Goal: Complete application form

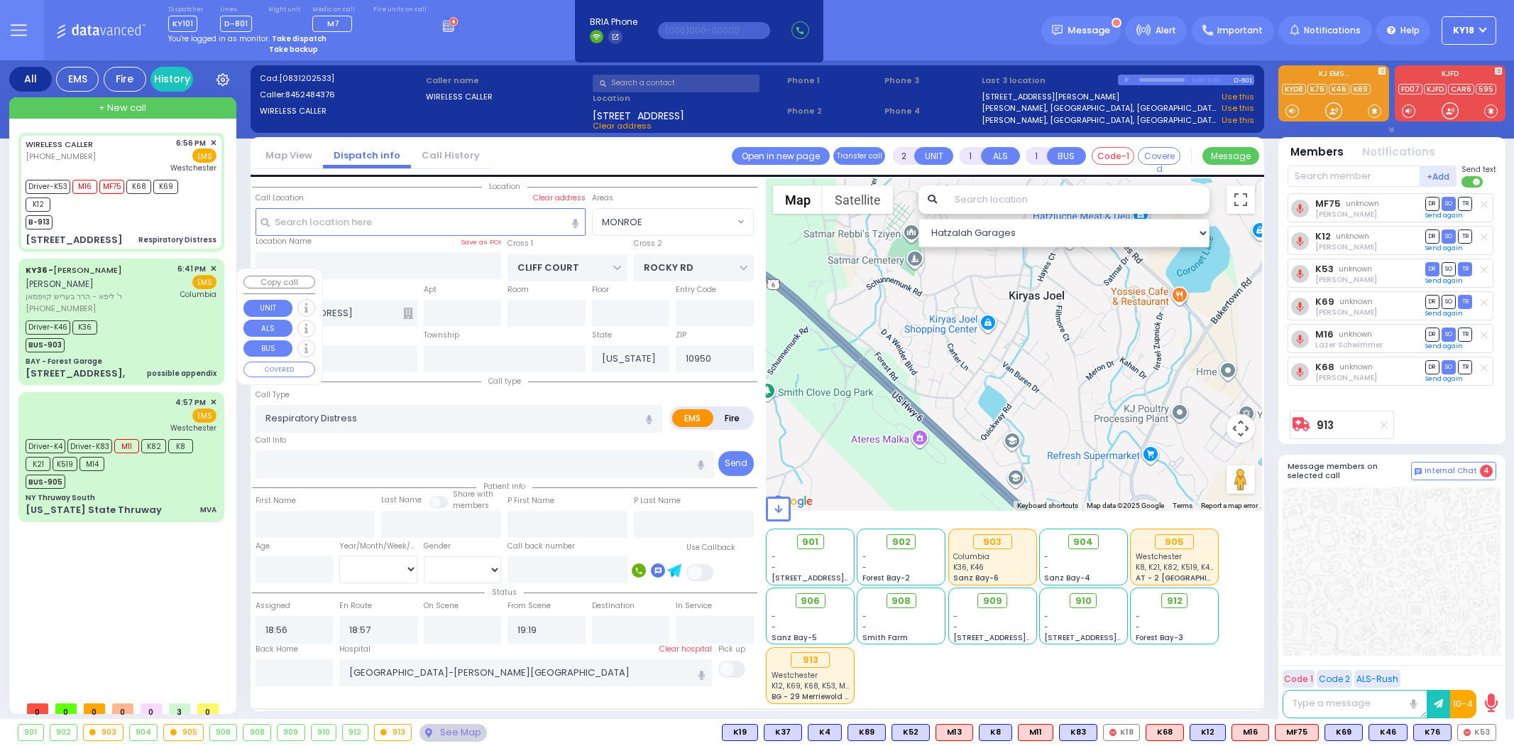
select select "MONROE"
select select
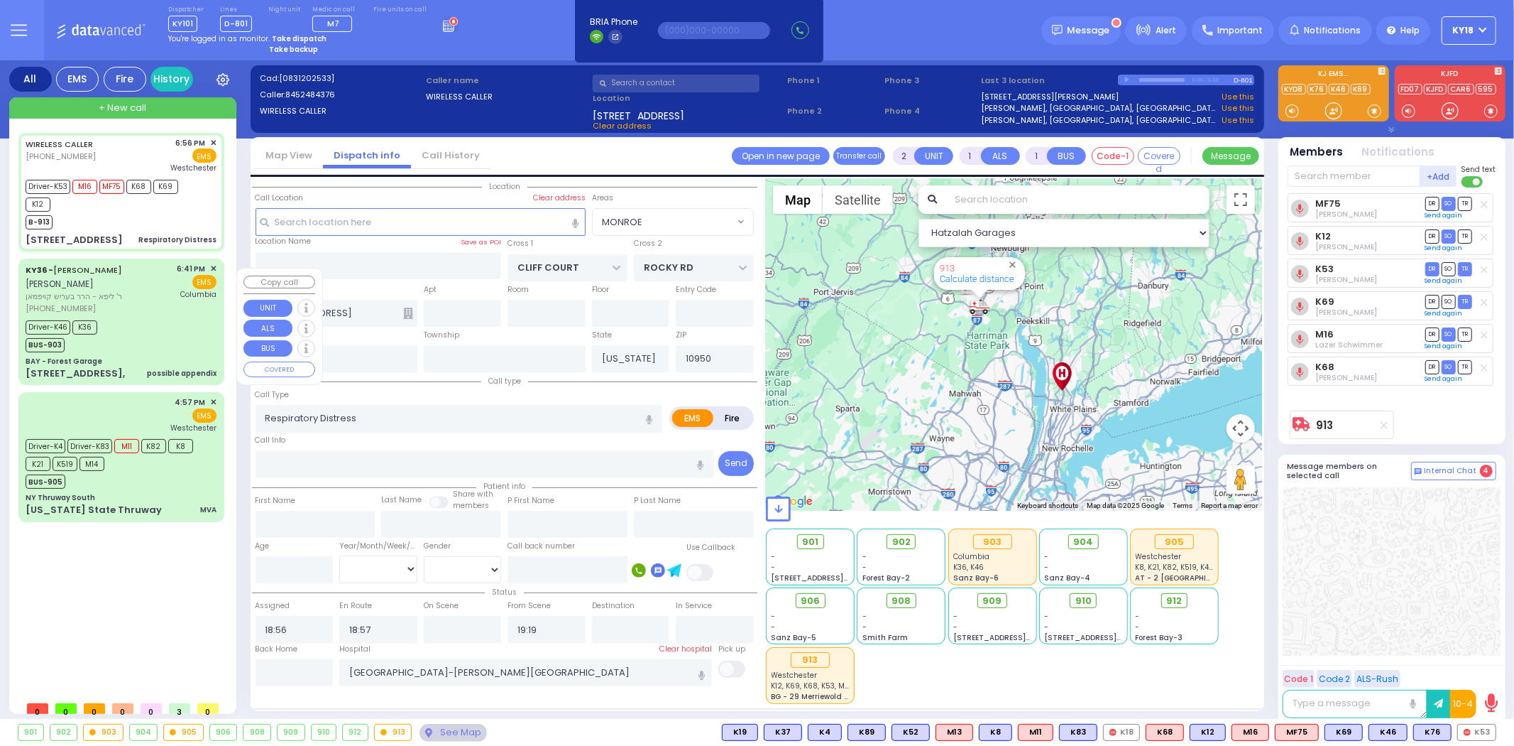
click at [167, 315] on div "[PHONE_NUMBER]" at bounding box center [99, 308] width 147 height 12
select select
type input "possible appendix"
radio input "true"
type input "SHMIEL SHLOME"
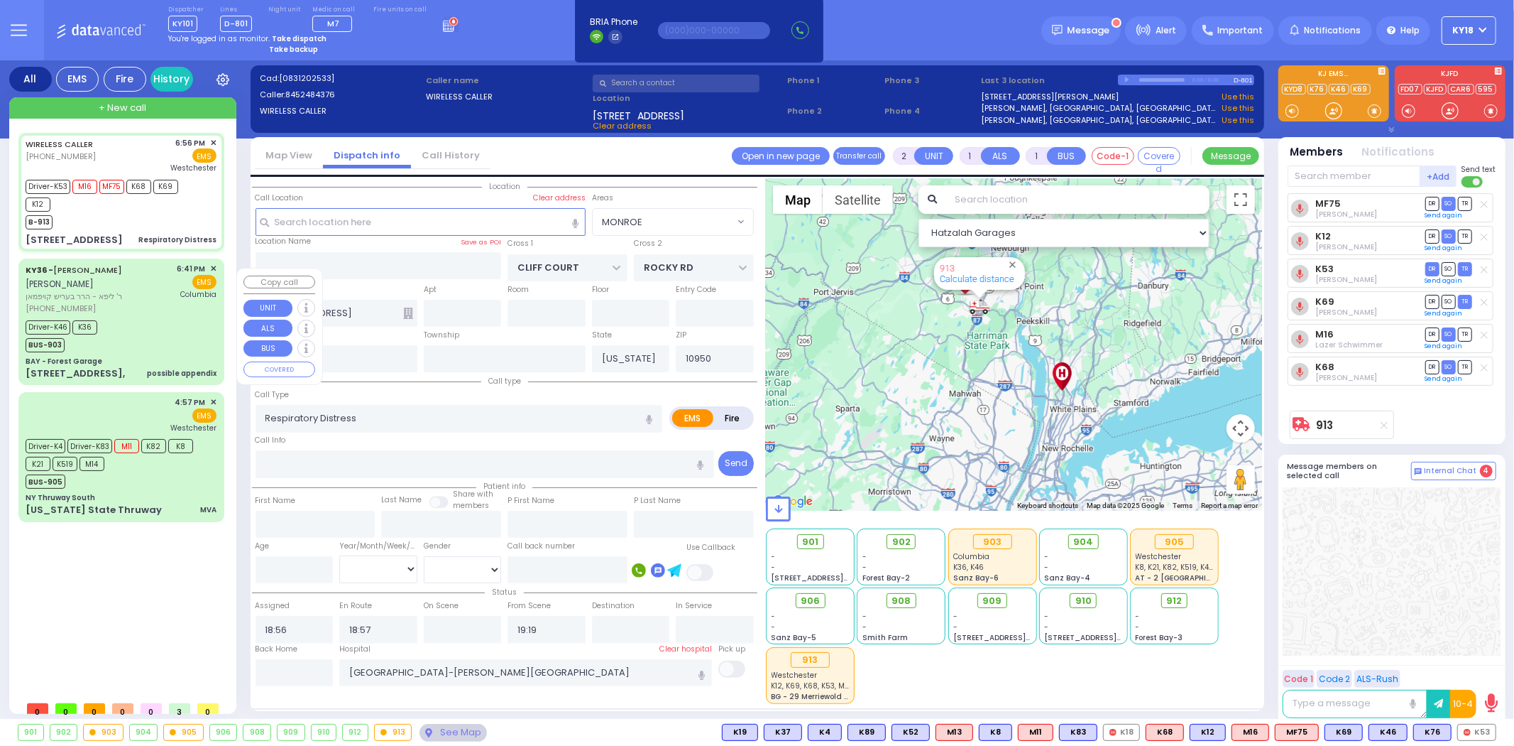
type input "KAUFMAN"
select select
type input "18:41"
type input "18:43"
type input "18:45"
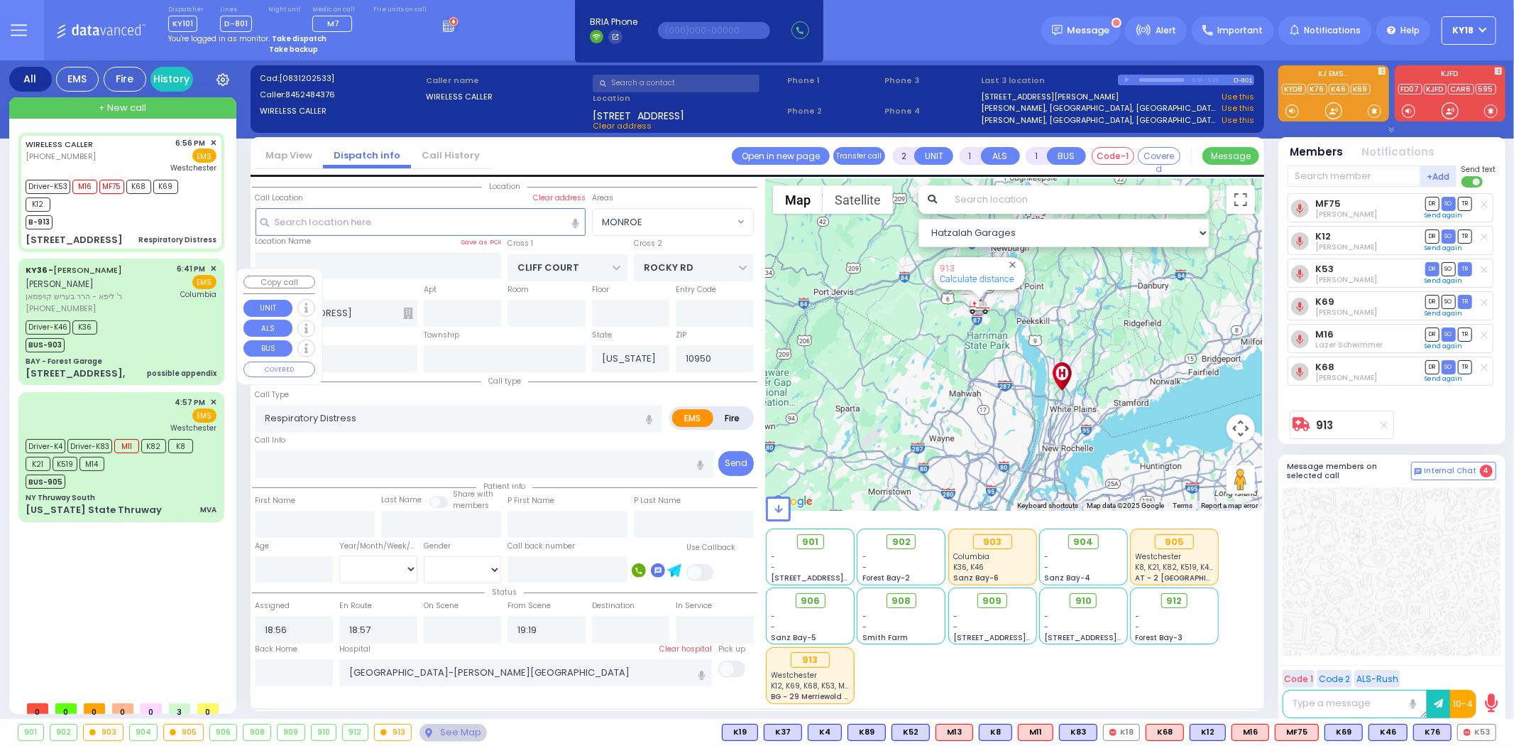
type input "19:02"
type input "New York Presbyterian Hospital- Columbia Campus"
select select "Hatzalah Garages"
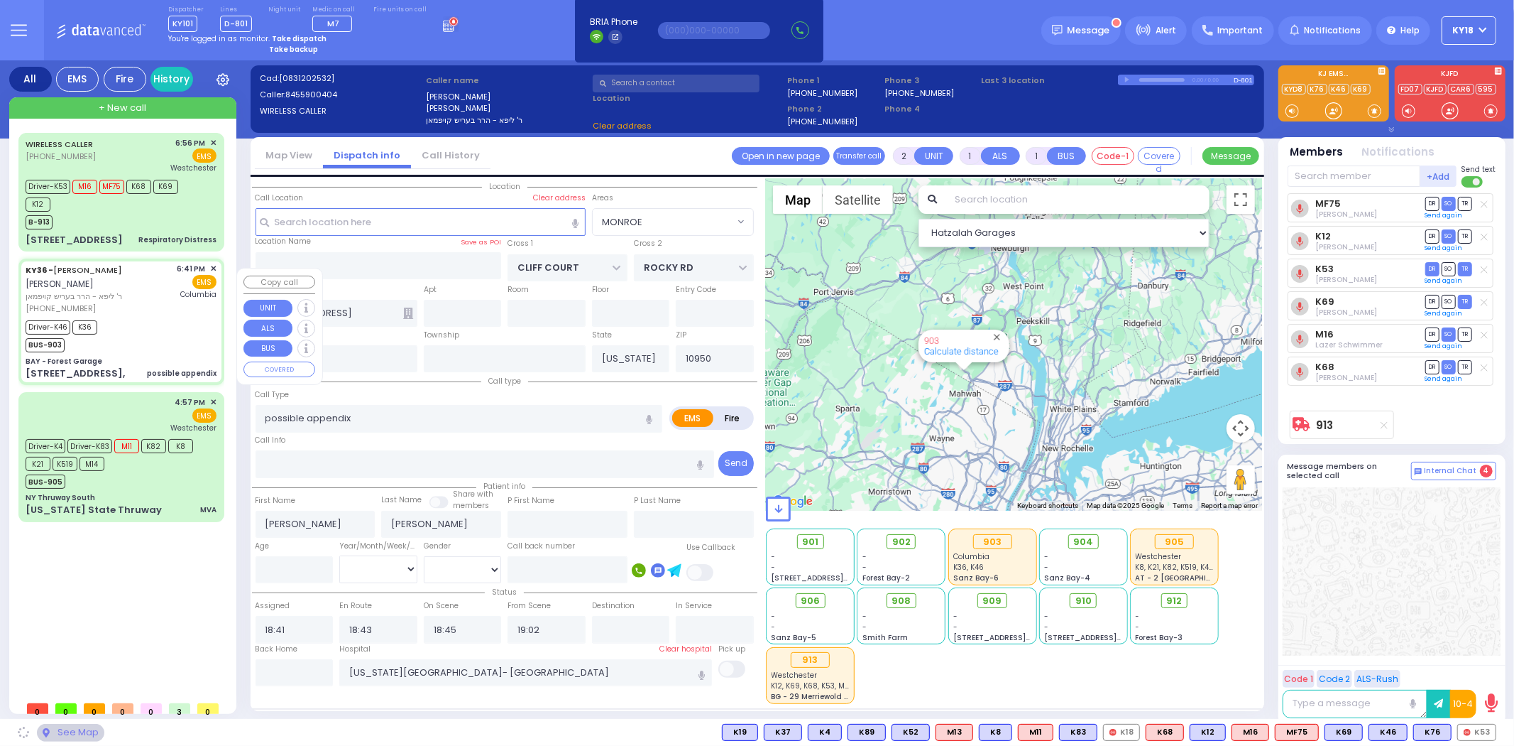
type input "BAY - Forest Garage"
type input "SANZ COURT"
type input "HAYES COURT"
type input "[STREET_ADDRESS],"
select select "SECTION 2"
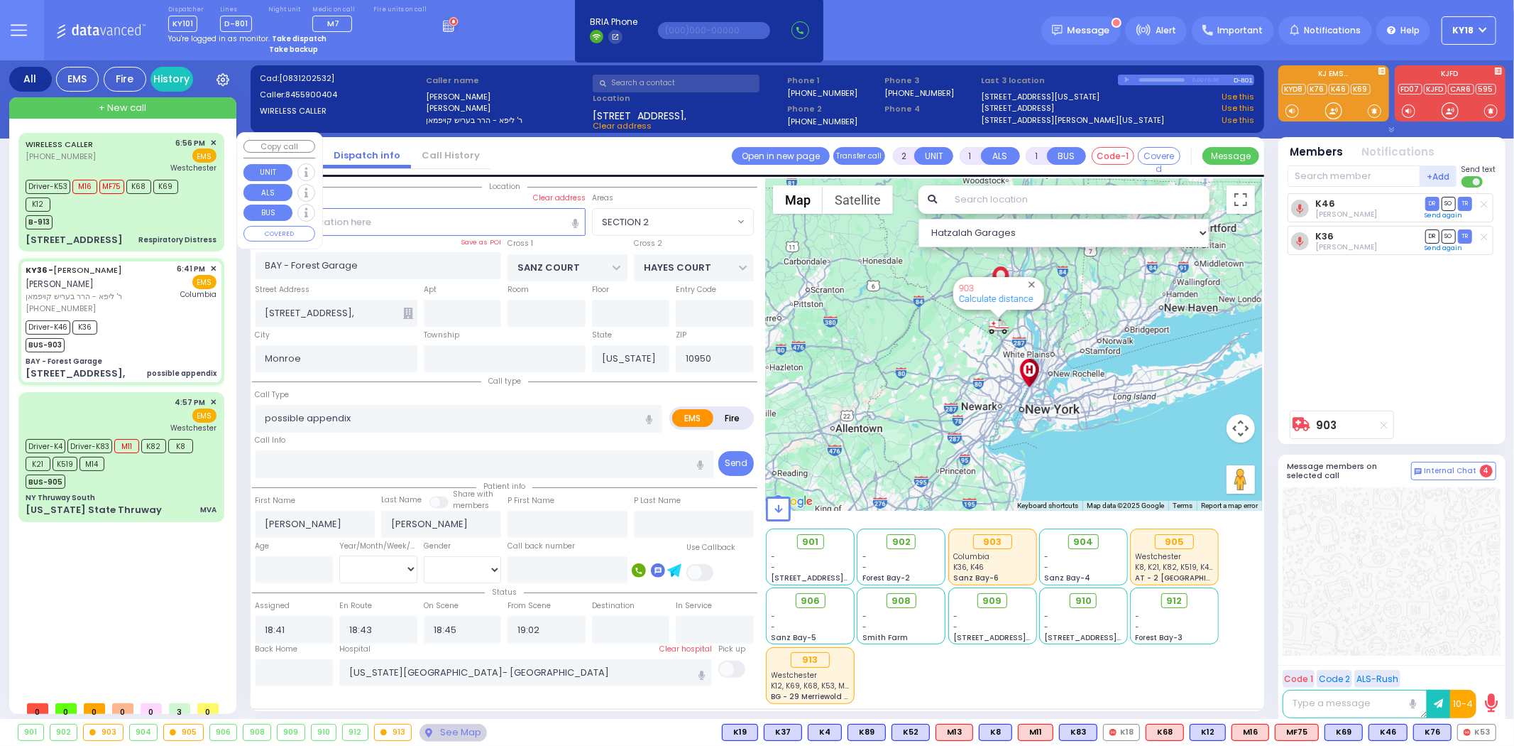
click at [123, 239] on div "[STREET_ADDRESS]" at bounding box center [74, 240] width 97 height 14
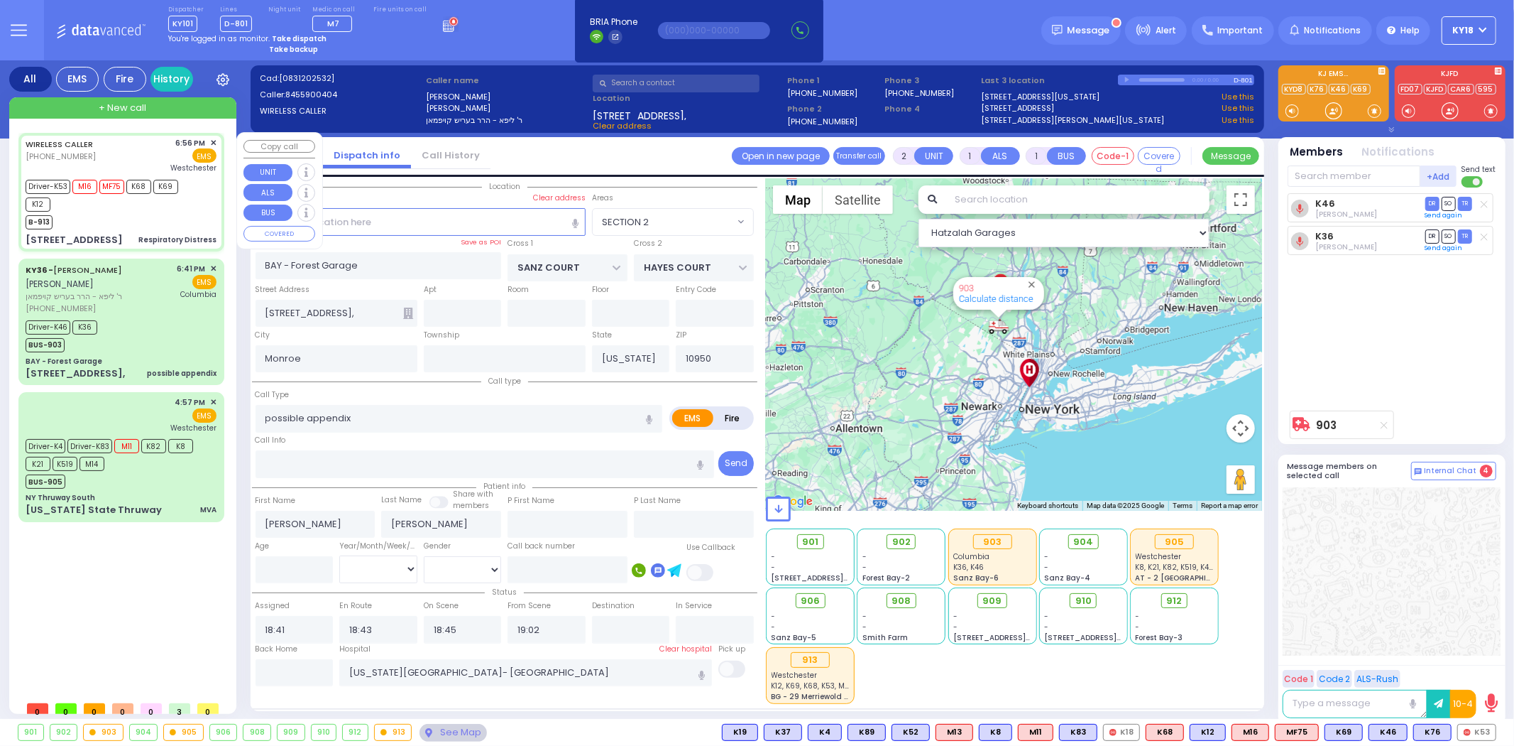
select select
type input "Respiratory Distress"
radio input "true"
select select
type input "18:56"
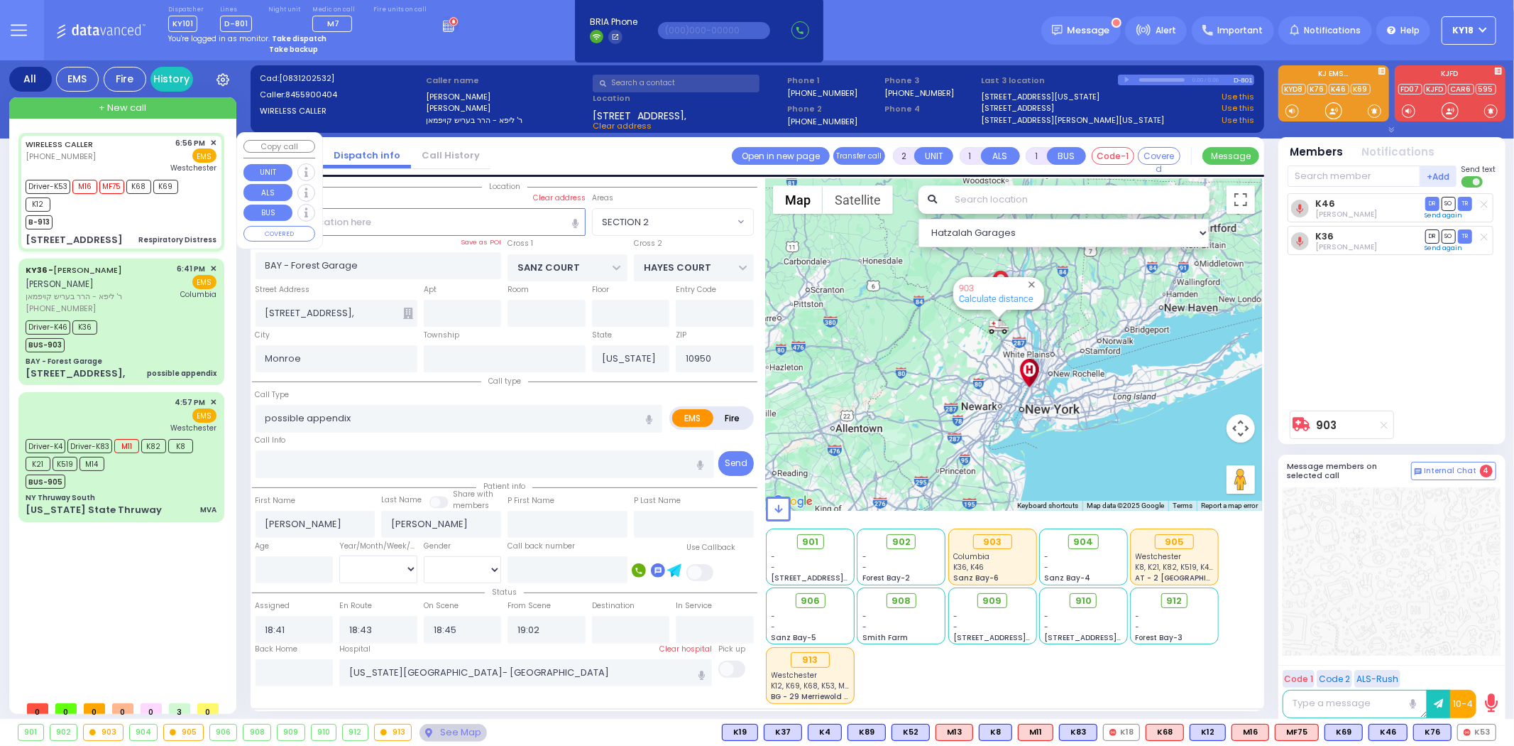
type input "18:57"
type input "19:19"
type input "[GEOGRAPHIC_DATA]-[PERSON_NAME][GEOGRAPHIC_DATA]"
type input "CLIFF COURT"
type input "ROCKY RD"
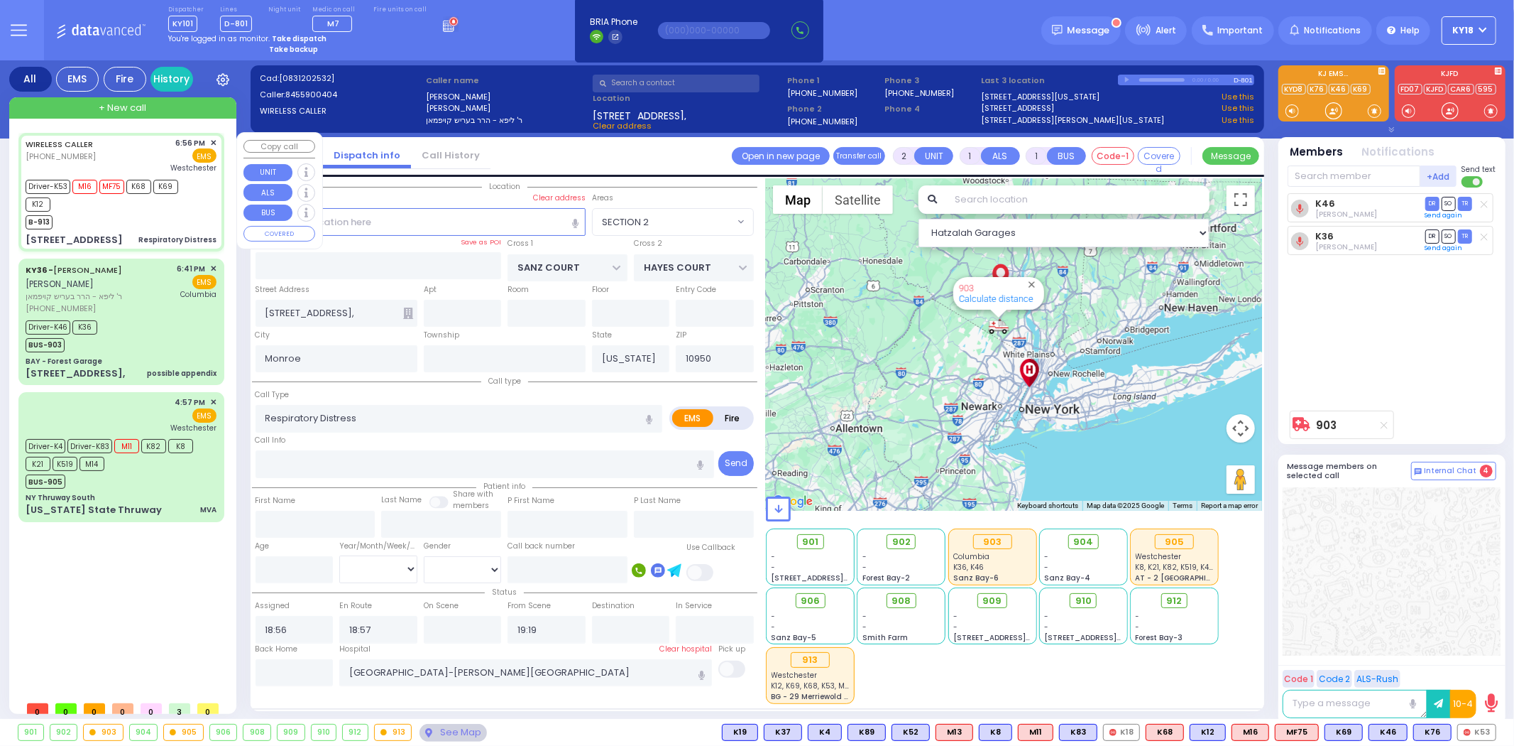
type input "[STREET_ADDRESS]"
select select "MONROE"
select select "Hatzalah Garages"
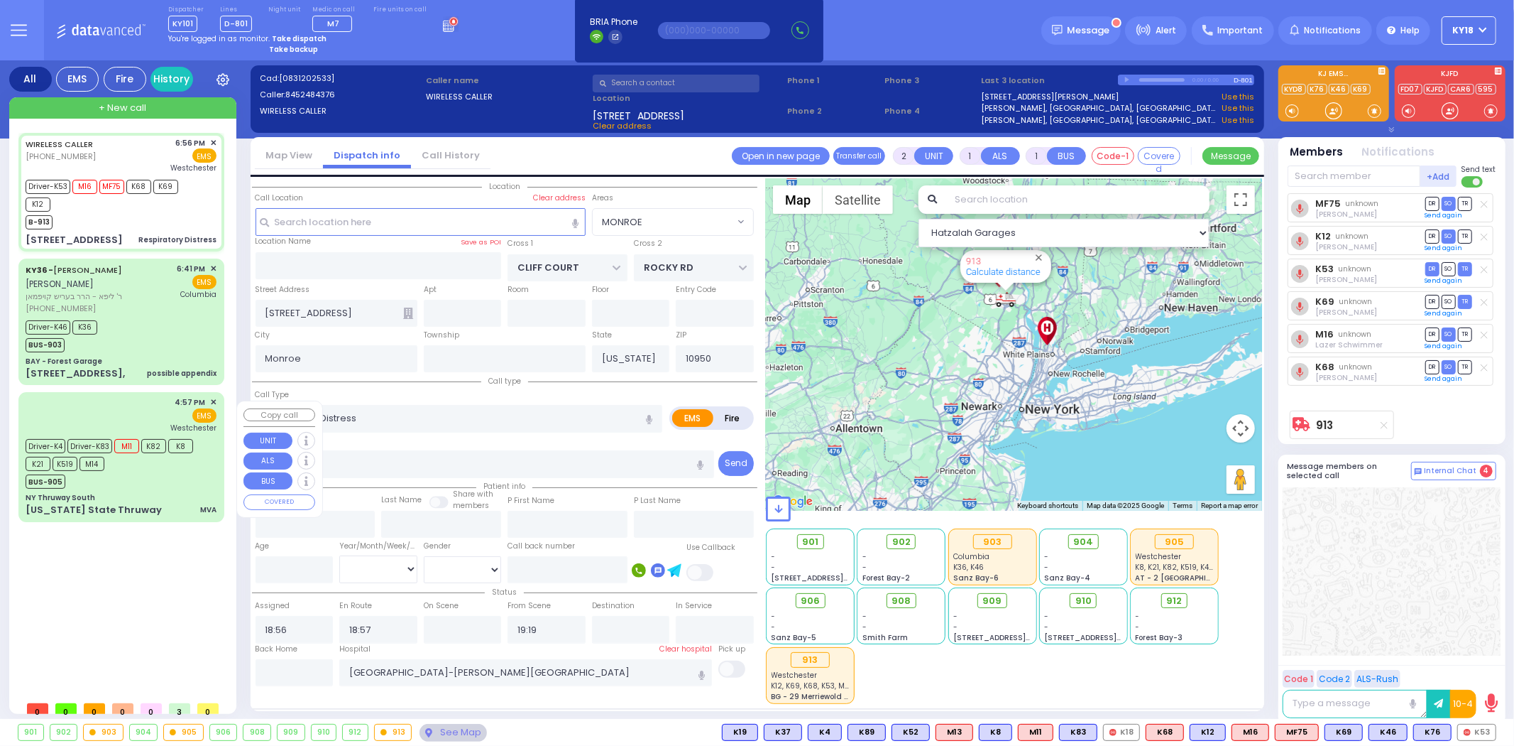
click at [159, 452] on span "K82" at bounding box center [153, 446] width 25 height 14
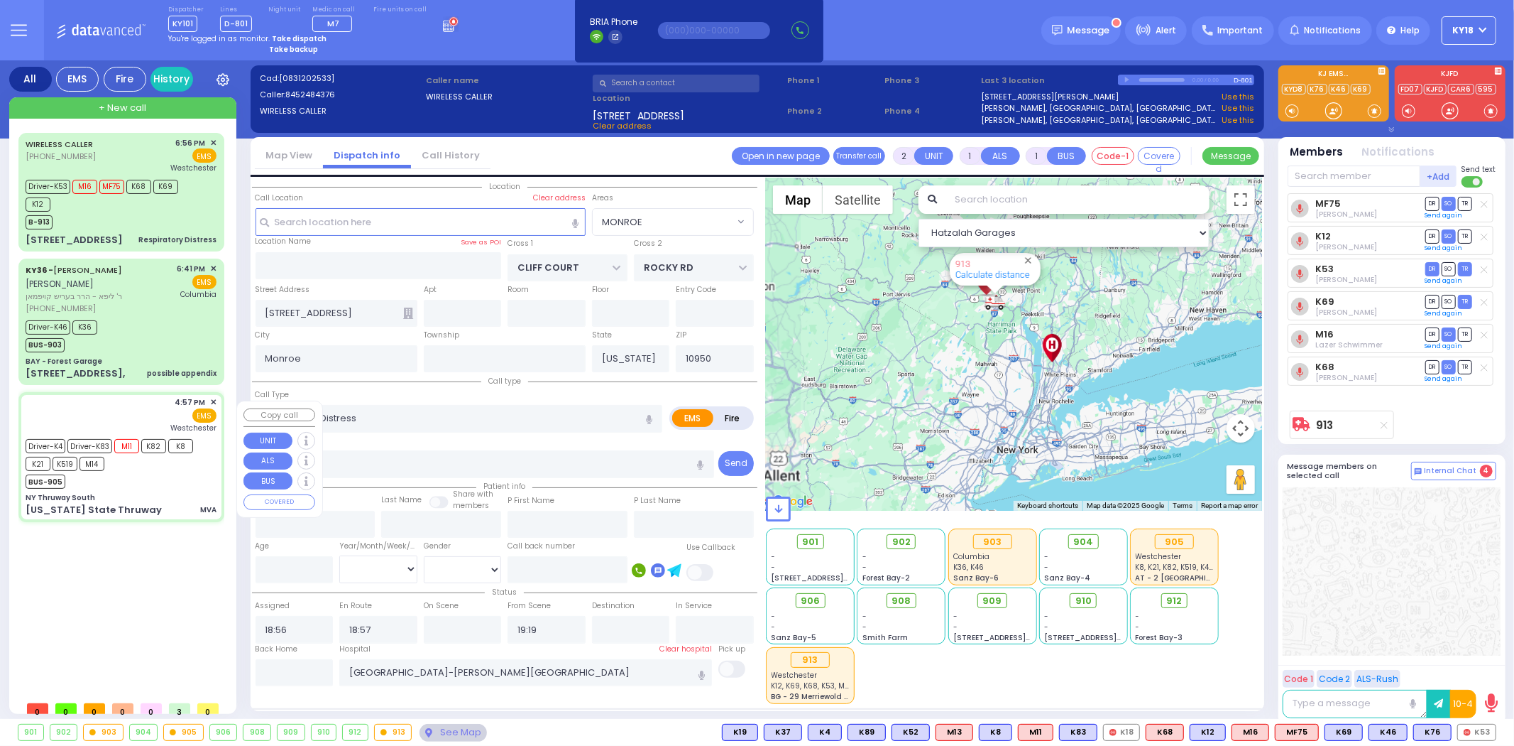
type input "6"
select select
type input "MVA"
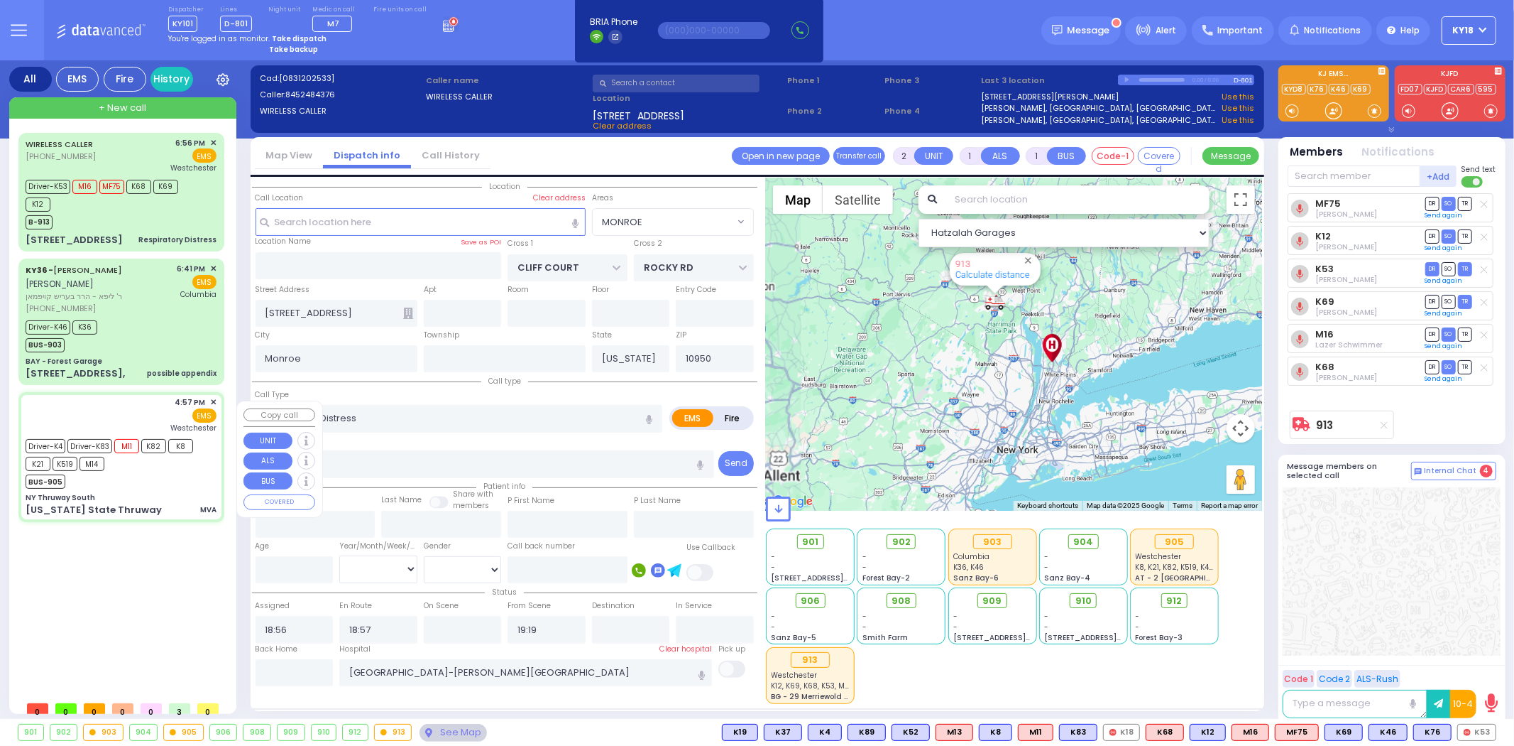
radio input "true"
type input "Rifka"
type input "Pines"
type input "57"
select select "Year"
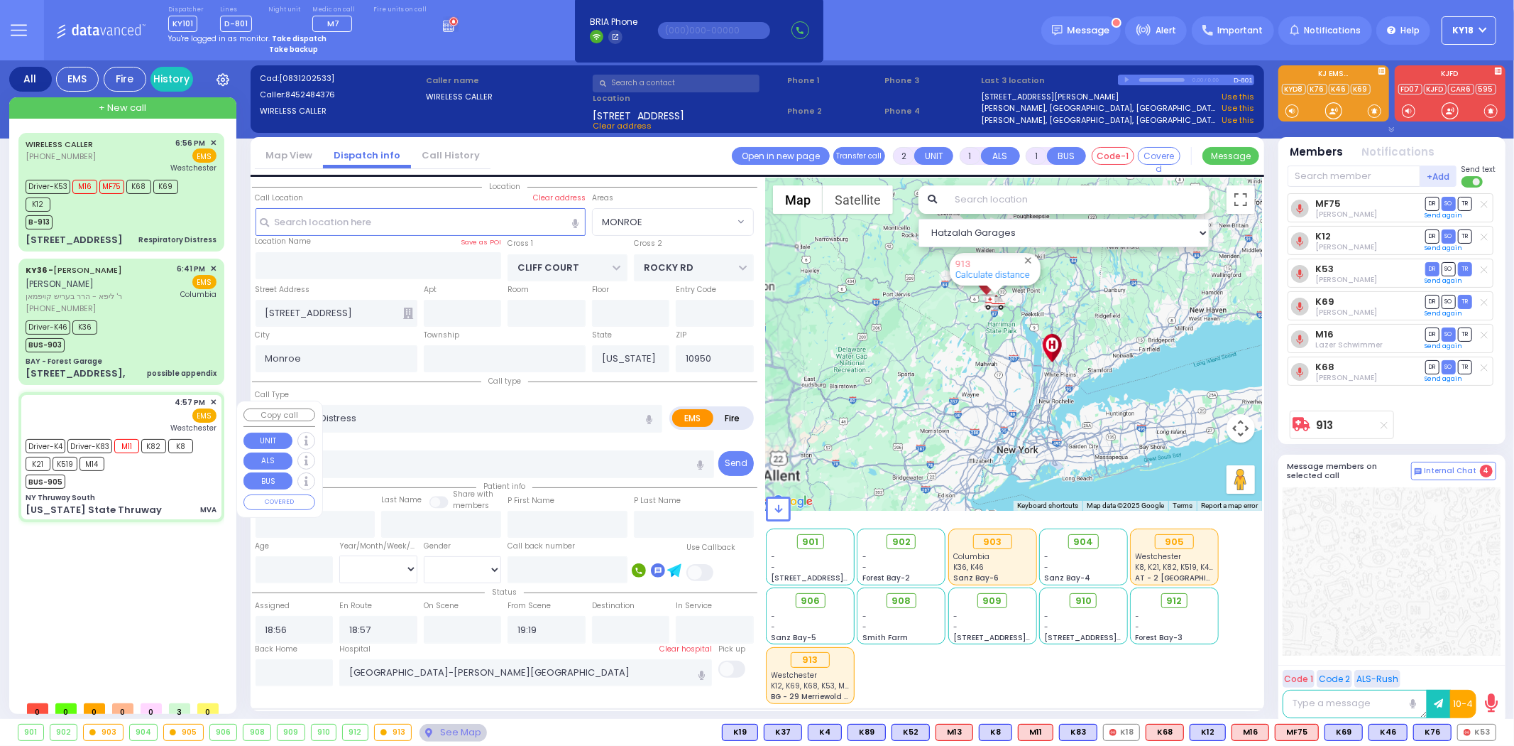
select select "[DEMOGRAPHIC_DATA]"
type input "16:57"
type input "17:15"
type input "17:20"
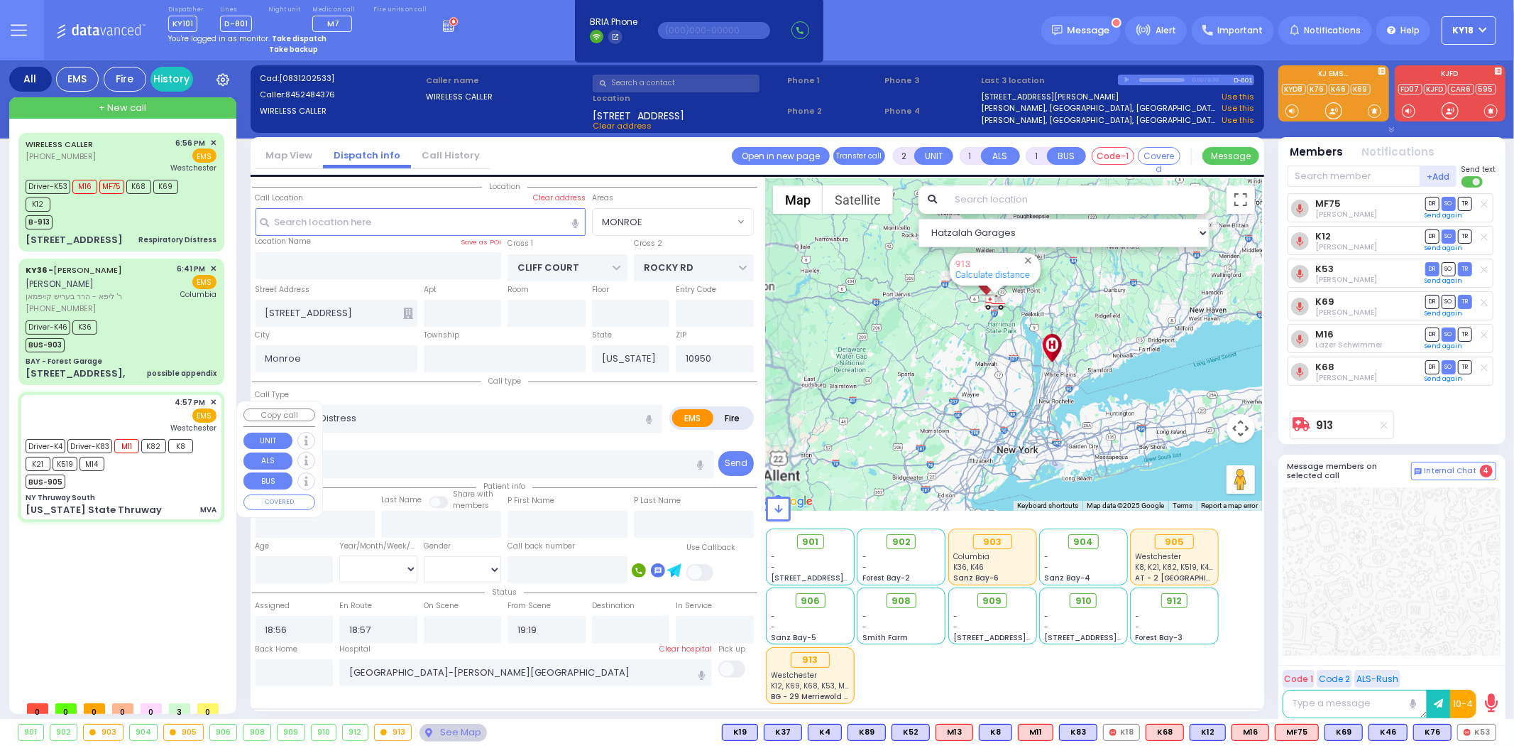
type input "17:35"
select select "Hatzalah Garages"
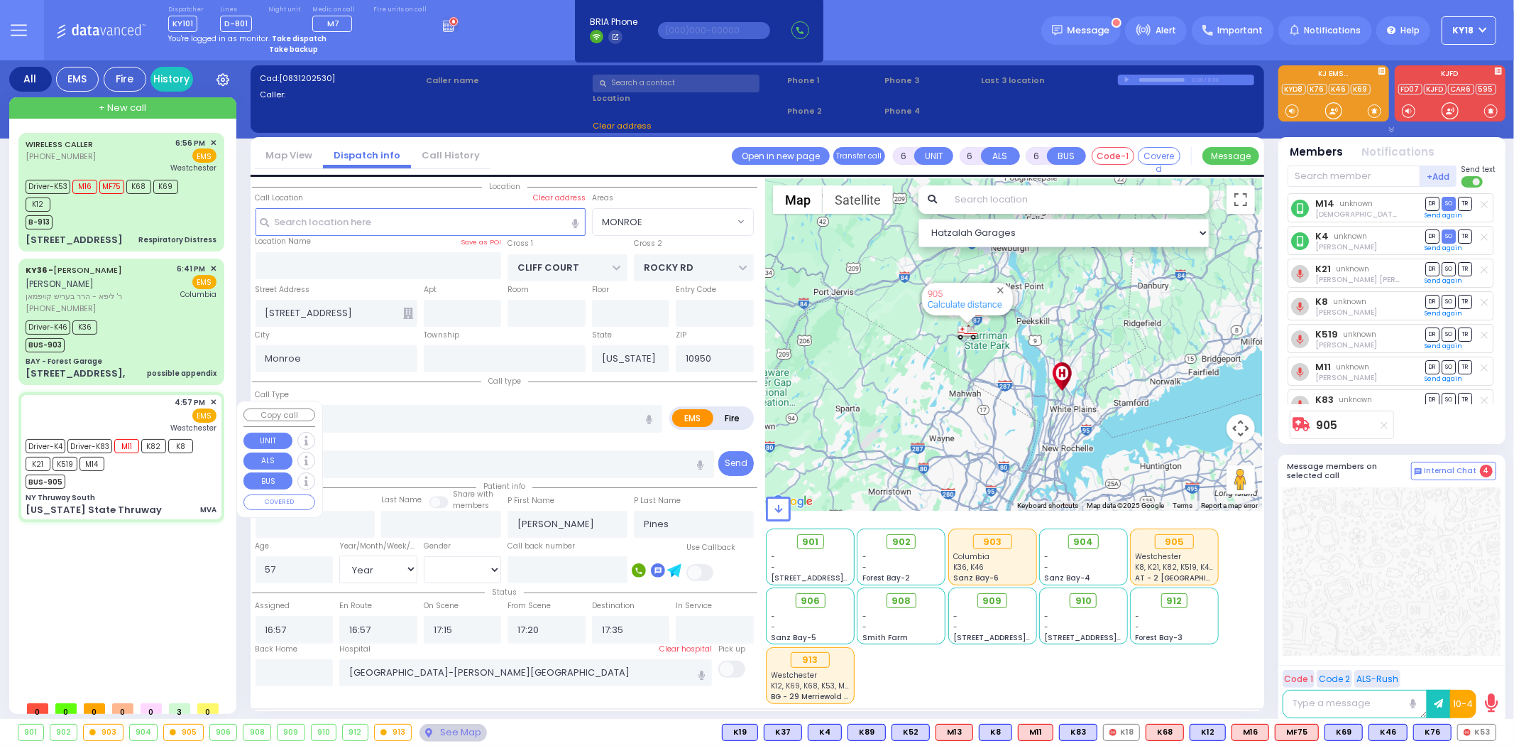
type input "NY Thruway South"
type input "New York State Thruway"
type input "Tuxedo"
type input "10975"
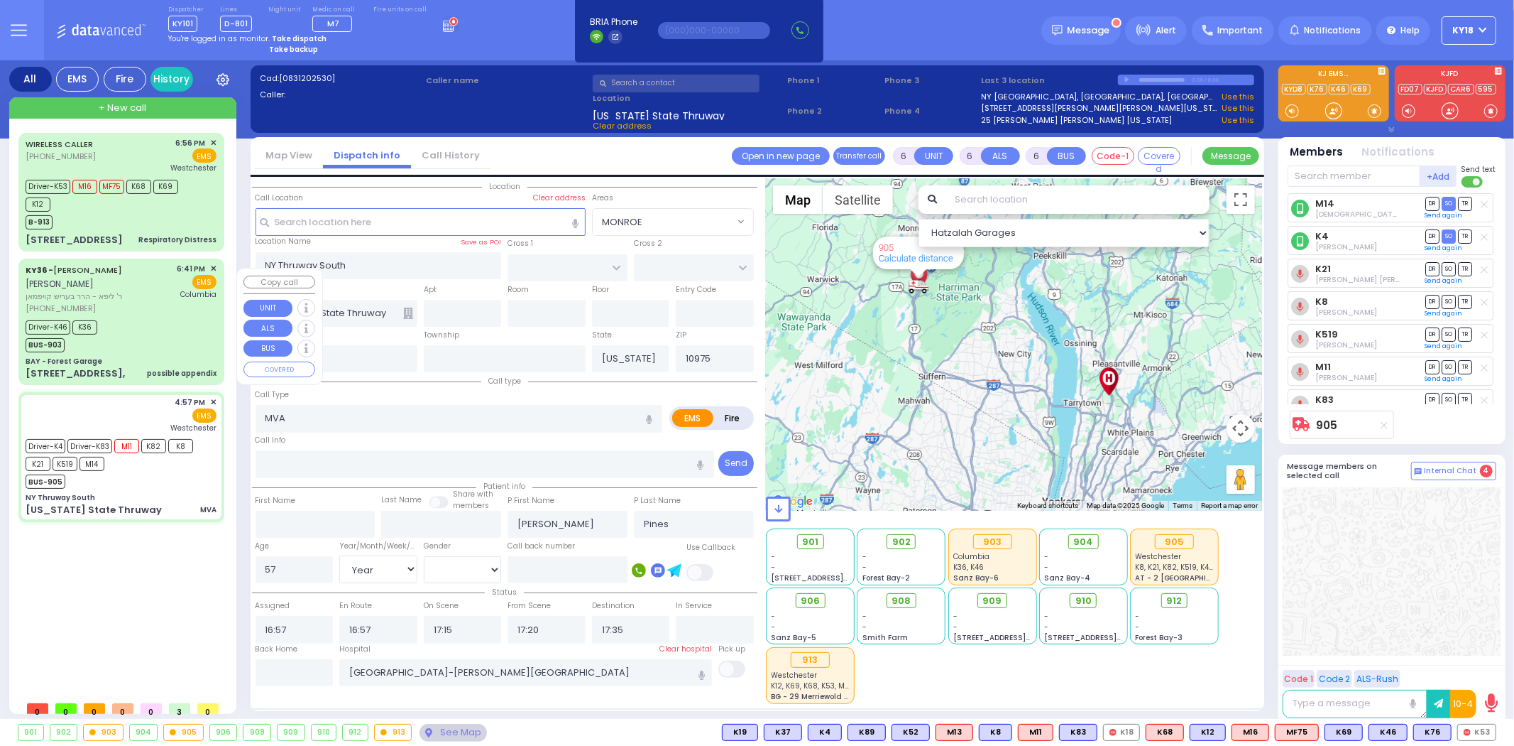
click at [160, 315] on div "[PHONE_NUMBER]" at bounding box center [99, 308] width 147 height 12
type input "2"
type input "1"
select select
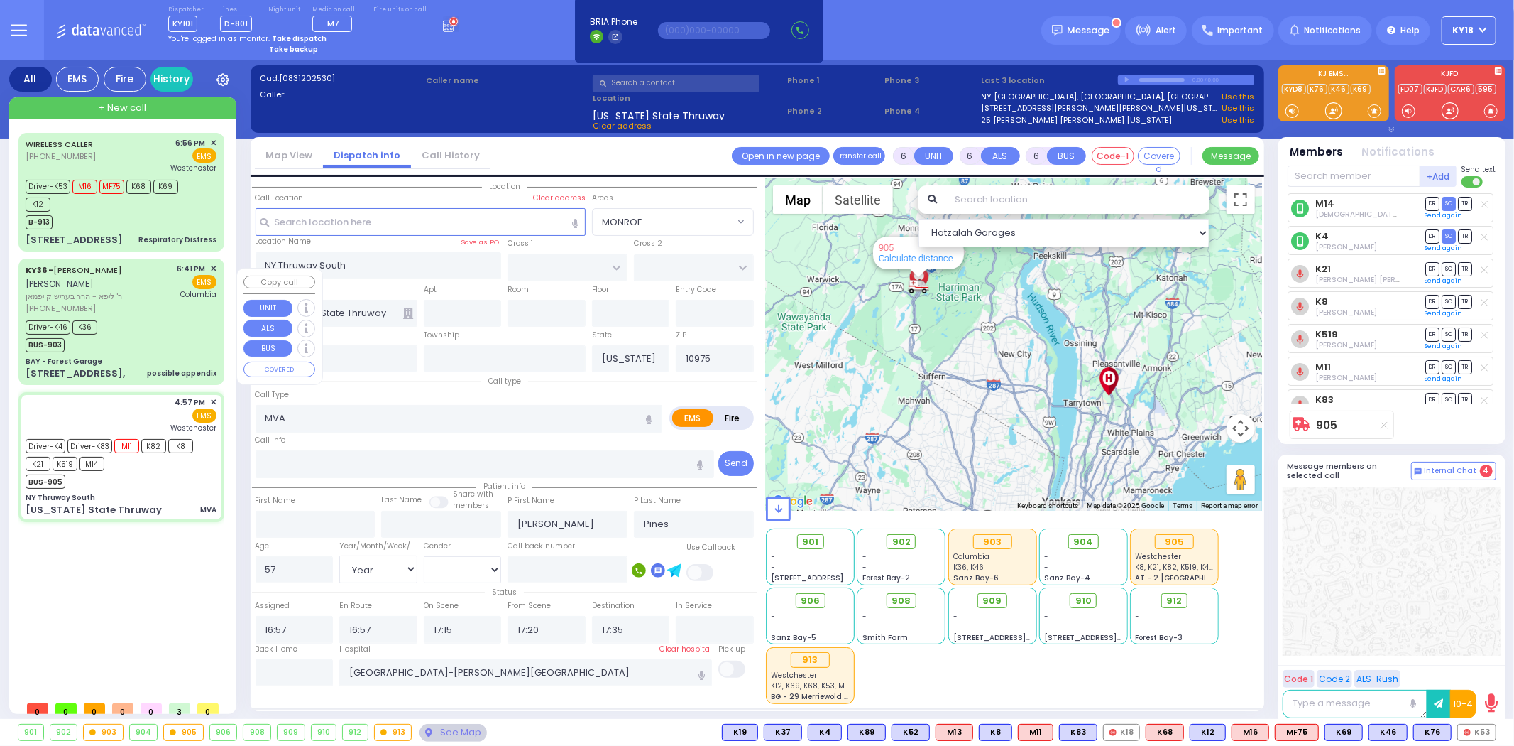
type input "possible appendix"
radio input "true"
type input "SHMIEL SHLOME"
type input "KAUFMAN"
select select
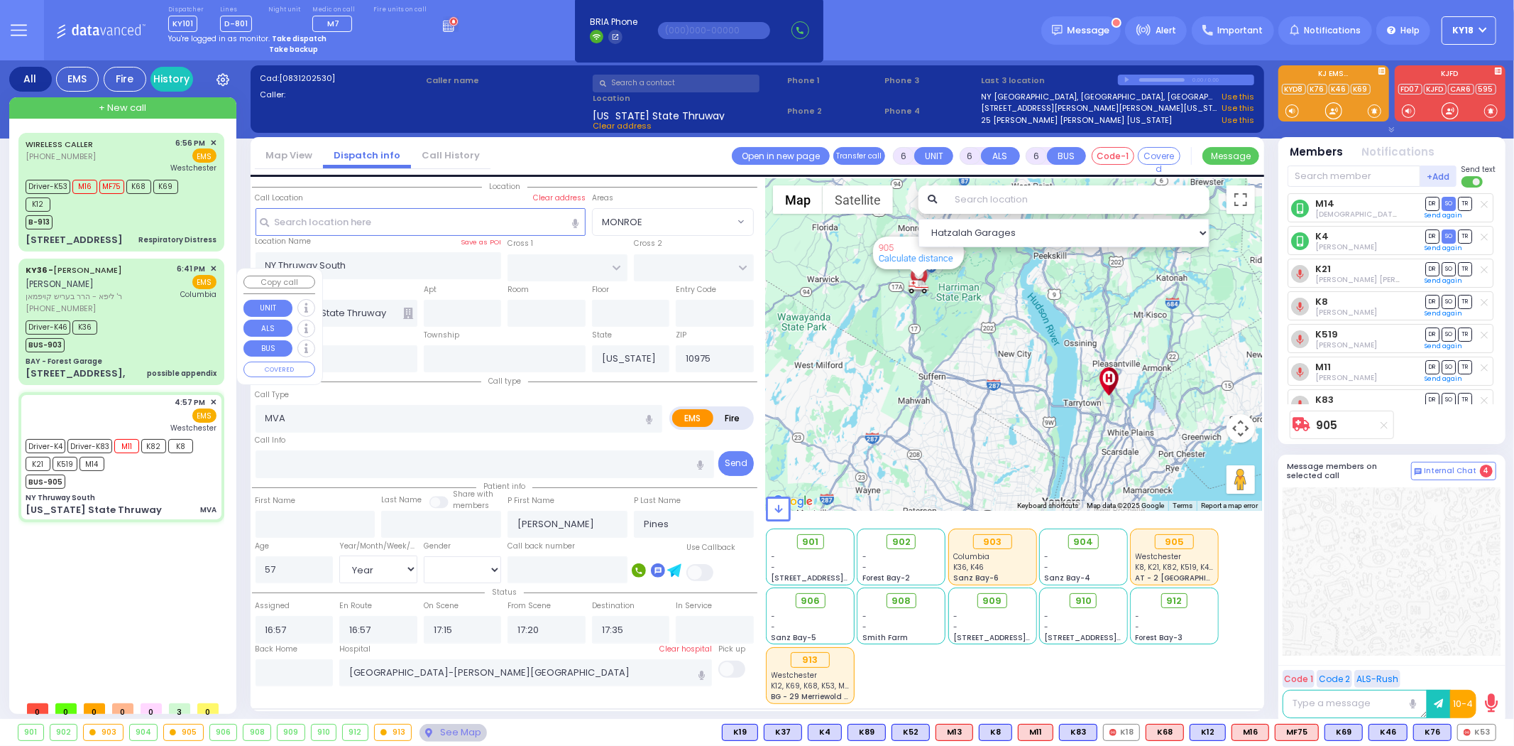
select select
type input "18:41"
type input "18:43"
type input "18:45"
type input "19:02"
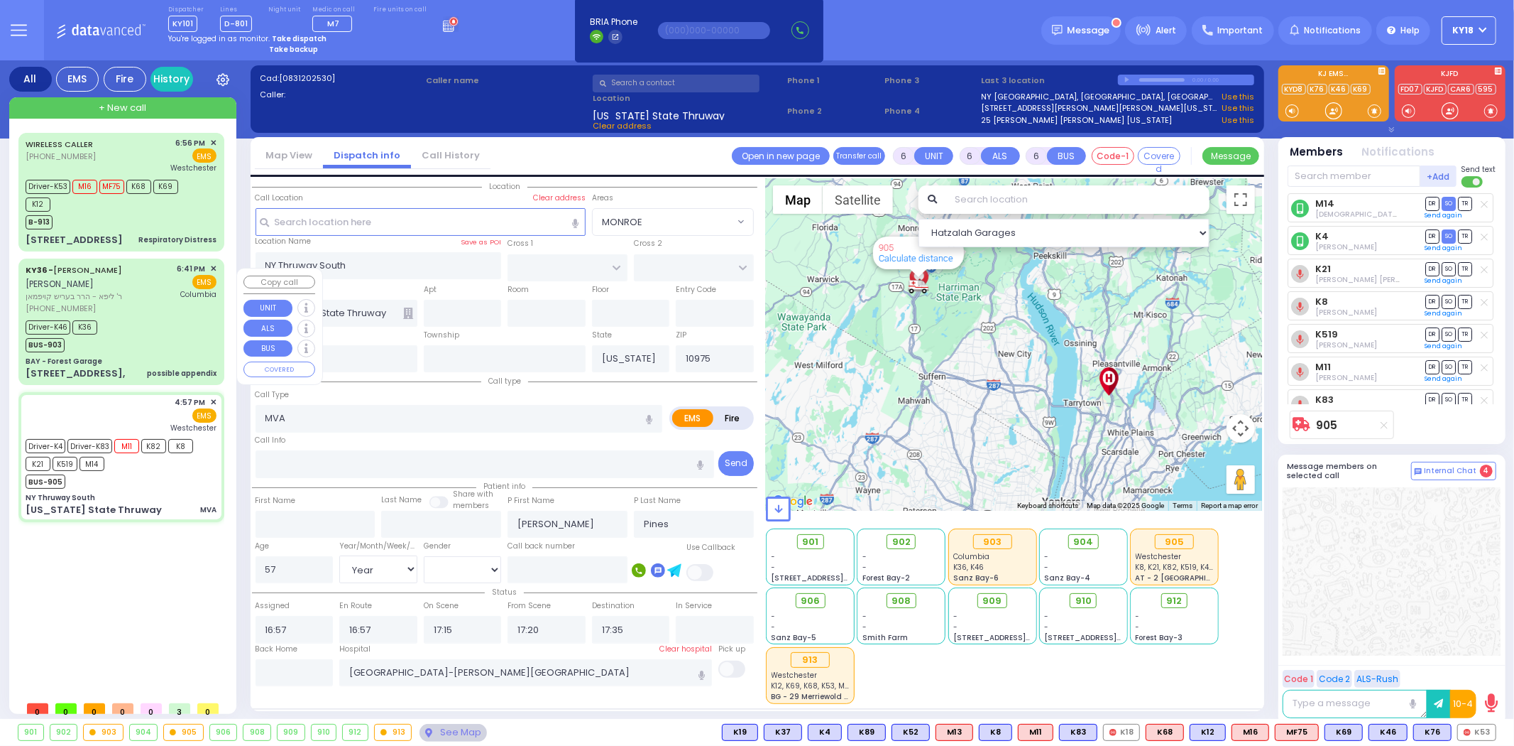
type input "New York Presbyterian Hospital- Columbia Campus"
select select "Hatzalah Garages"
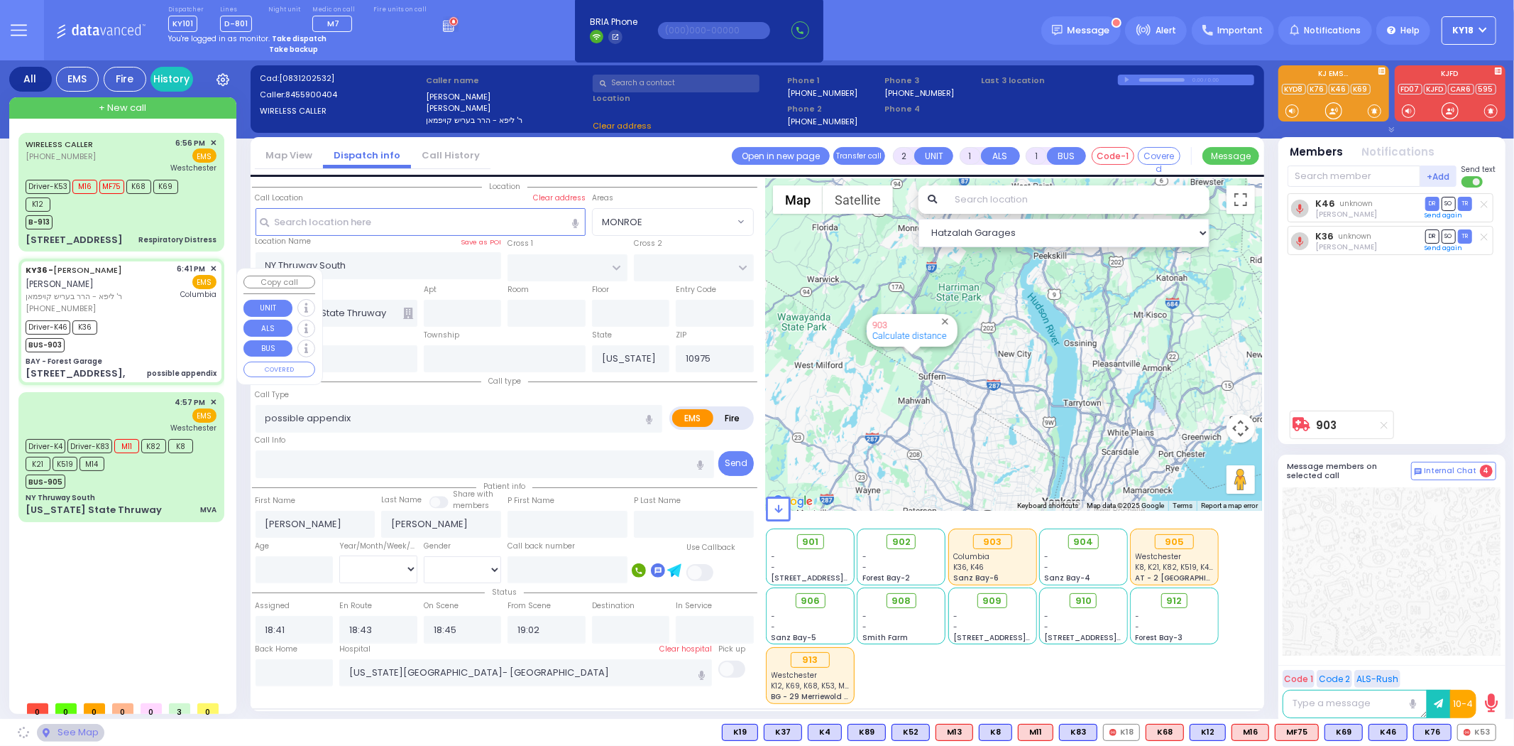
type input "BAY - Forest Garage"
type input "SANZ COURT"
type input "HAYES COURT"
type input "[STREET_ADDRESS],"
type input "Monroe"
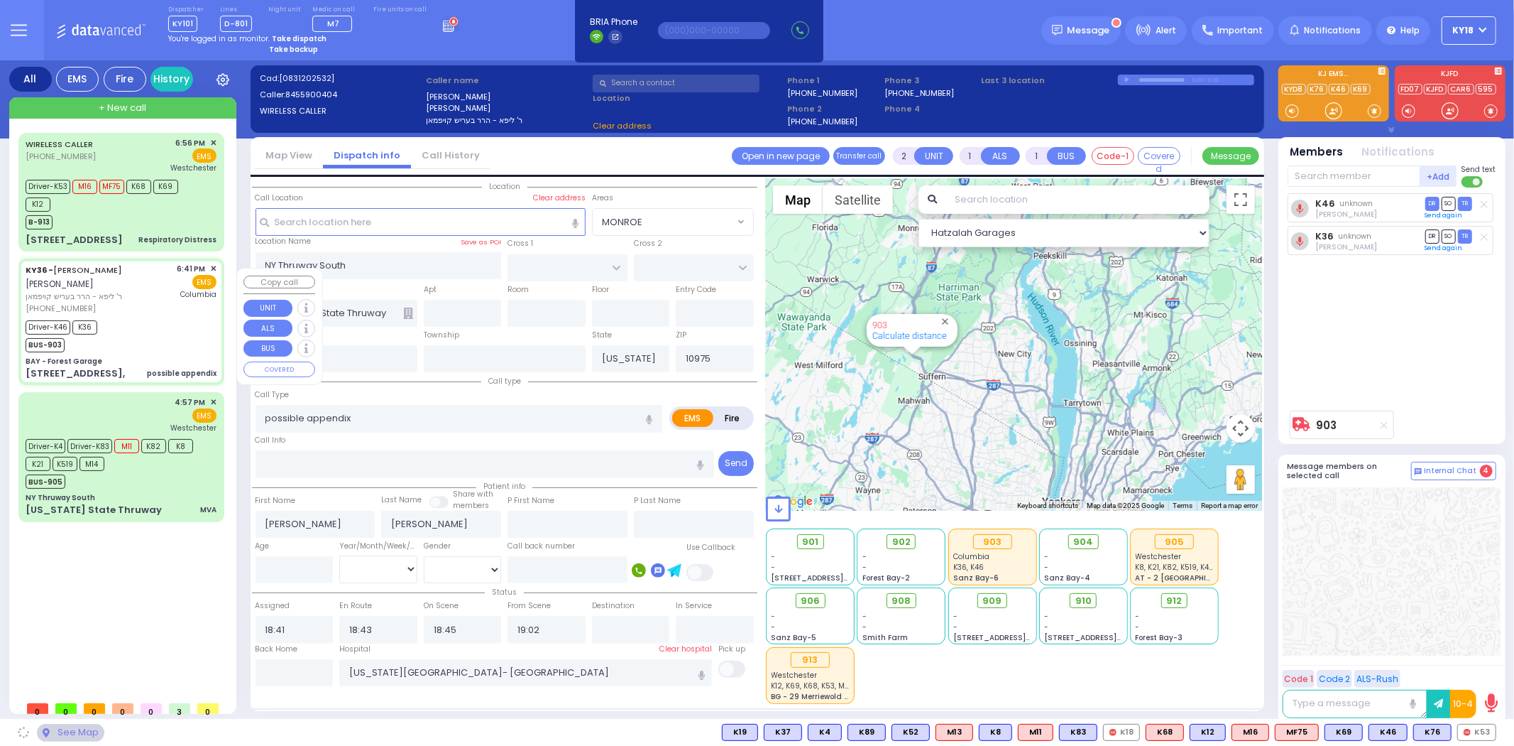
type input "10950"
select select "SECTION 2"
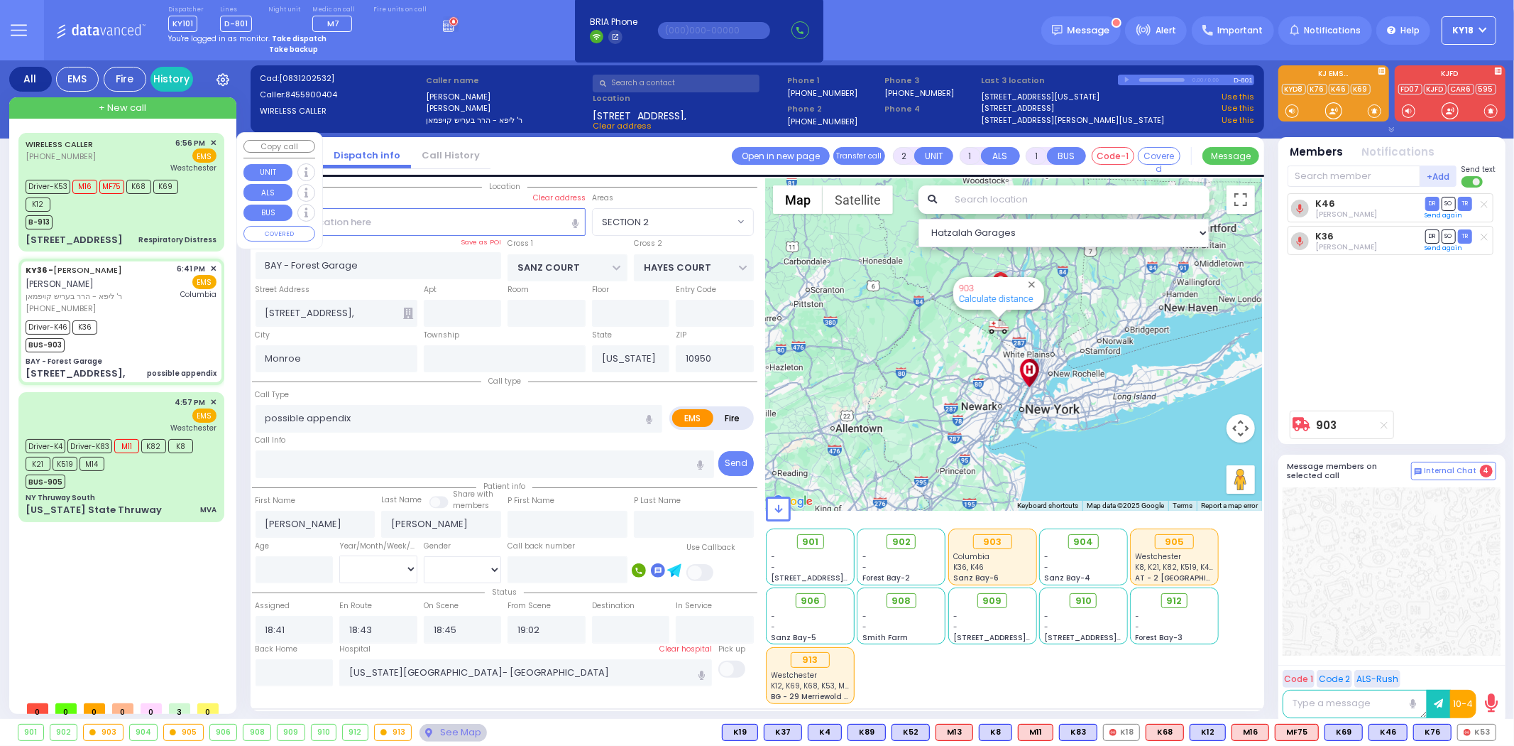
click at [123, 236] on div "[STREET_ADDRESS]" at bounding box center [74, 240] width 97 height 14
select select
type input "Respiratory Distress"
radio input "true"
select select
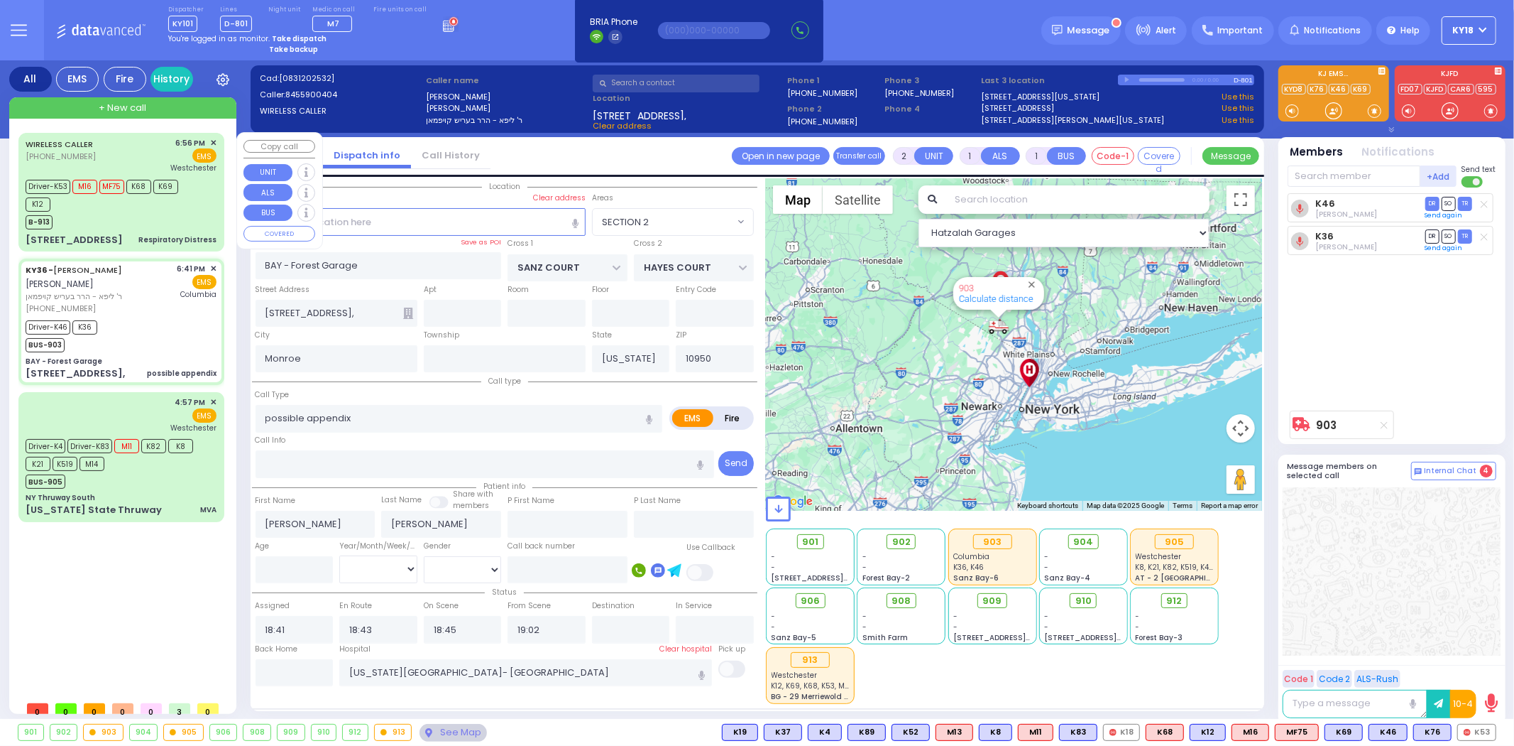
type input "18:56"
type input "18:57"
type input "19:19"
type input "[GEOGRAPHIC_DATA]-[PERSON_NAME][GEOGRAPHIC_DATA]"
select select "Hatzalah Garages"
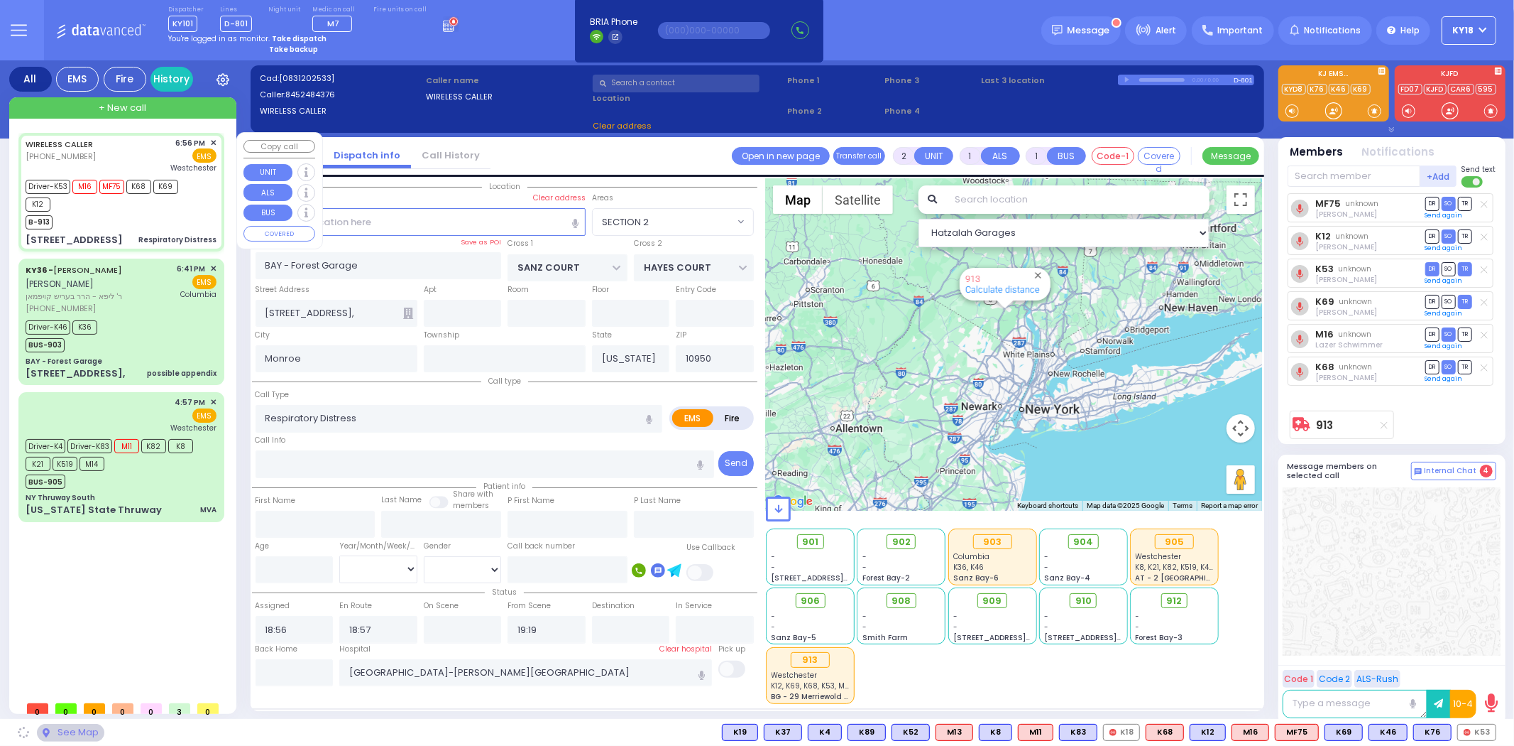
type input "CLIFF COURT"
type input "ROCKY RD"
type input "[STREET_ADDRESS]"
select select "MONROE"
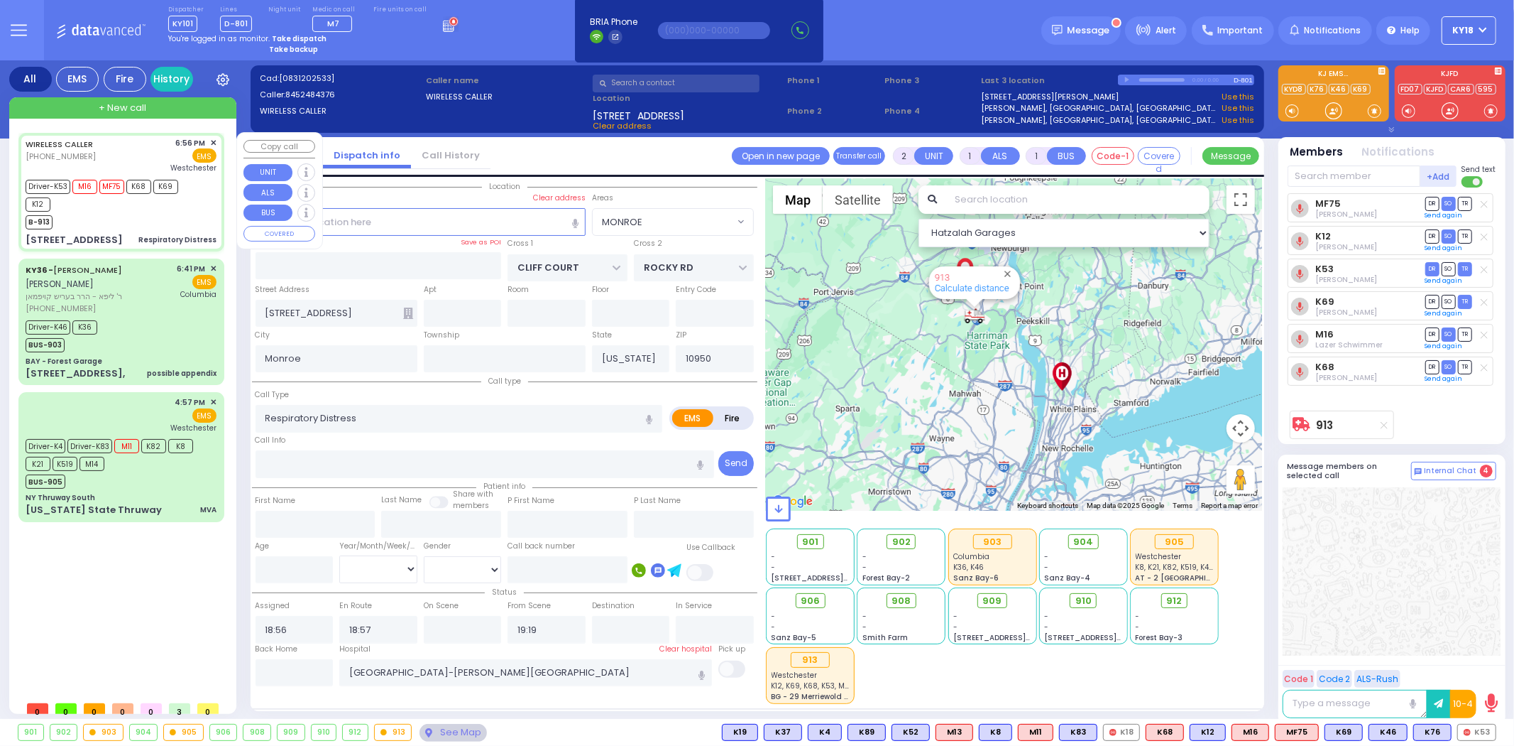
type input "6"
select select
radio input "true"
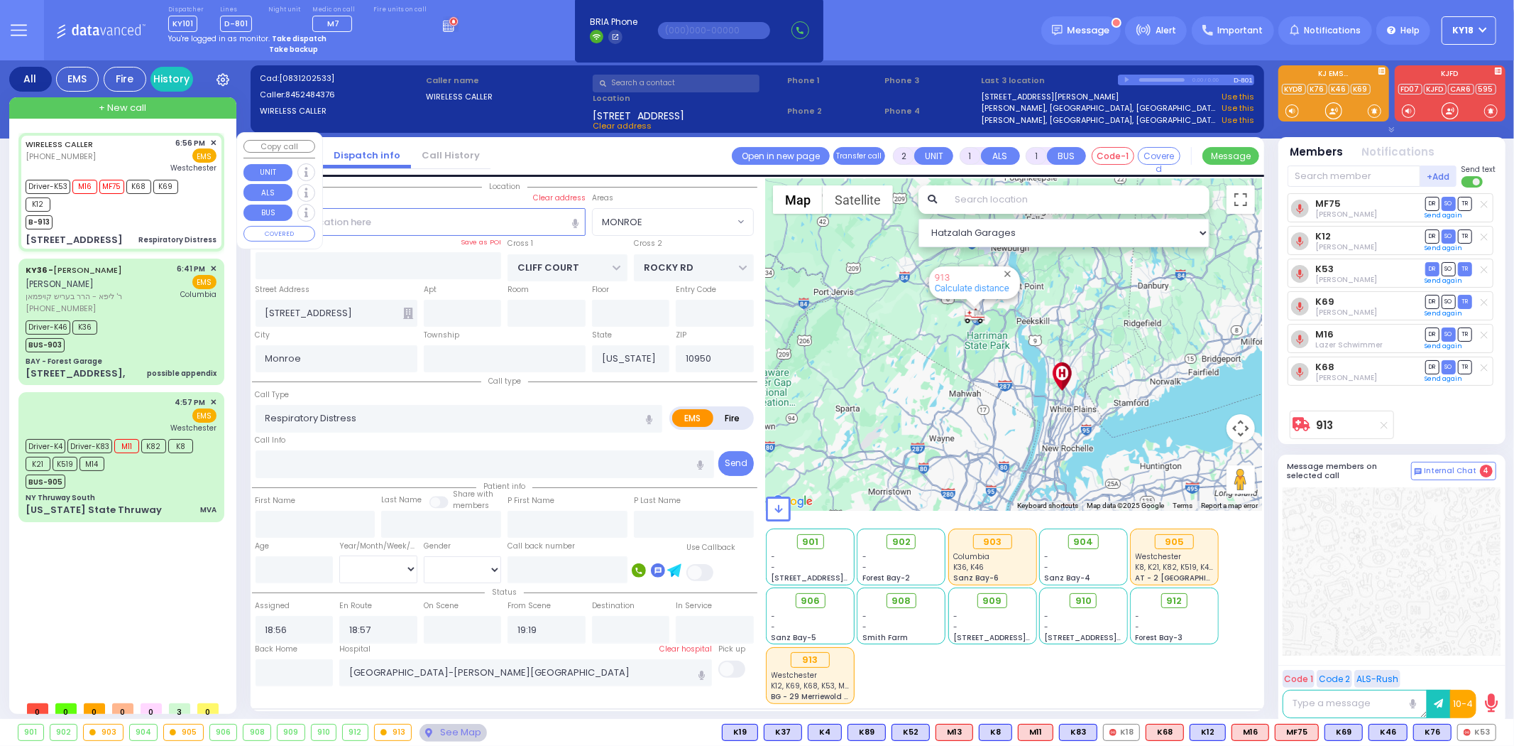
type input "Unknown"
select select "Year"
select select "Hatzalah Garages"
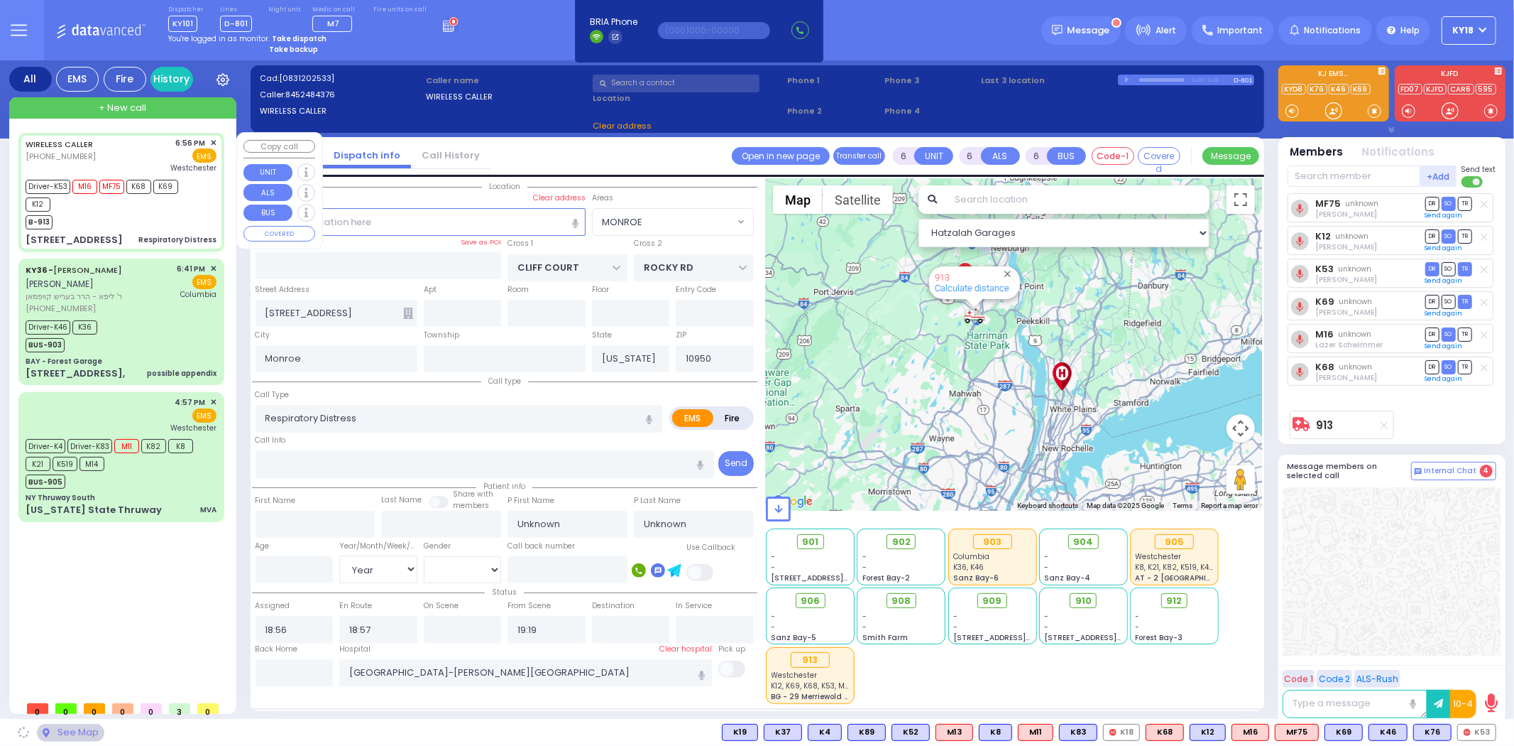
select select "MONROE"
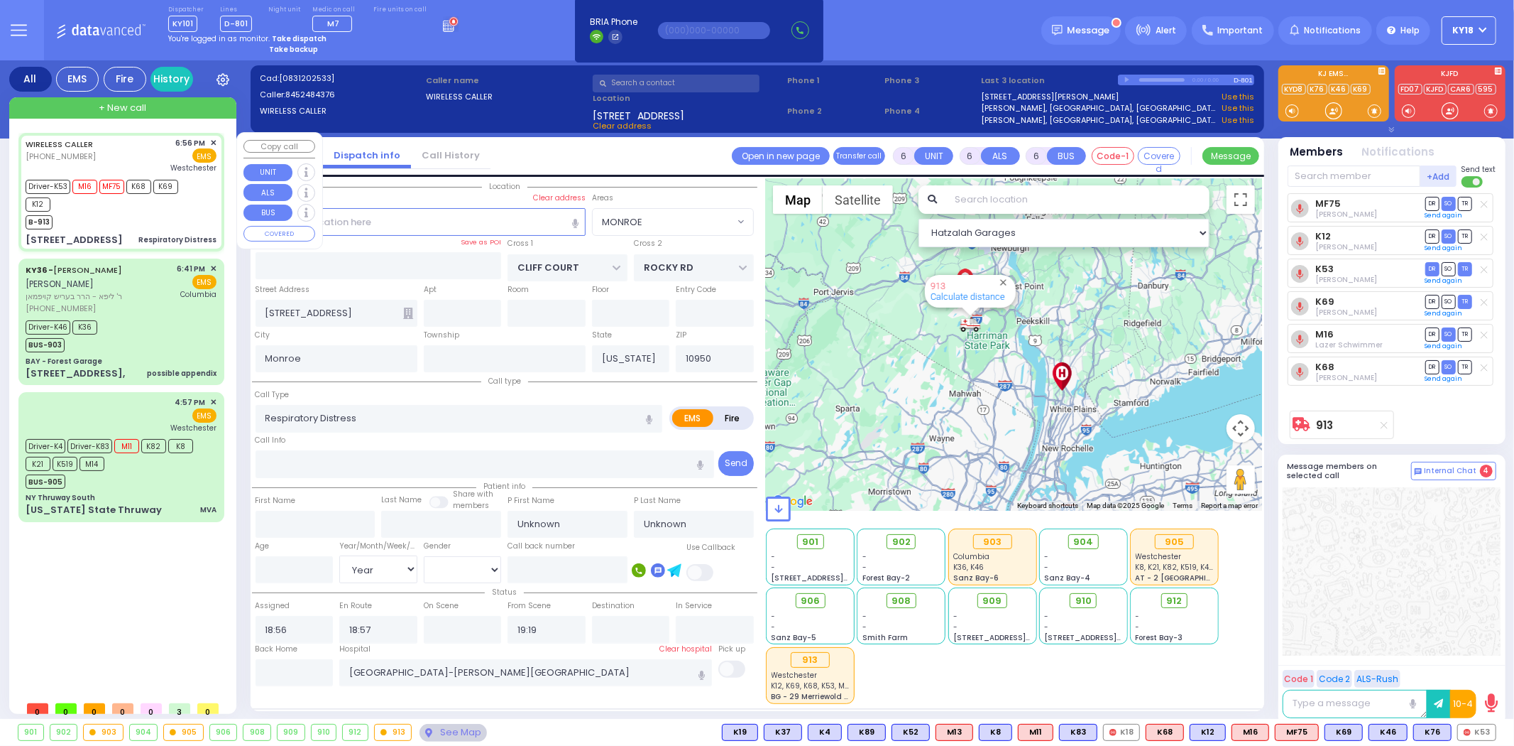
select select
radio input "true"
type input "Wolf"
type input "Weinstock"
type input "13"
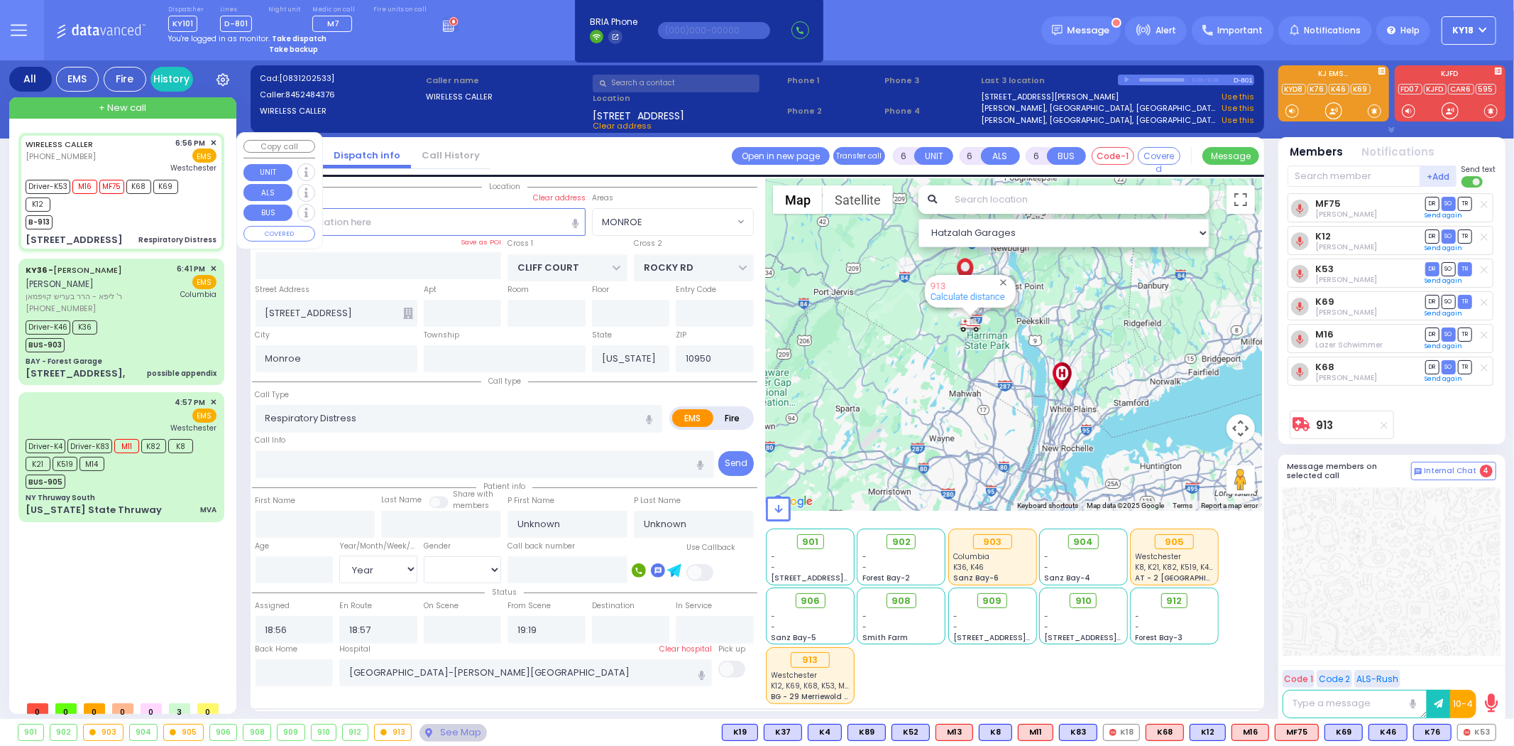
select select "Year"
select select "[DEMOGRAPHIC_DATA]"
select select "Hatzalah Garages"
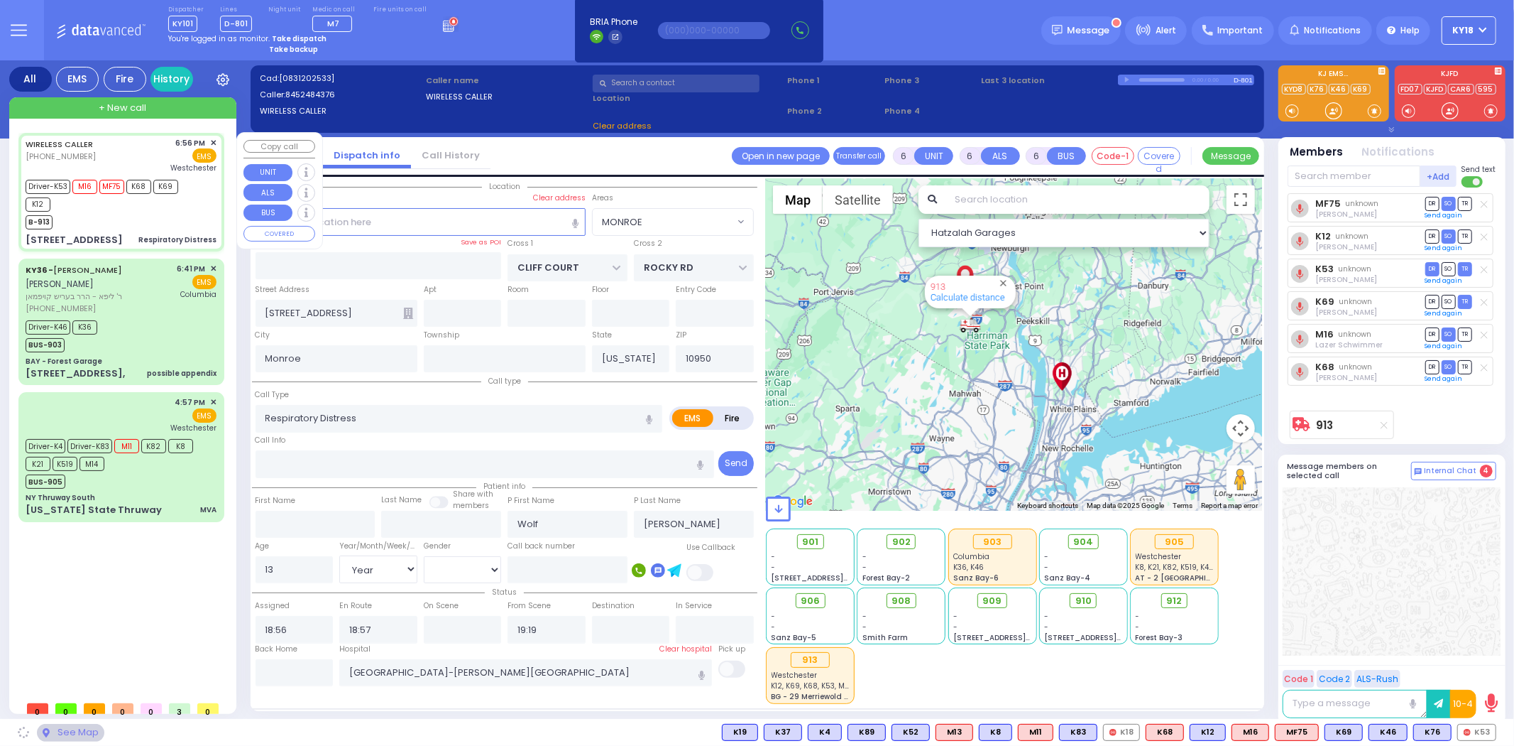
select select "MONROE"
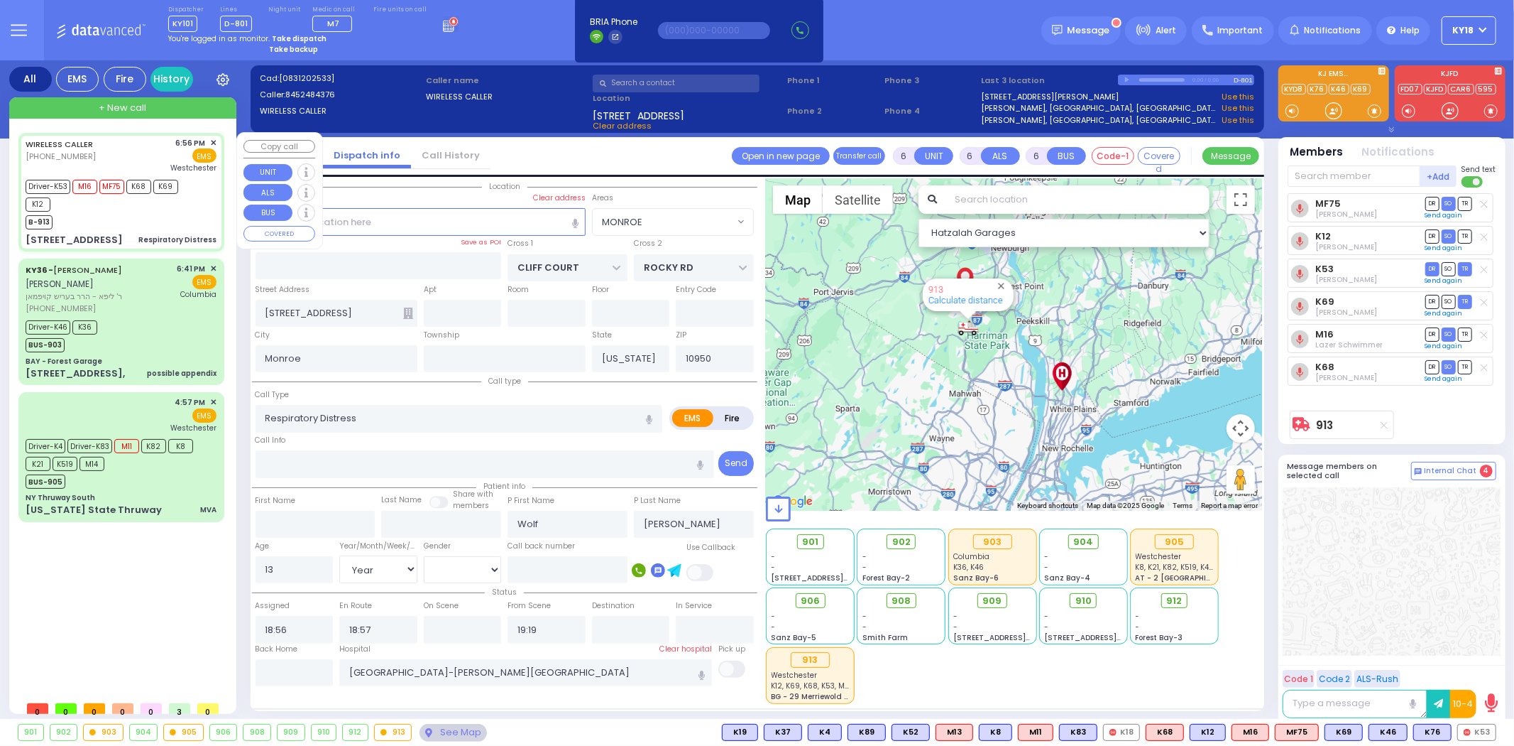
select select
radio input "true"
select select "Year"
select select "[DEMOGRAPHIC_DATA]"
type input "18:59"
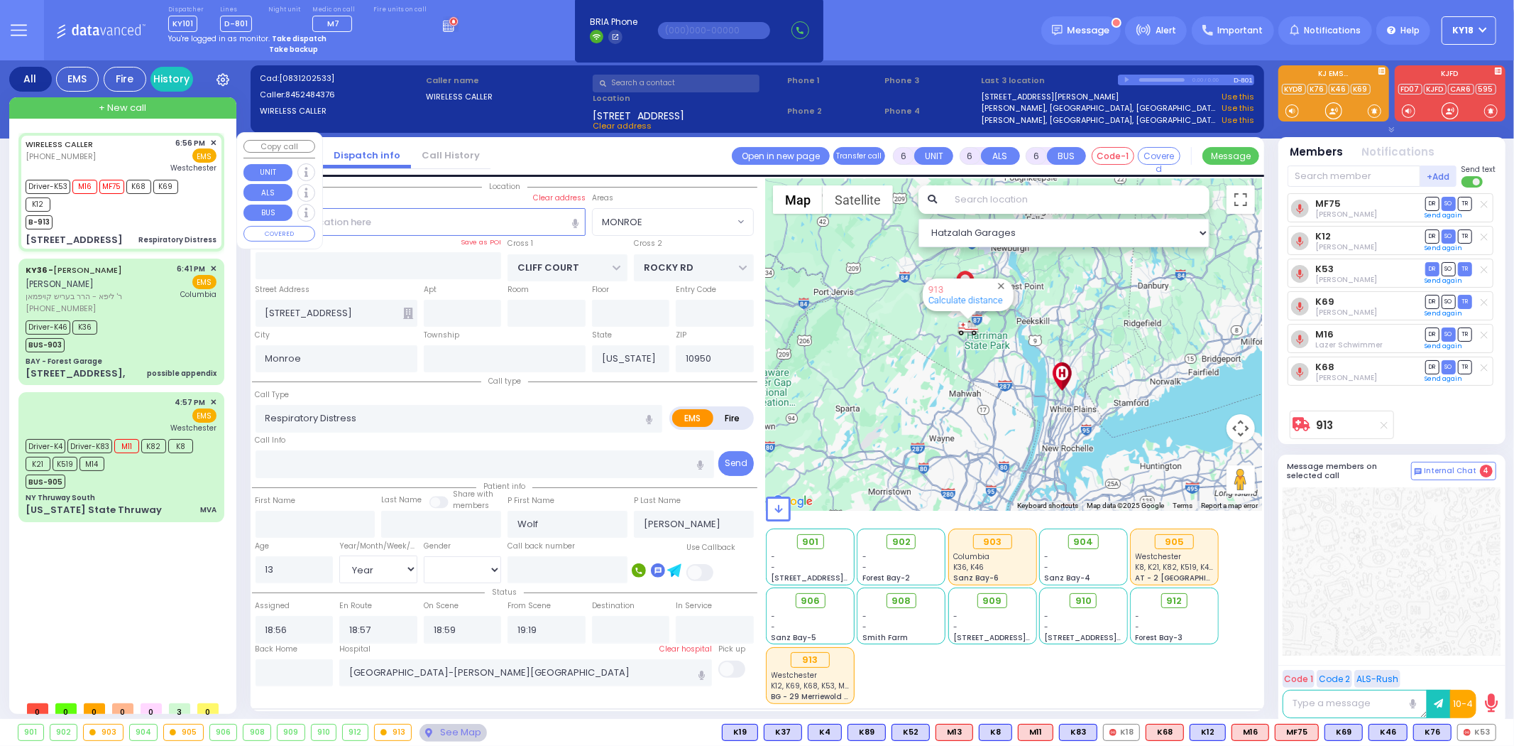
select select "Hatzalah Garages"
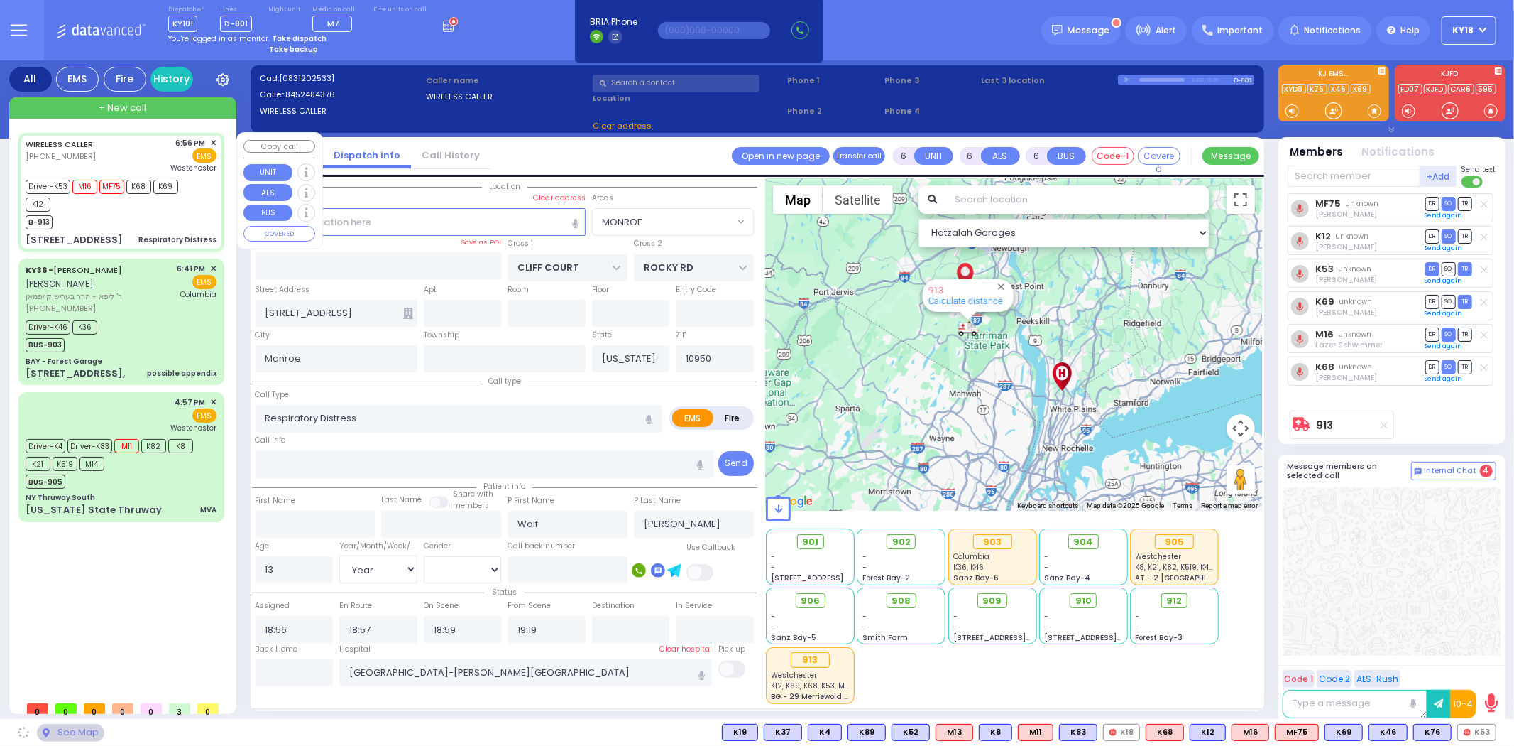
select select "MONROE"
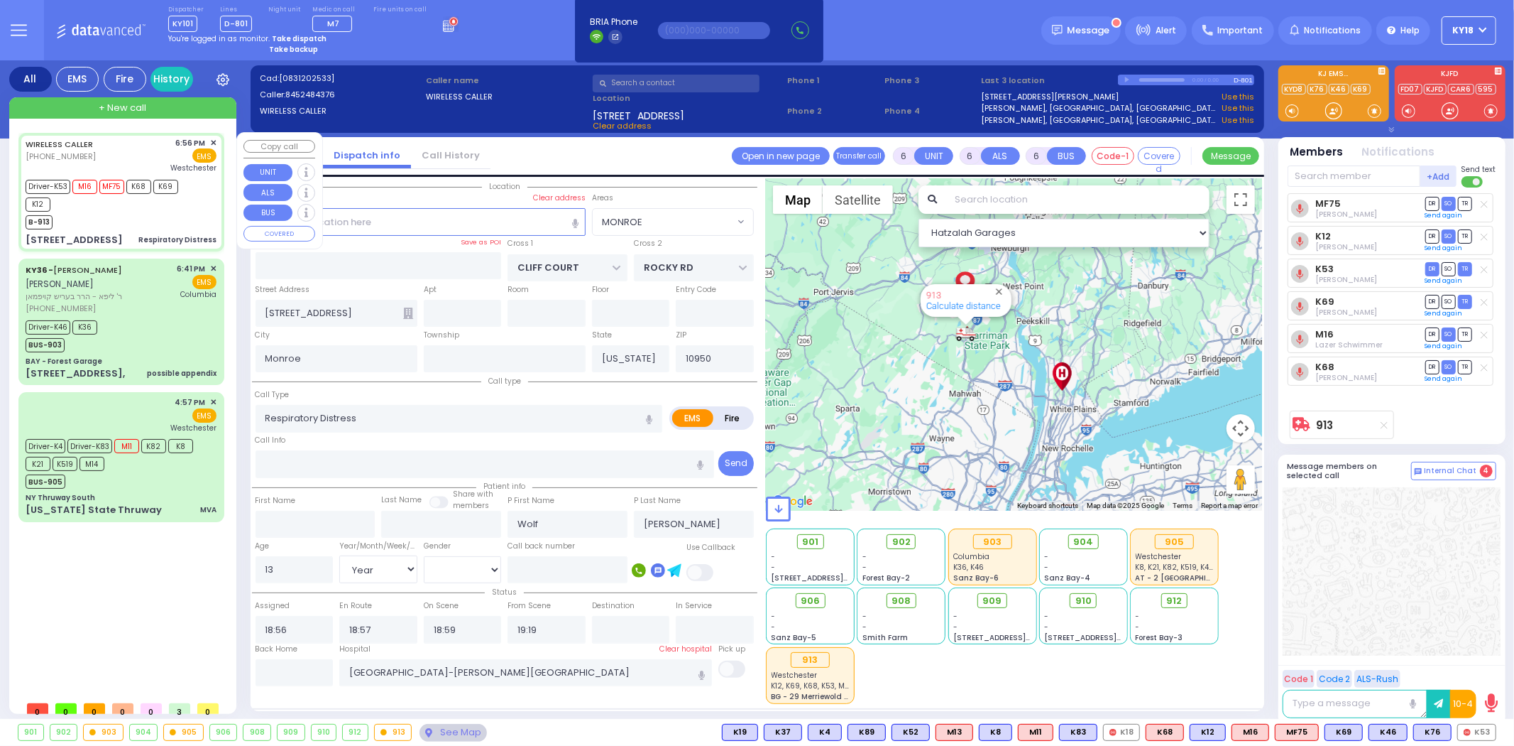
select select
radio input "true"
select select "Year"
select select "[DEMOGRAPHIC_DATA]"
select select "Hatzalah Garages"
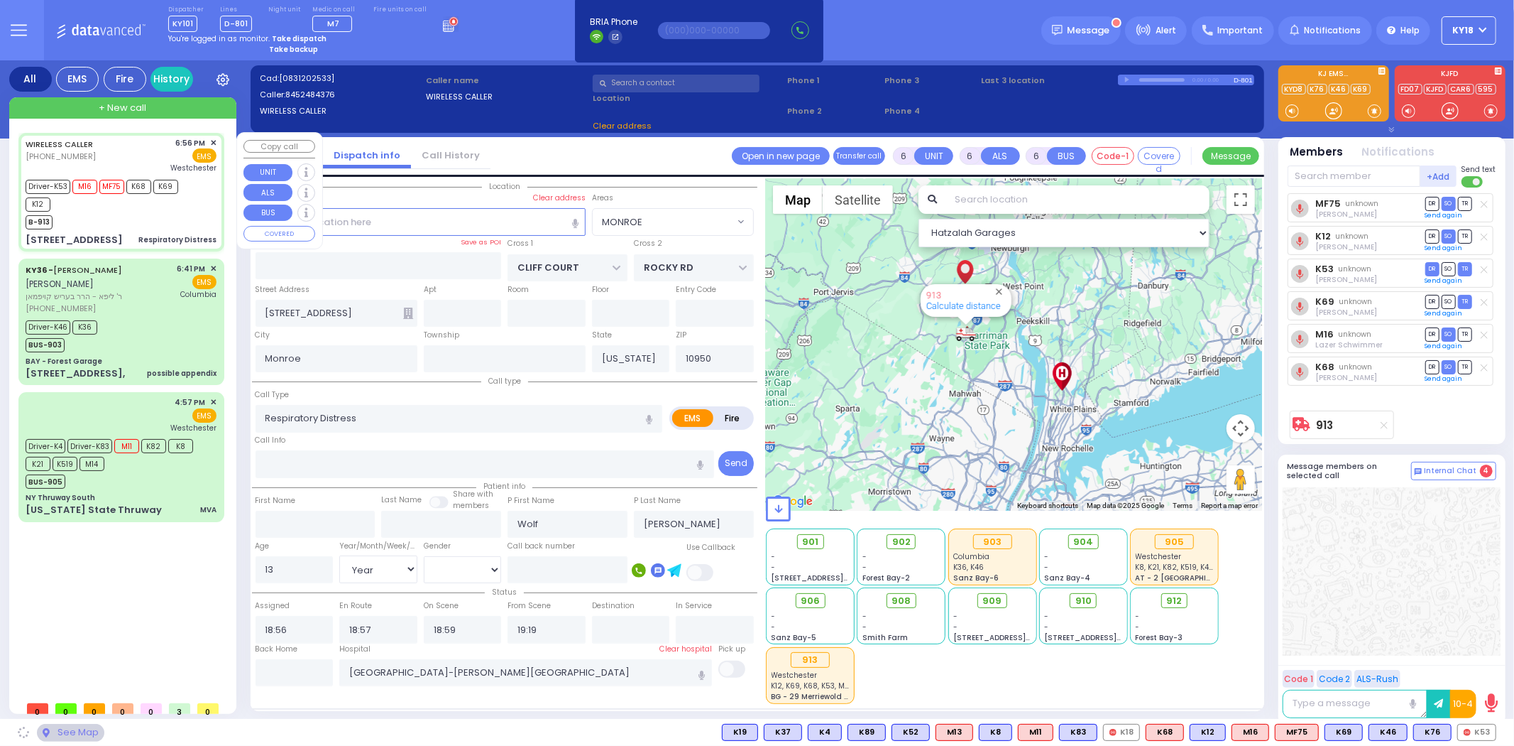
select select "MONROE"
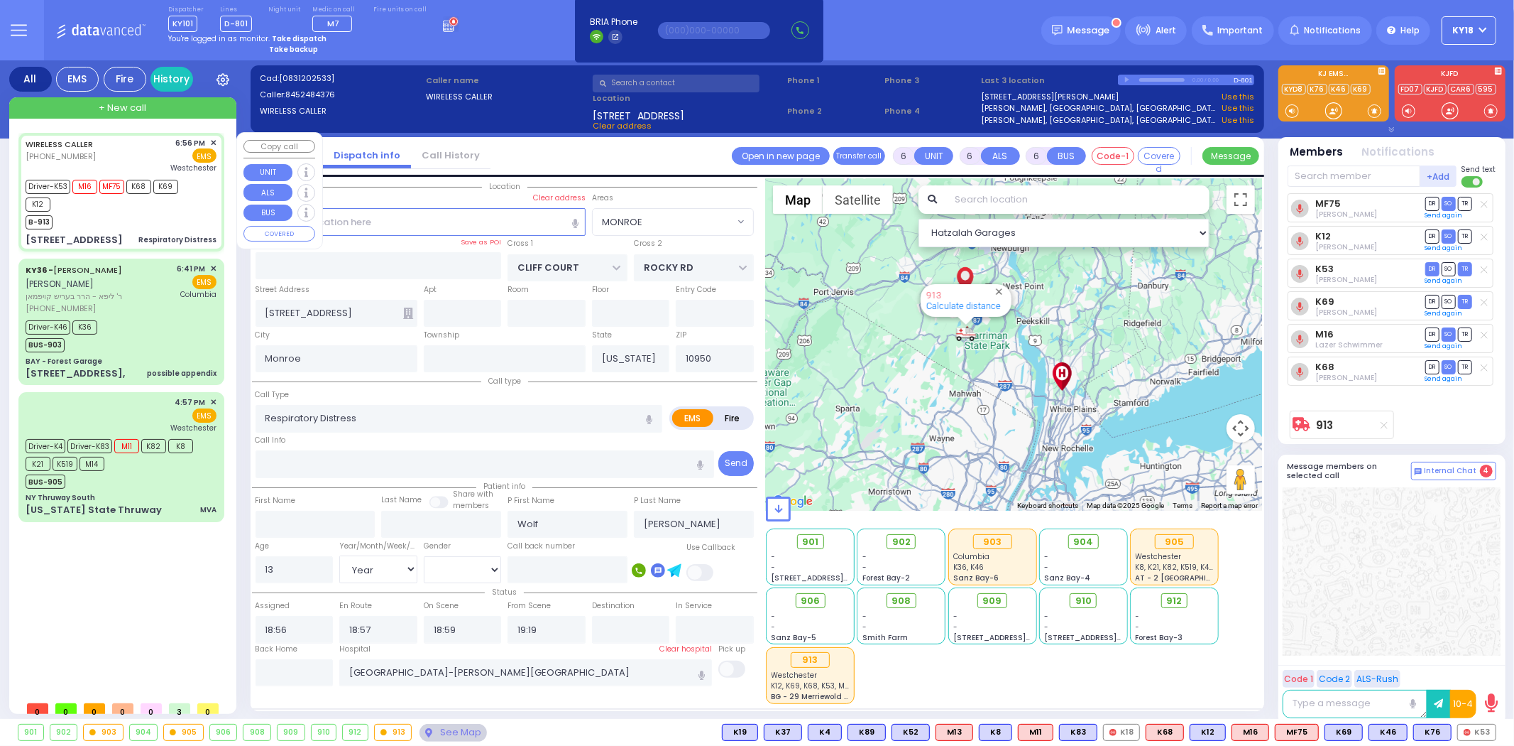
select select
radio input "true"
select select "Year"
select select "[DEMOGRAPHIC_DATA]"
select select "Hatzalah Garages"
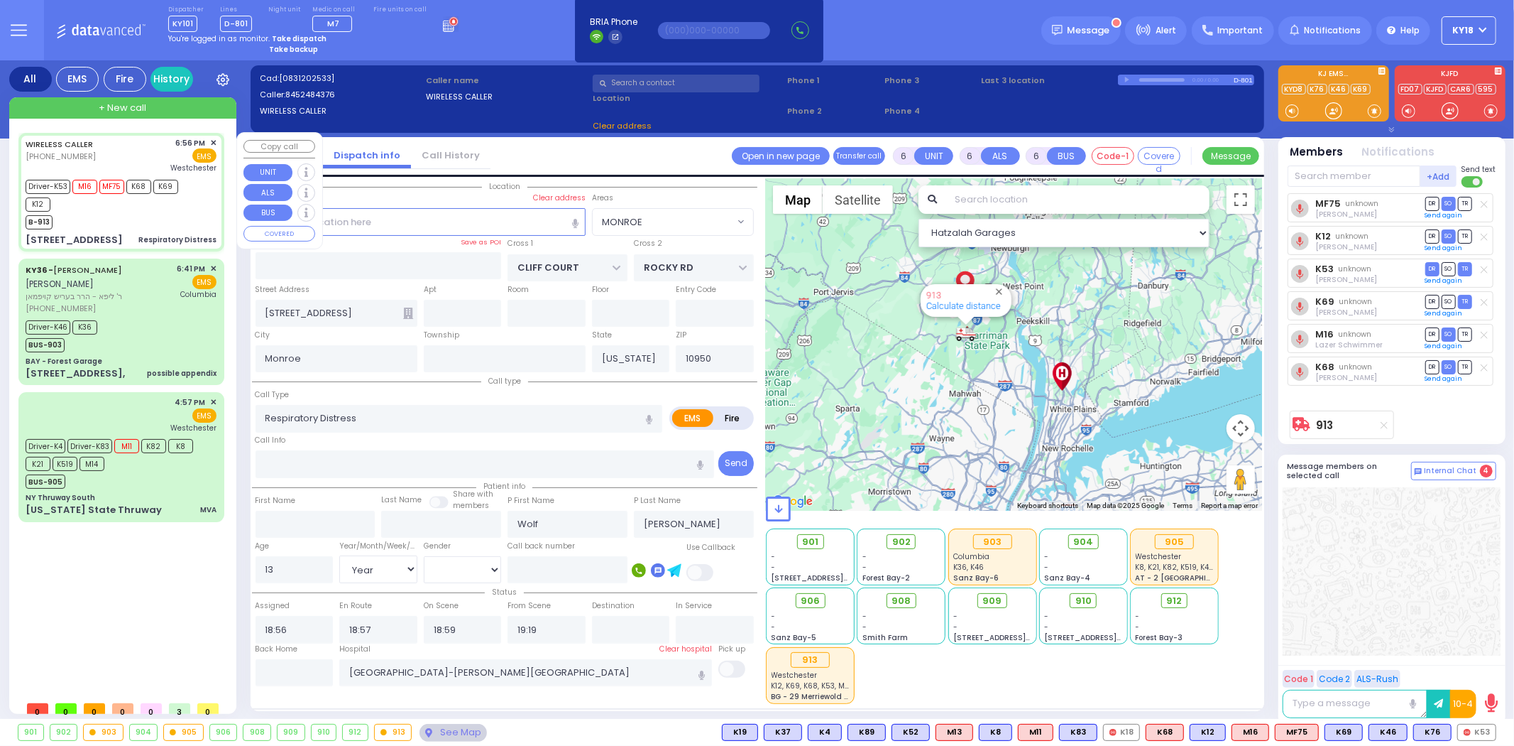
select select "MONROE"
select select
radio input "true"
select select "Year"
select select "[DEMOGRAPHIC_DATA]"
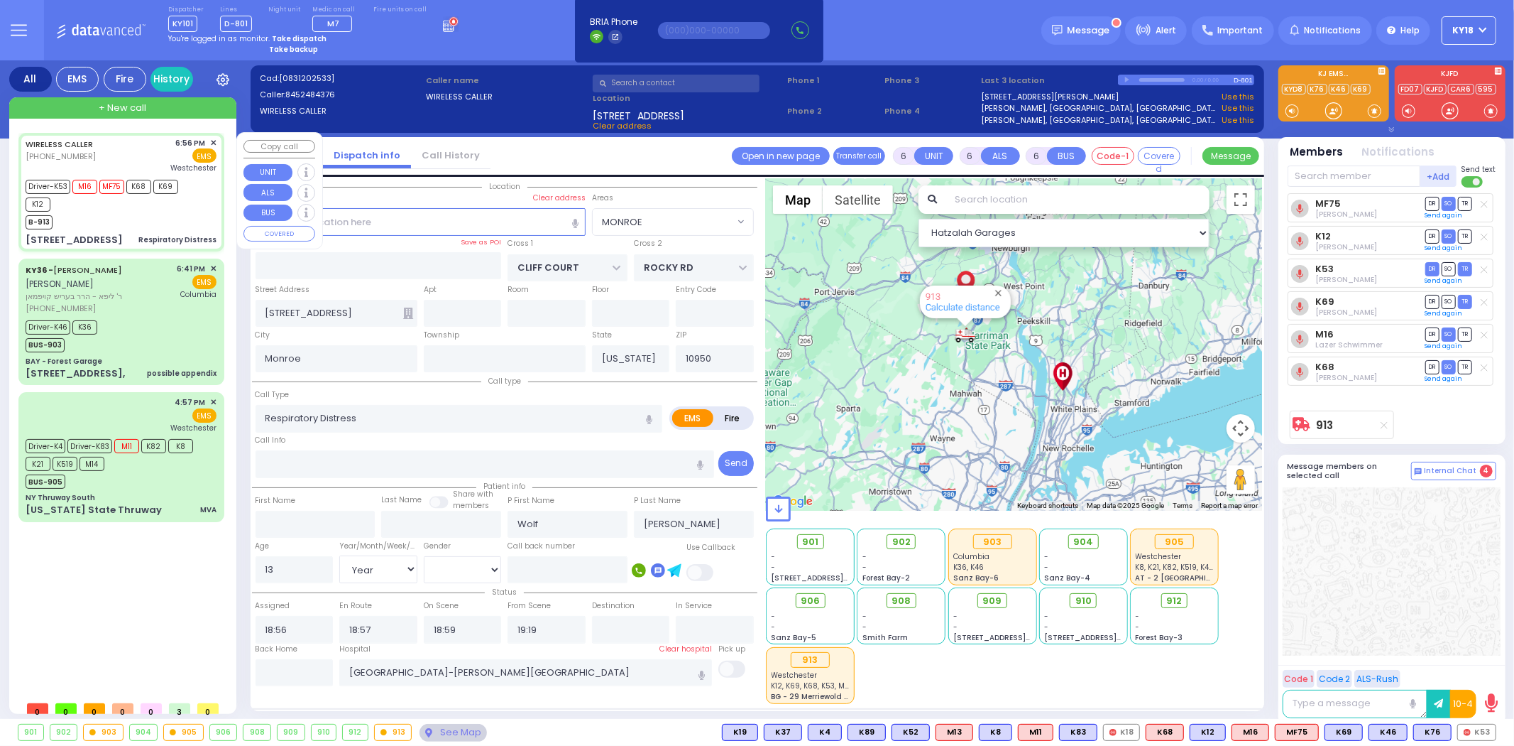
select select "Hatzalah Garages"
select select "MONROE"
select select
radio input "true"
select select "Year"
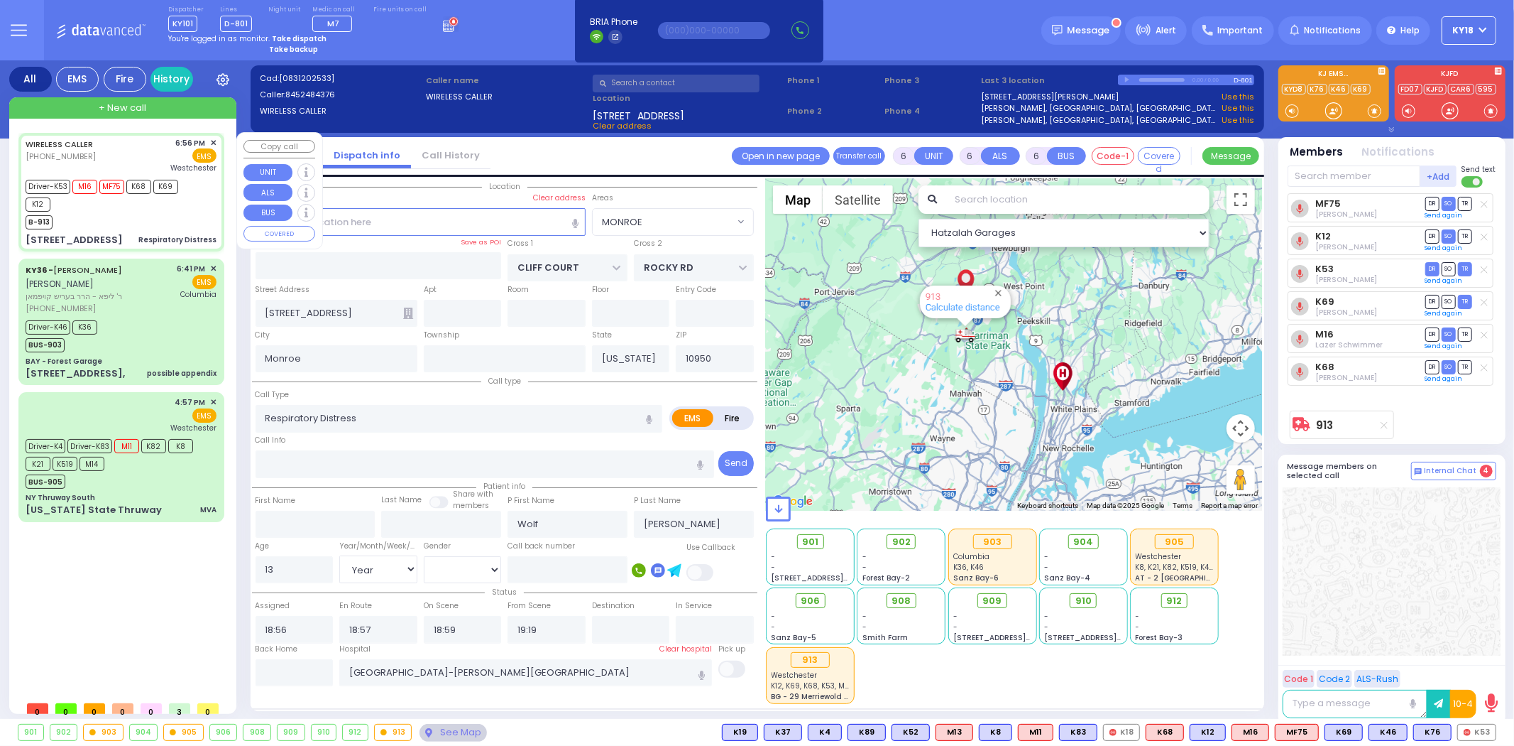
select select "[DEMOGRAPHIC_DATA]"
select select "Hatzalah Garages"
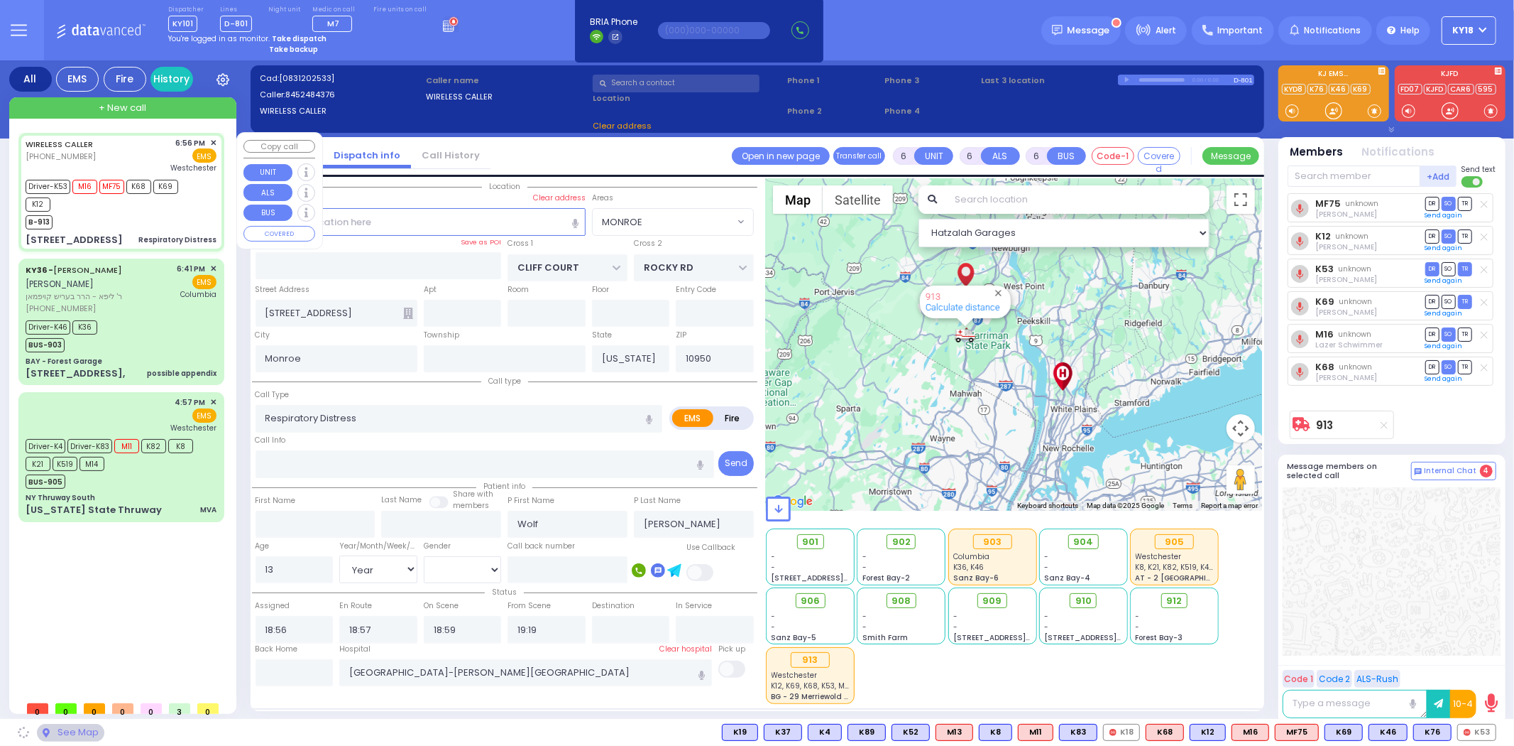
select select "MONROE"
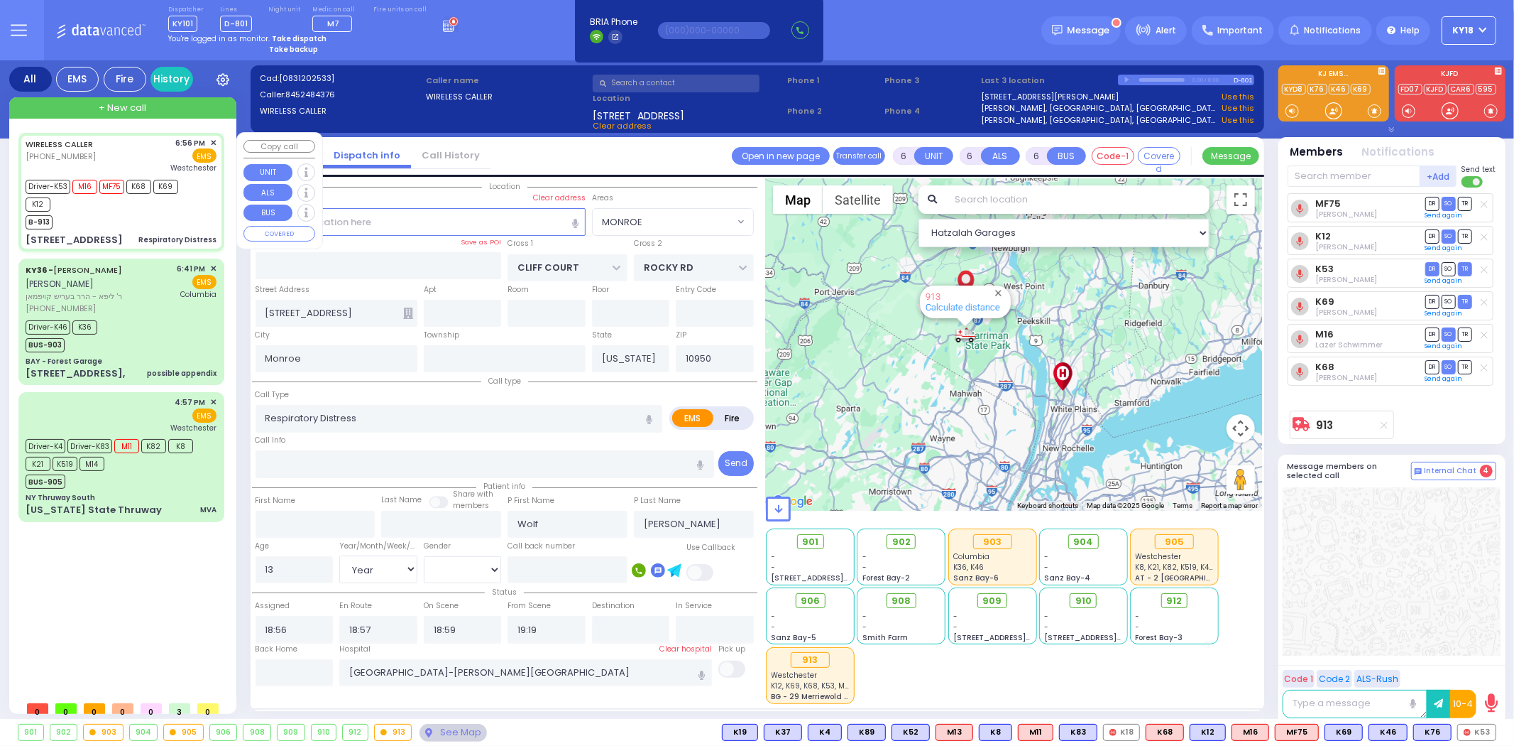
select select
radio input "true"
select select "Year"
select select "[DEMOGRAPHIC_DATA]"
select select "Hatzalah Garages"
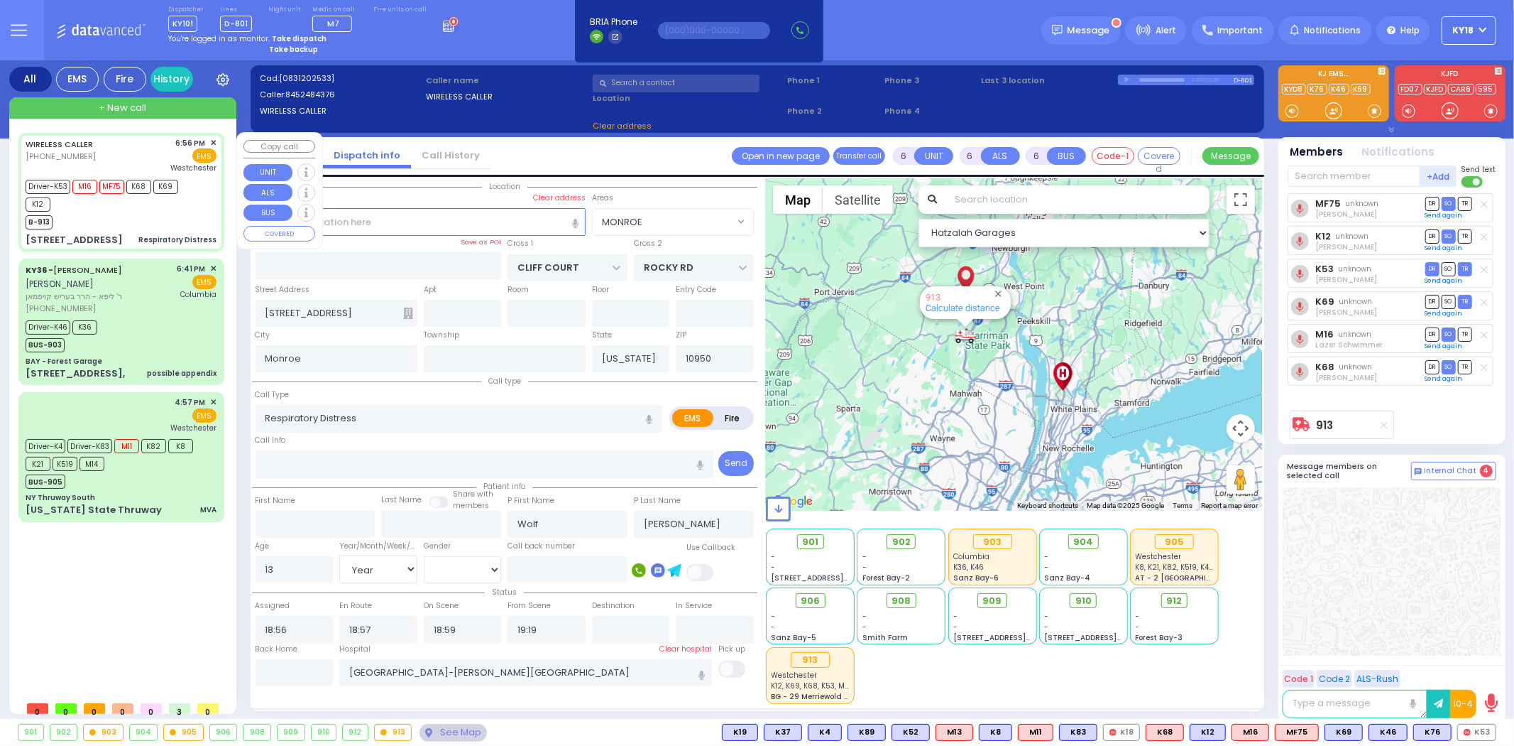
select select "MONROE"
select select
radio input "true"
select select "Year"
select select "[DEMOGRAPHIC_DATA]"
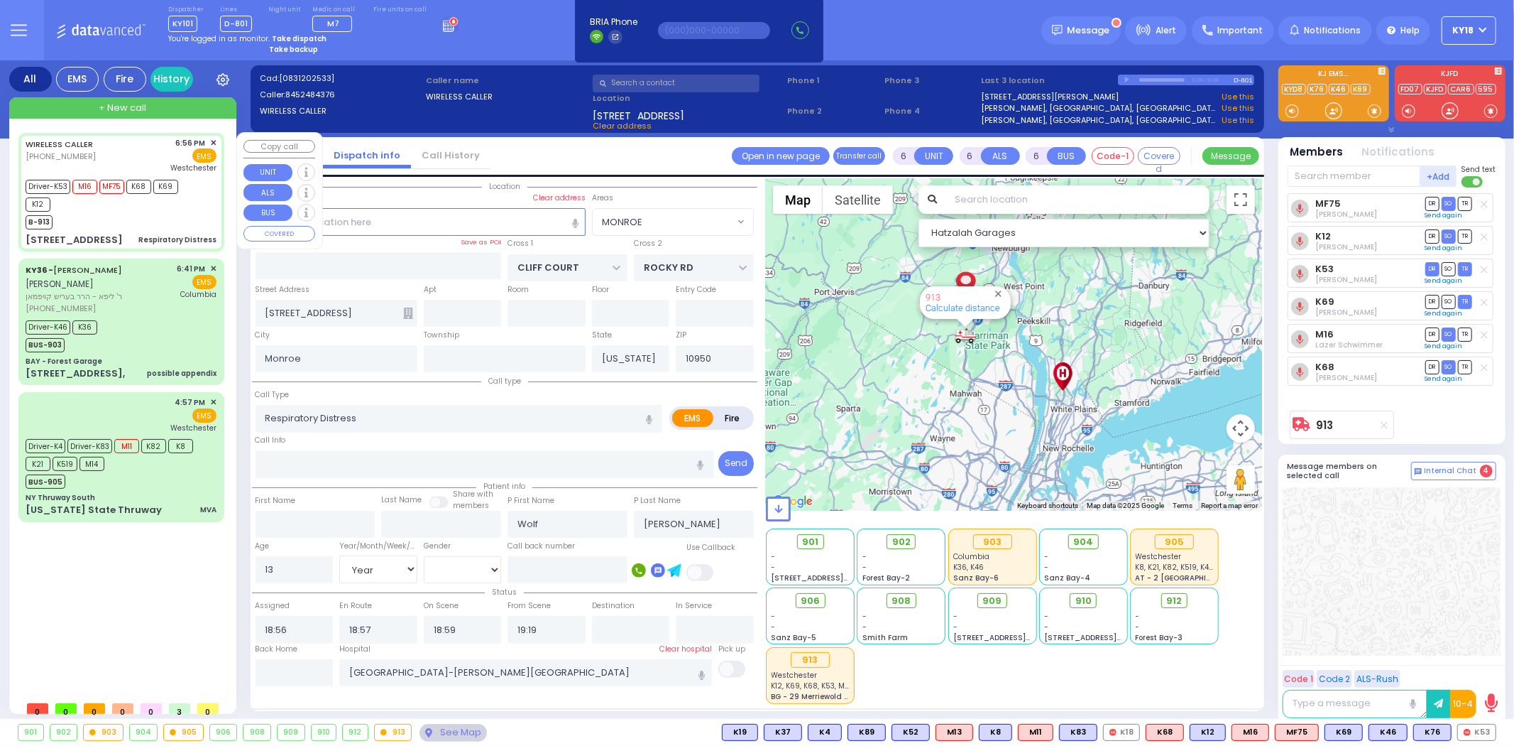
select select "Hatzalah Garages"
select select "MONROE"
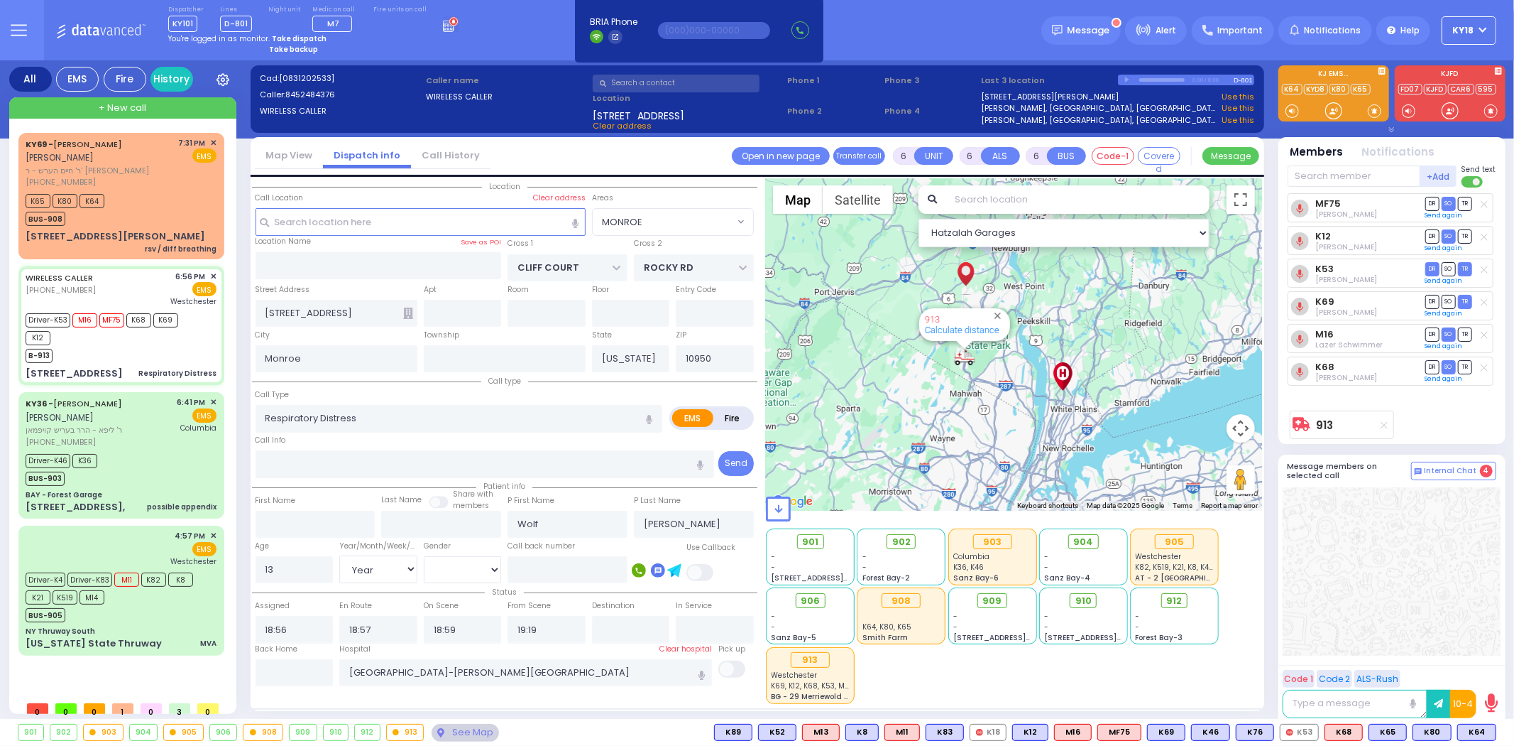
select select
radio input "true"
select select "Year"
select select "[DEMOGRAPHIC_DATA]"
select select "Hatzalah Garages"
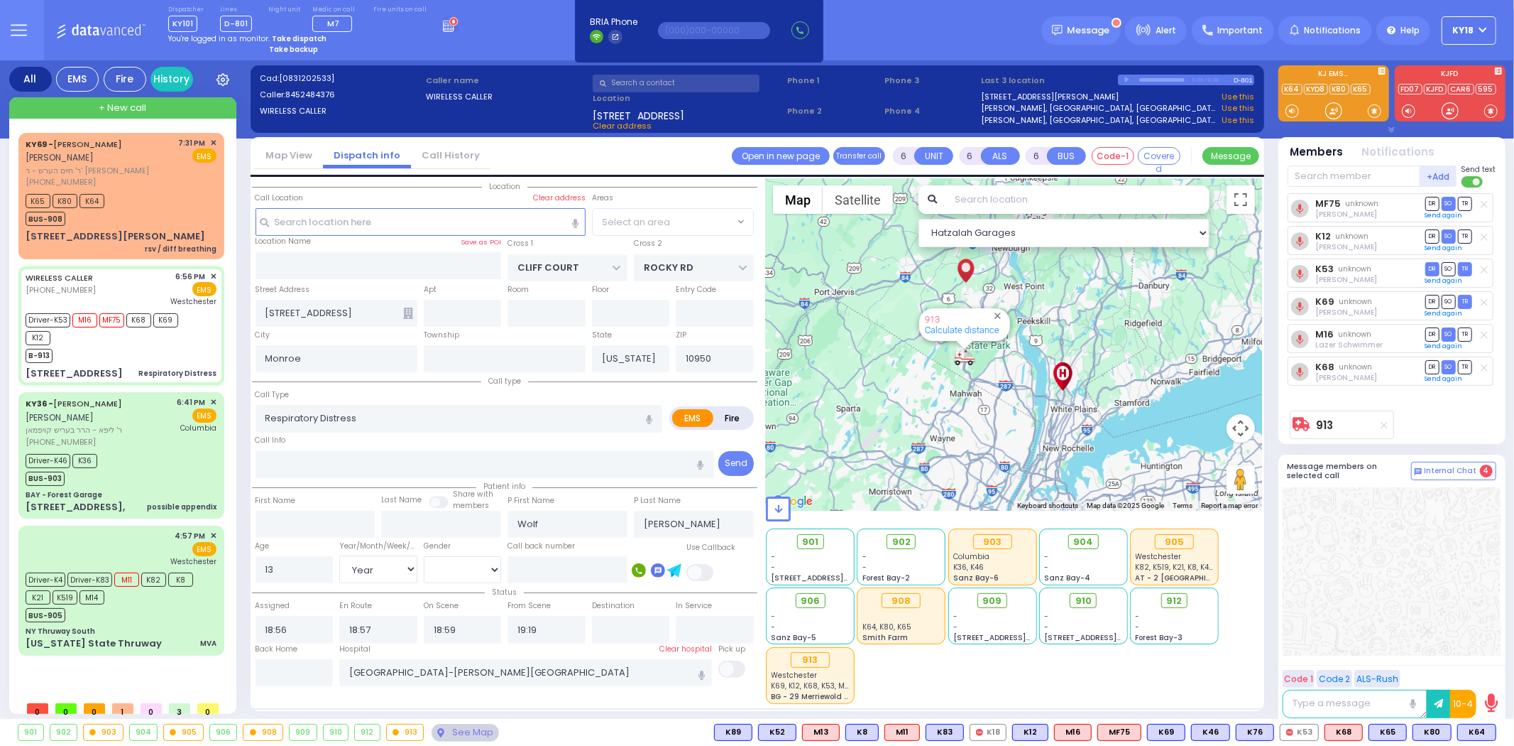
select select "MONROE"
select select
radio input "true"
select select "Year"
select select "[DEMOGRAPHIC_DATA]"
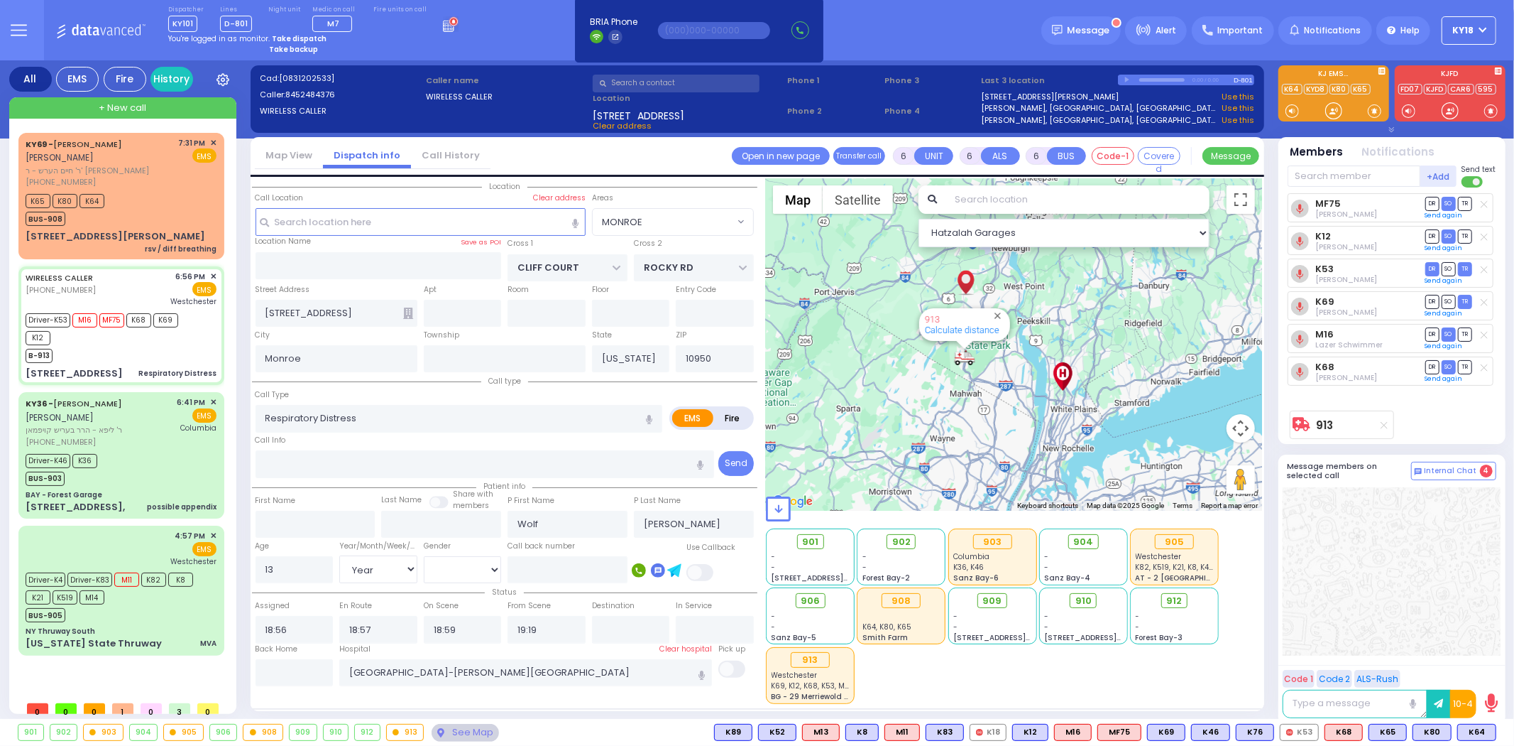
select select "Hatzalah Garages"
select select "MONROE"
select select
radio input "true"
select select "Year"
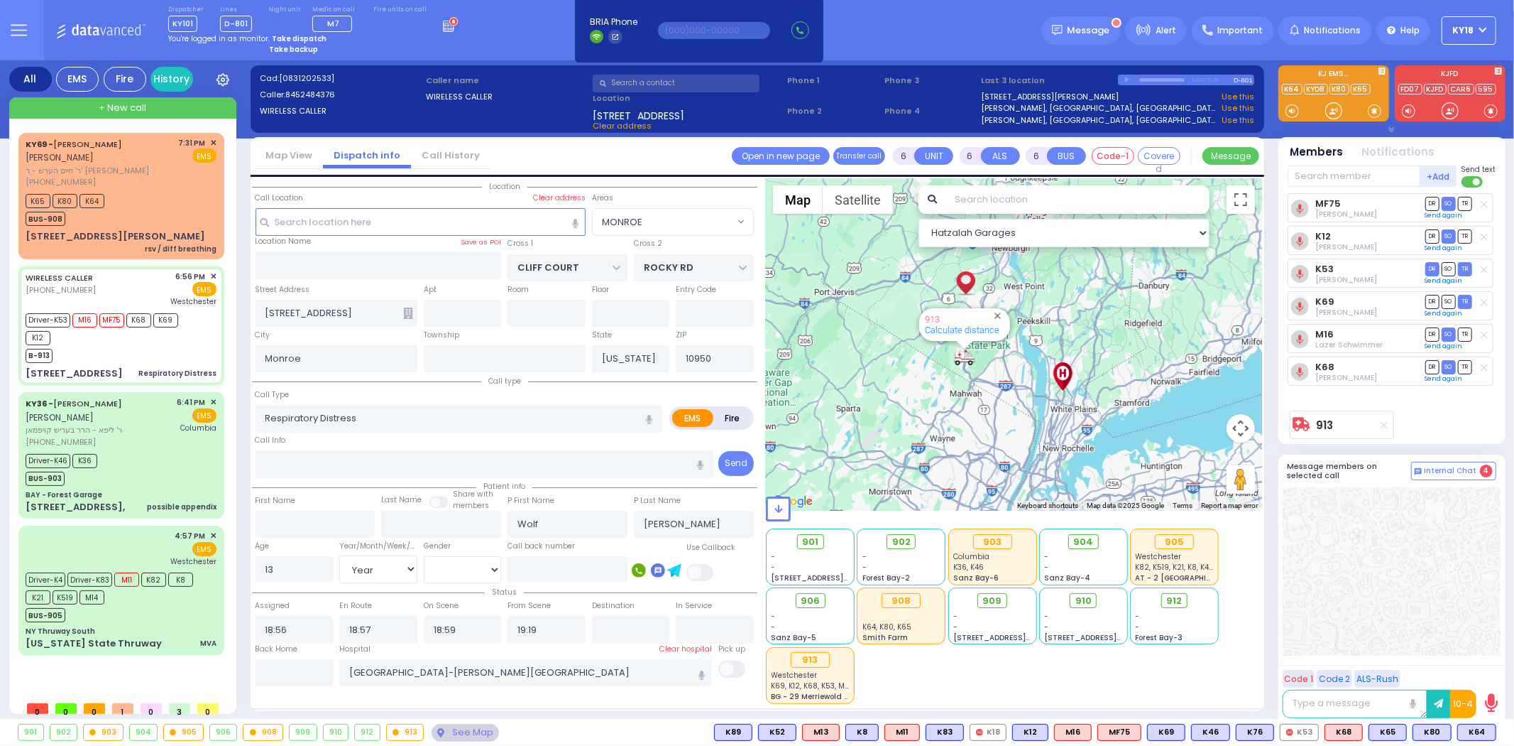
select select "[DEMOGRAPHIC_DATA]"
select select "Hatzalah Garages"
select select "MONROE"
select select
radio input "true"
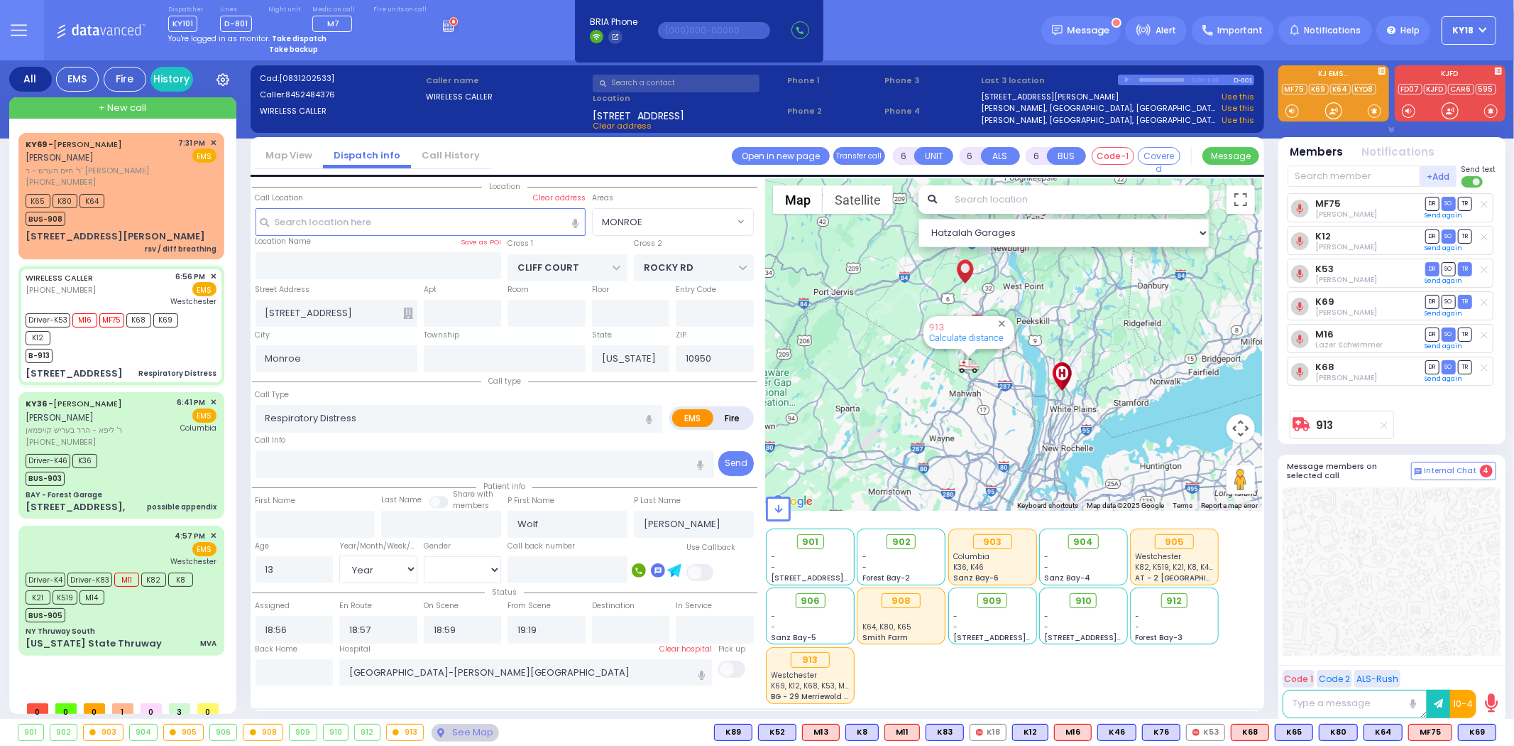
select select "Year"
select select "[DEMOGRAPHIC_DATA]"
select select "Hatzalah Garages"
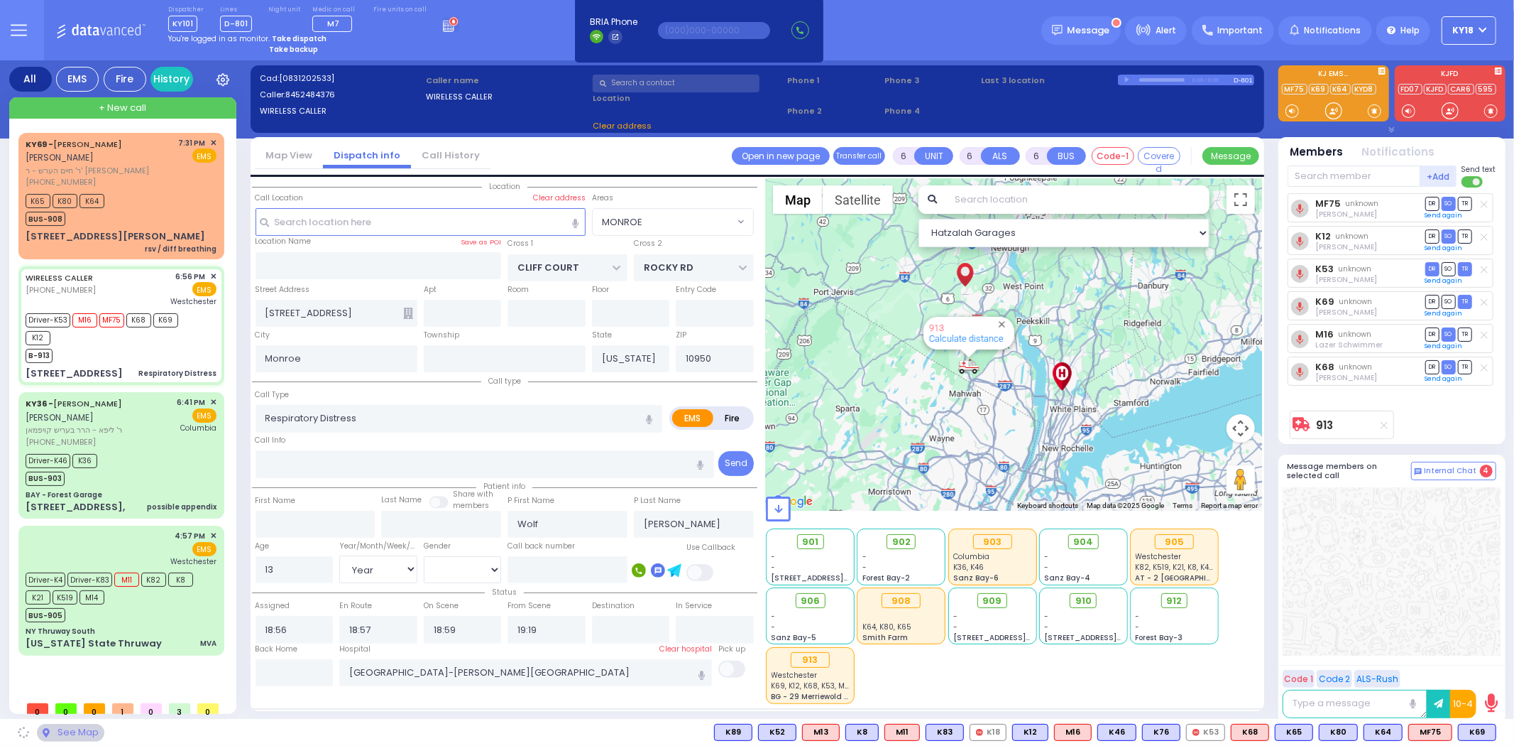
select select "MONROE"
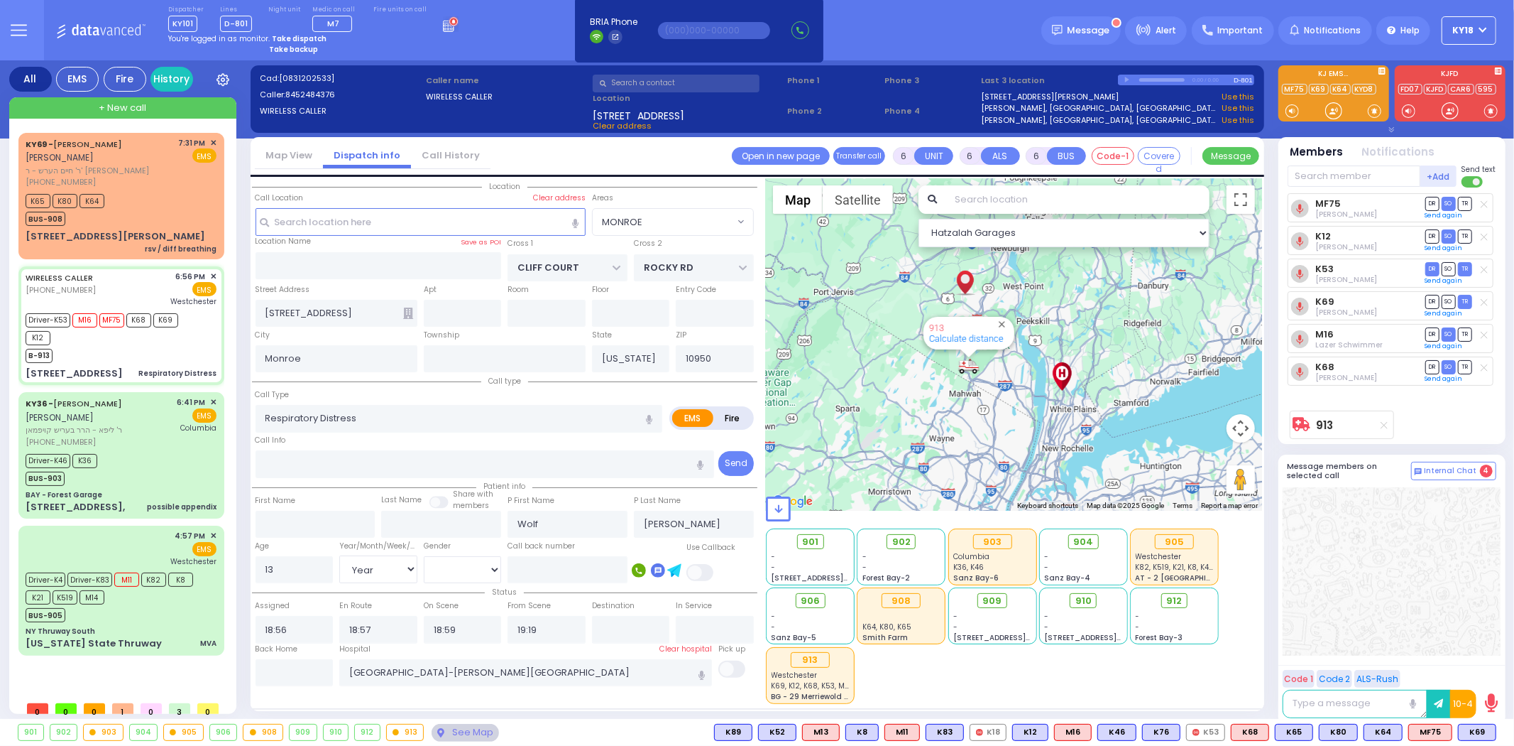
select select
radio input "true"
select select "Year"
select select "[DEMOGRAPHIC_DATA]"
select select "MONROE"
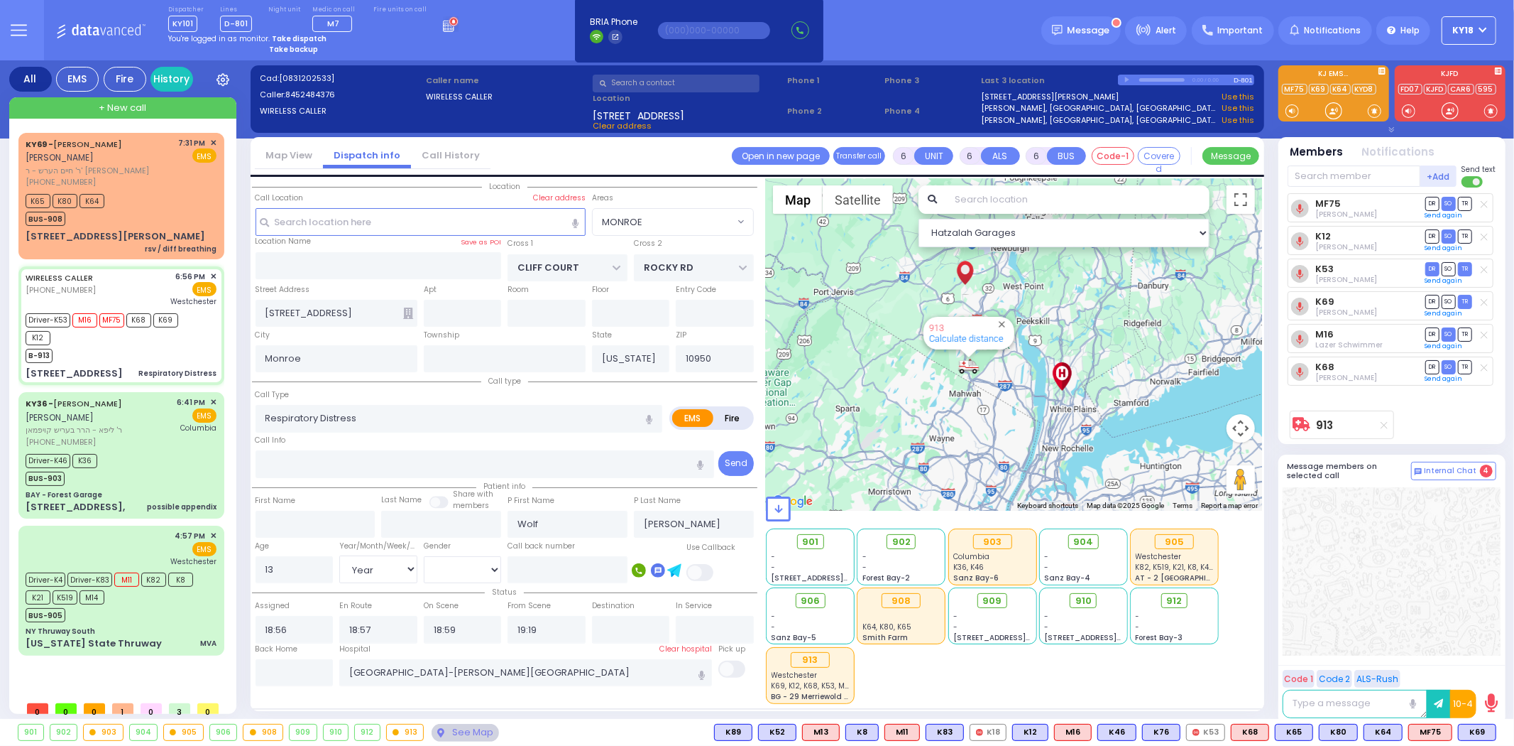
select select "Hatzalah Garages"
select select
radio input "true"
select select "Year"
select select "[DEMOGRAPHIC_DATA]"
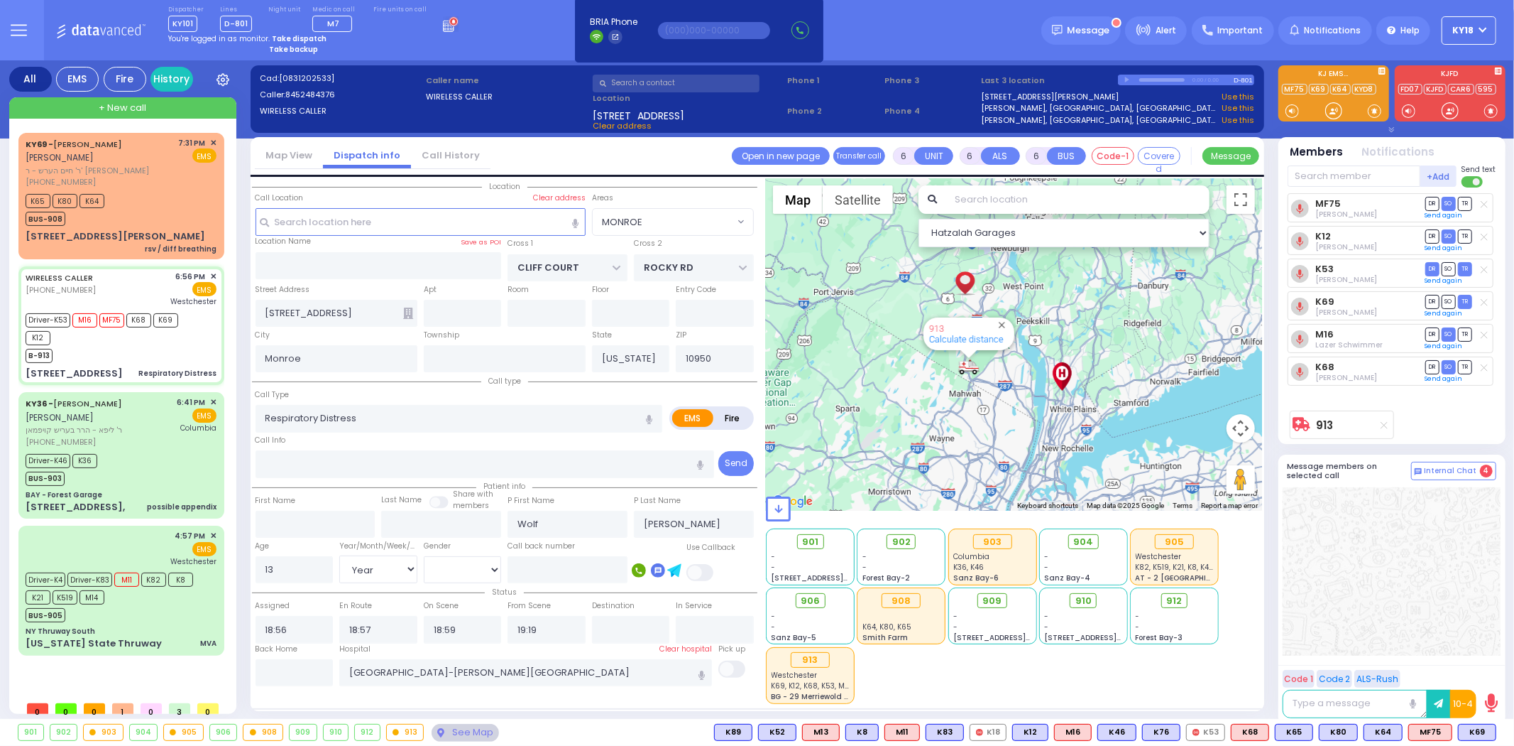
select select "Hatzalah Garages"
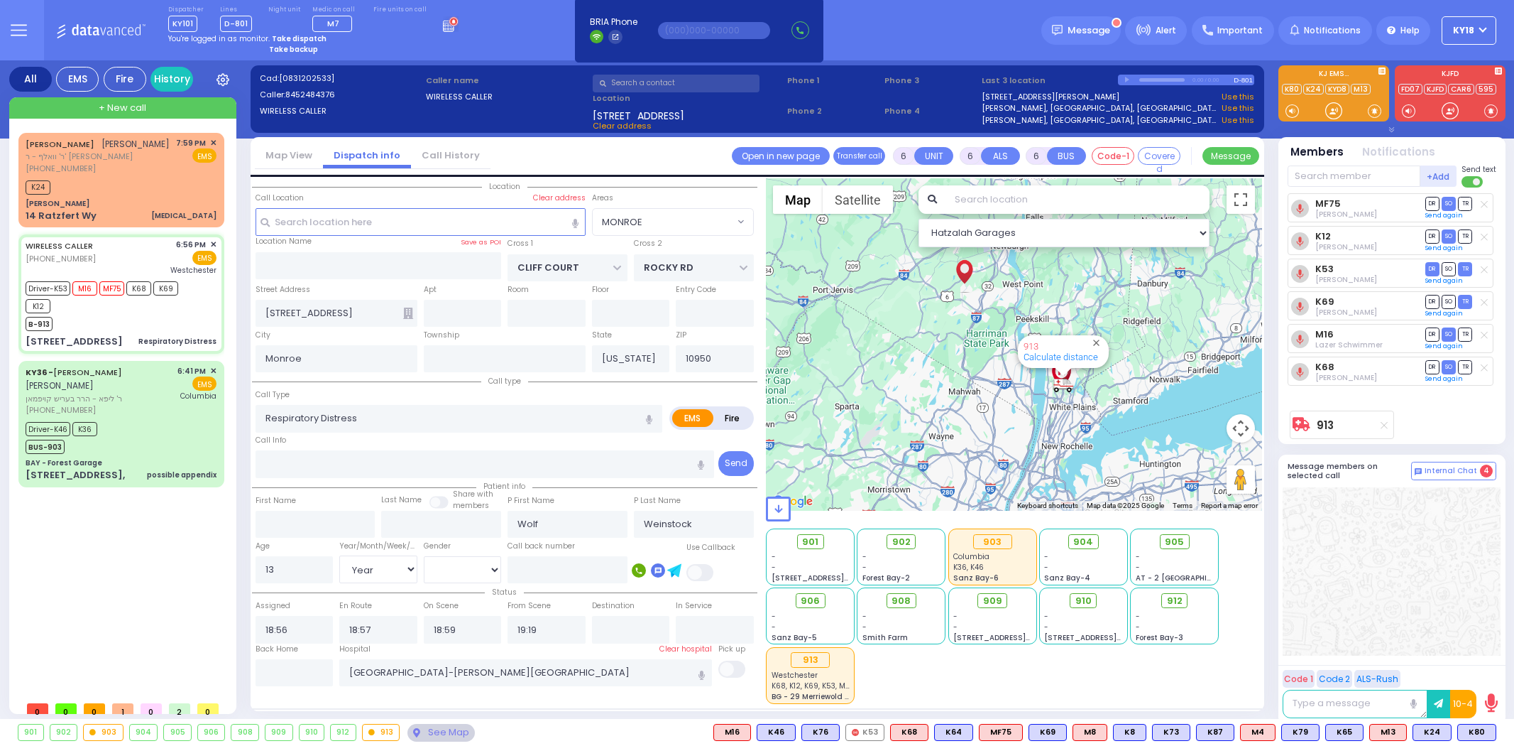
select select "MONROE"
select select "Year"
select select "[DEMOGRAPHIC_DATA]"
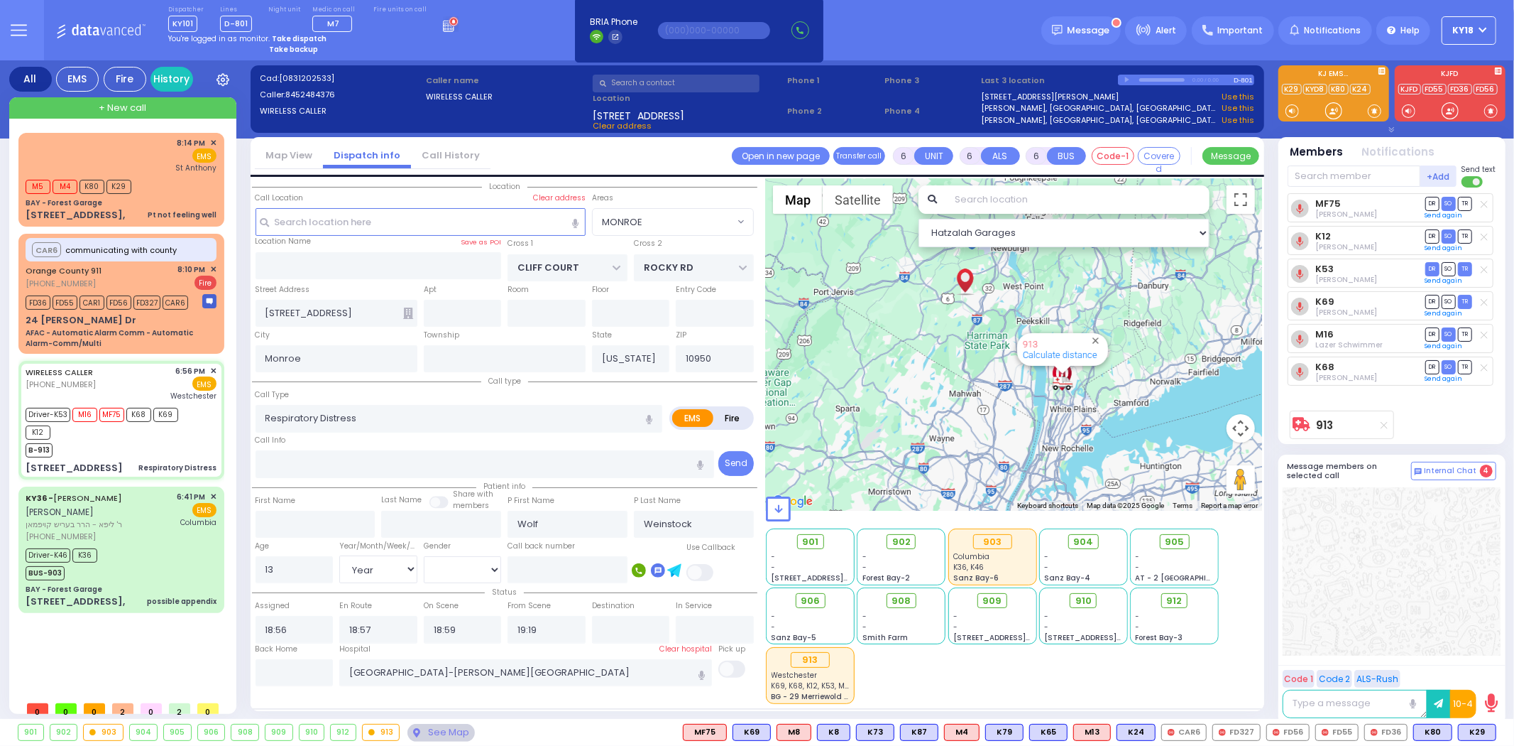
select select
radio input "true"
select select "Year"
select select "[DEMOGRAPHIC_DATA]"
select select "Hatzalah Garages"
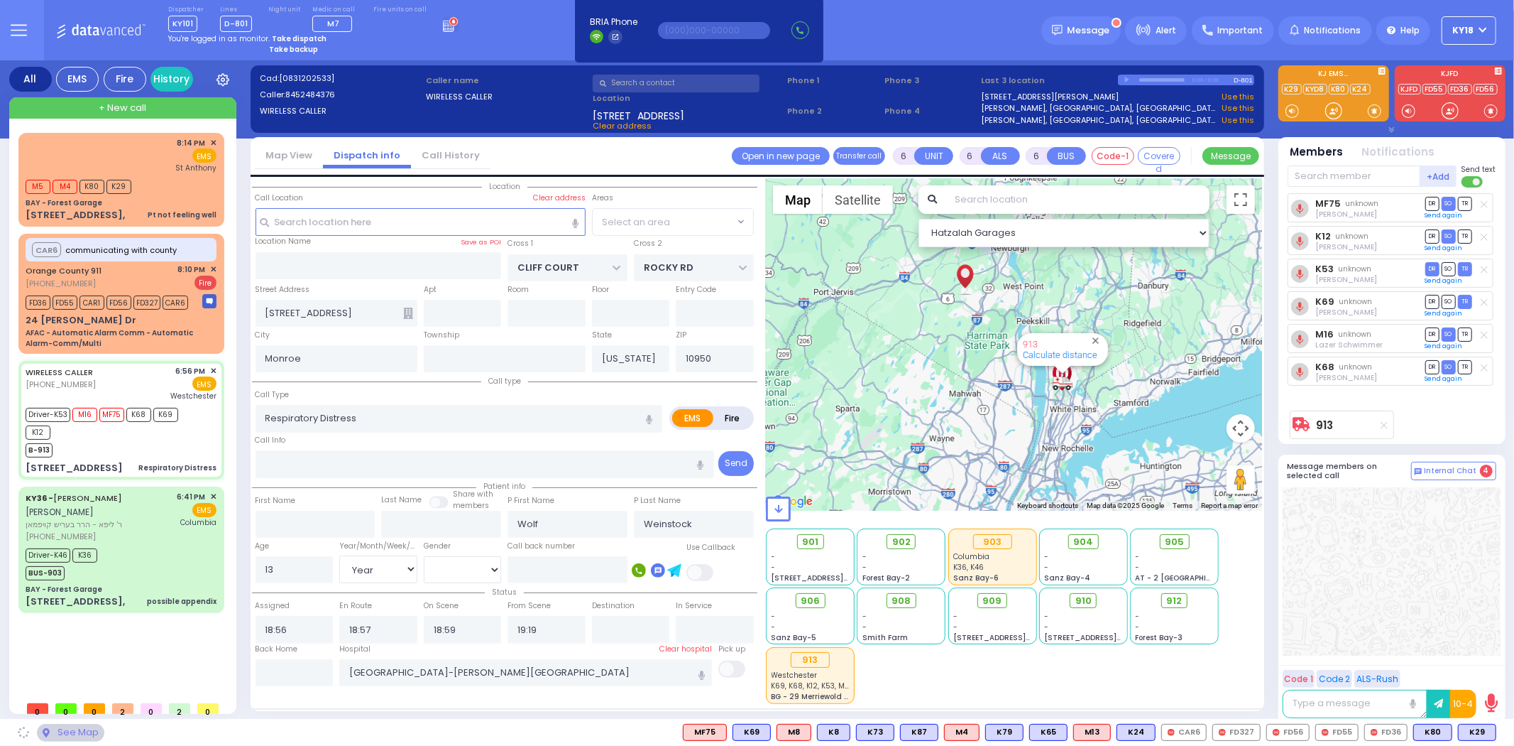
select select "MONROE"
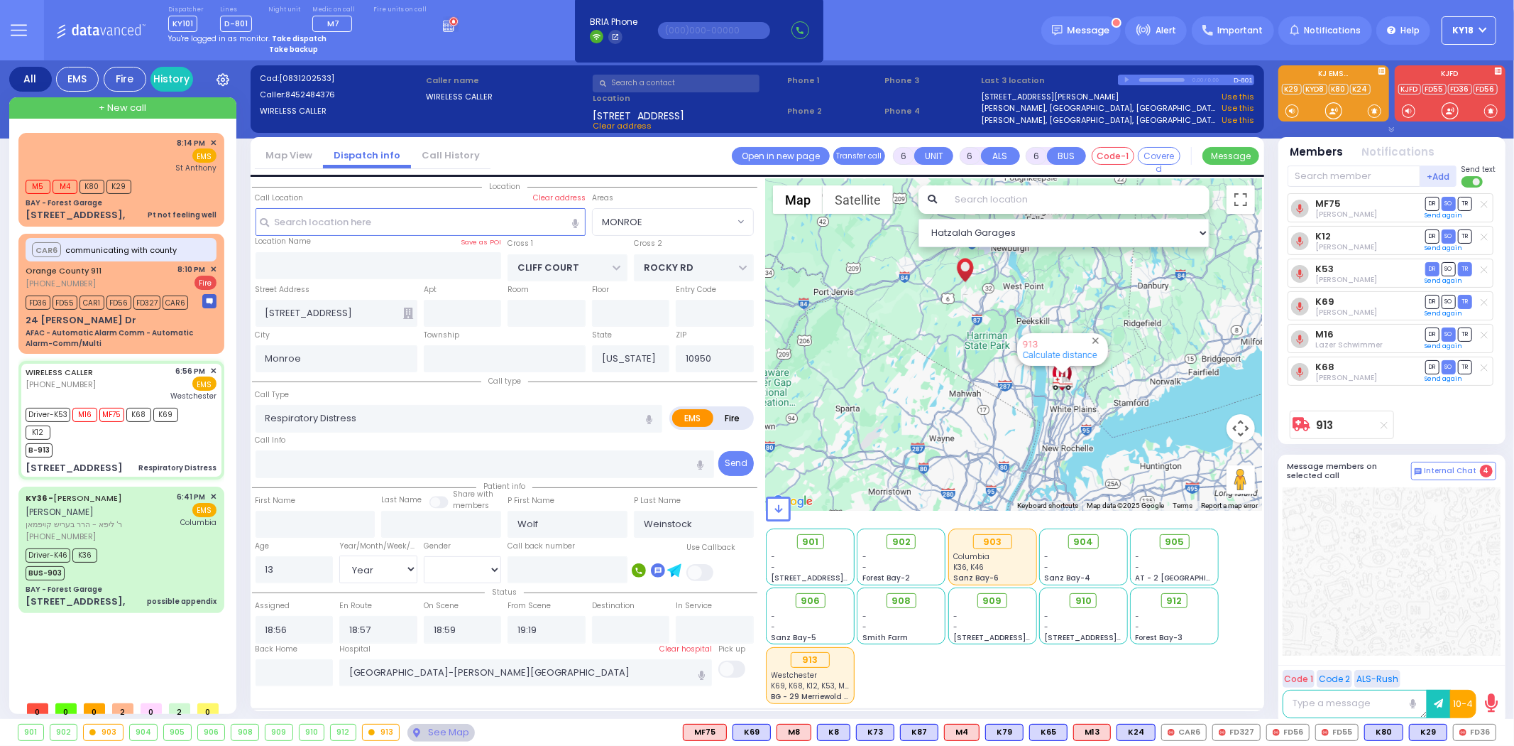
select select
radio input "true"
select select "Year"
select select "[DEMOGRAPHIC_DATA]"
select select "Hatzalah Garages"
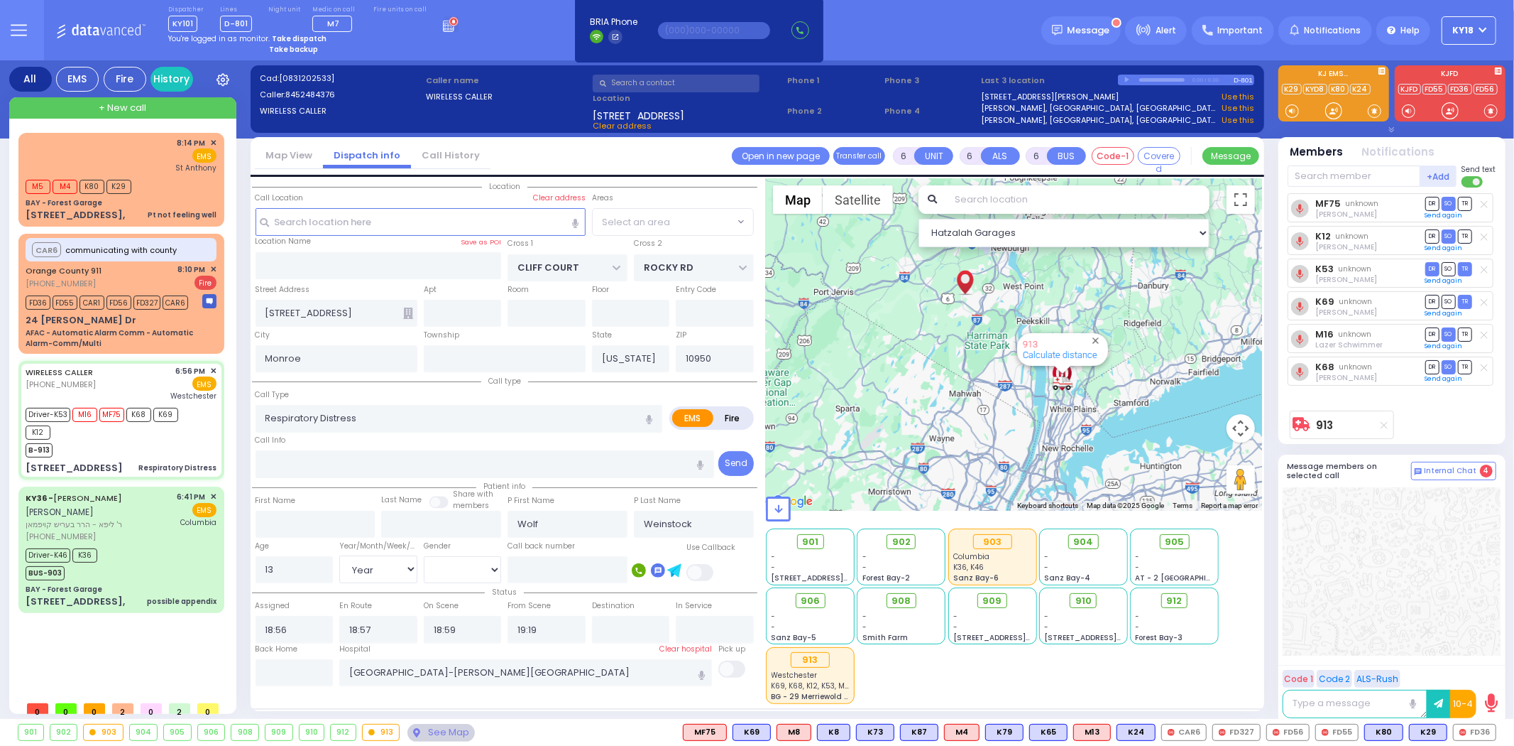
select select "MONROE"
select select
radio input "true"
select select "Year"
select select "[DEMOGRAPHIC_DATA]"
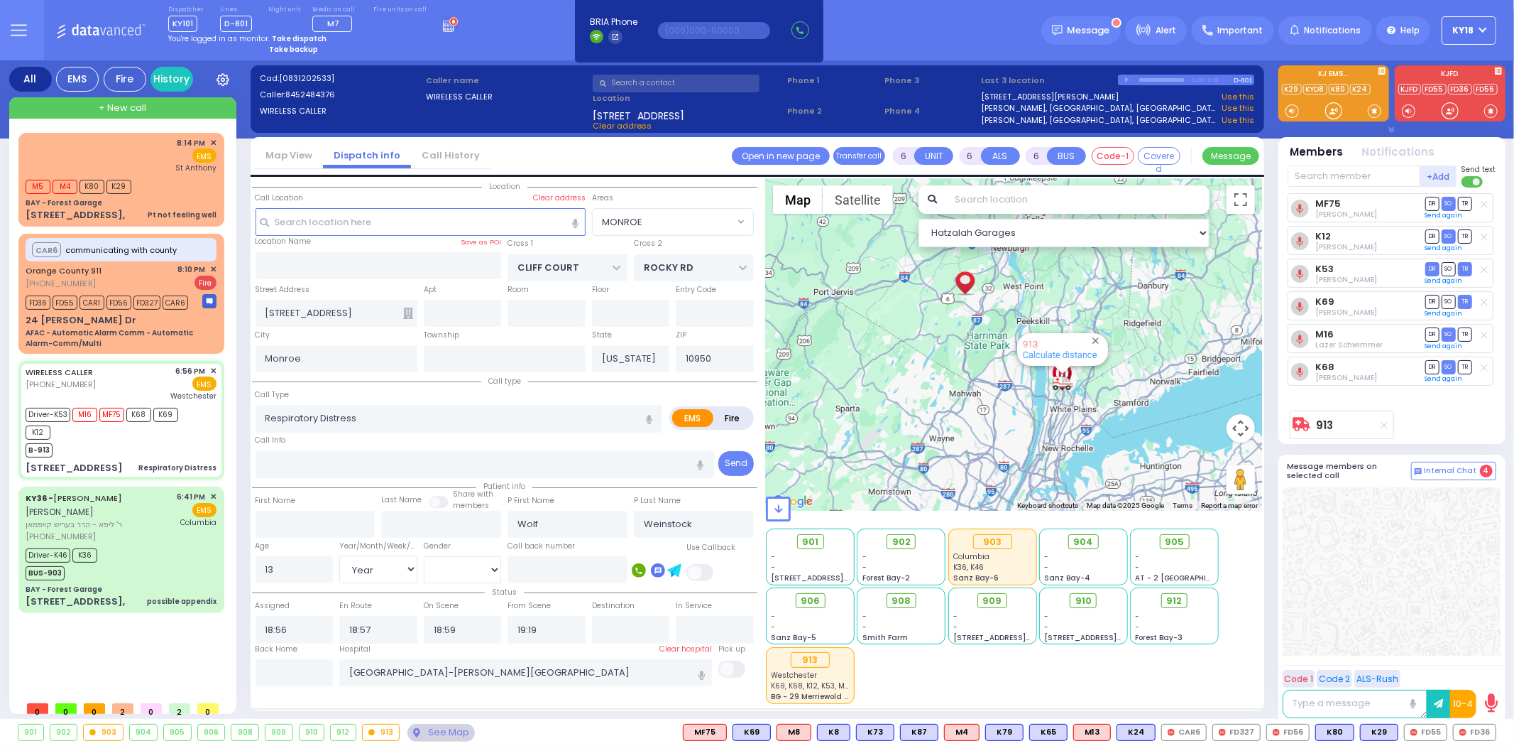
select select "Hatzalah Garages"
select select "MONROE"
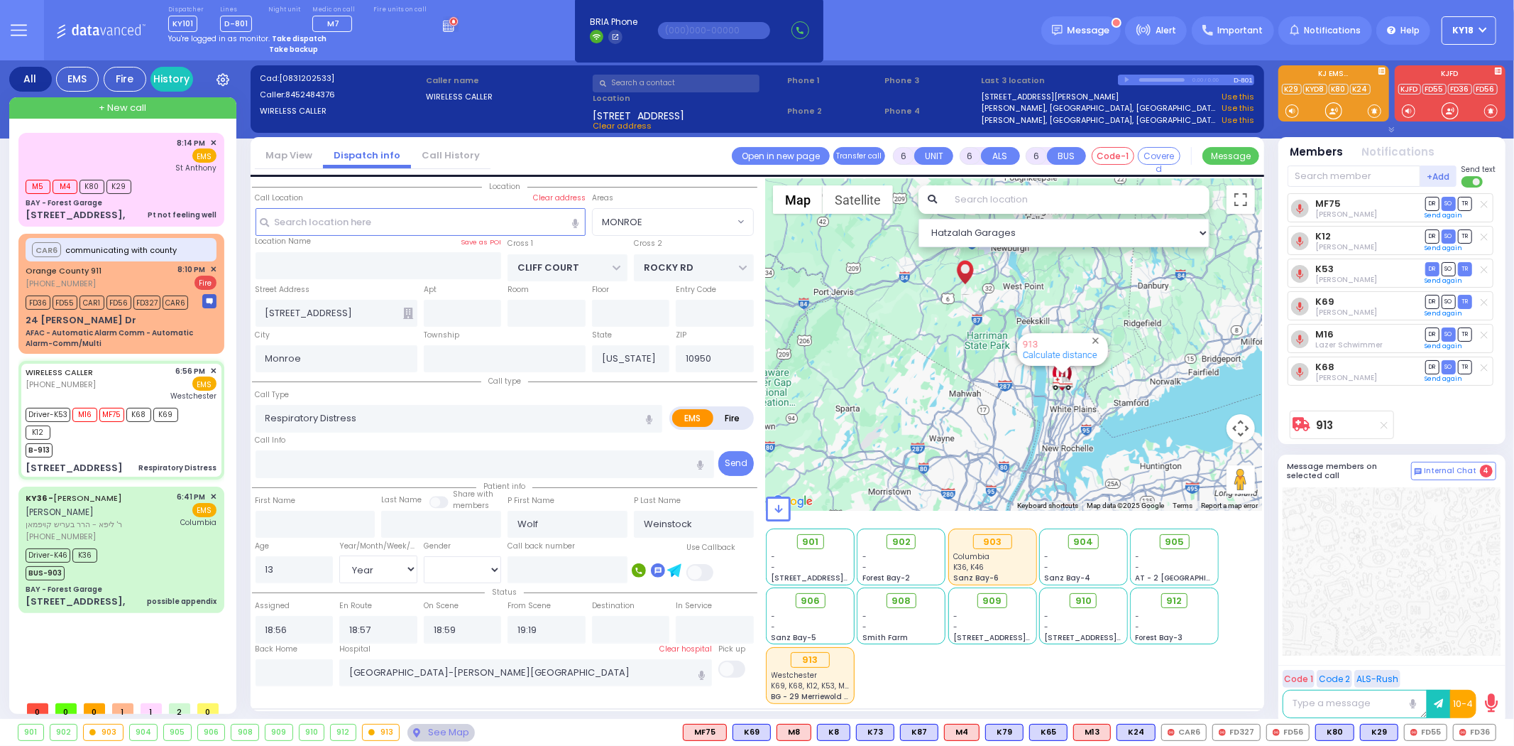
select select
radio input "true"
select select "Year"
select select "[DEMOGRAPHIC_DATA]"
select select "Hatzalah Garages"
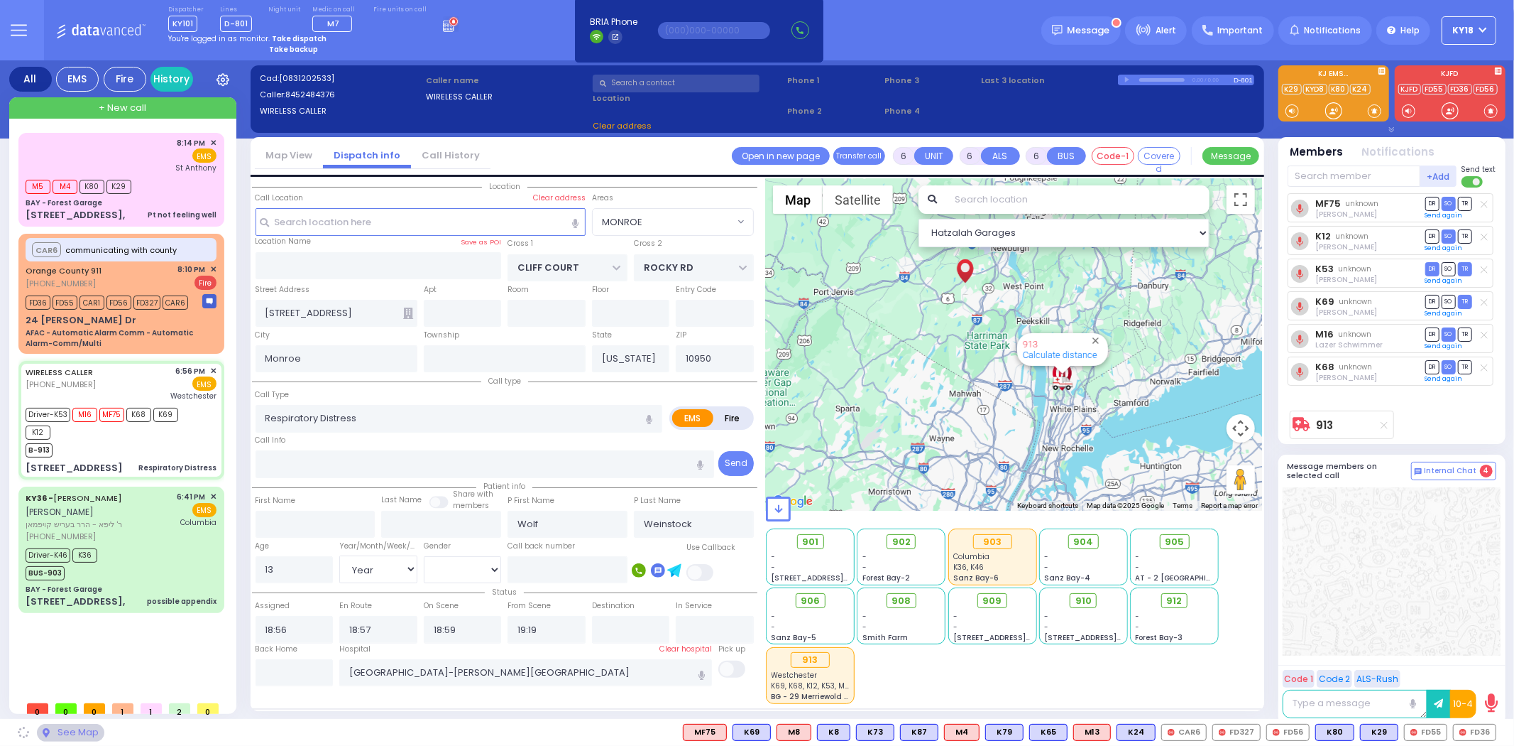
select select "MONROE"
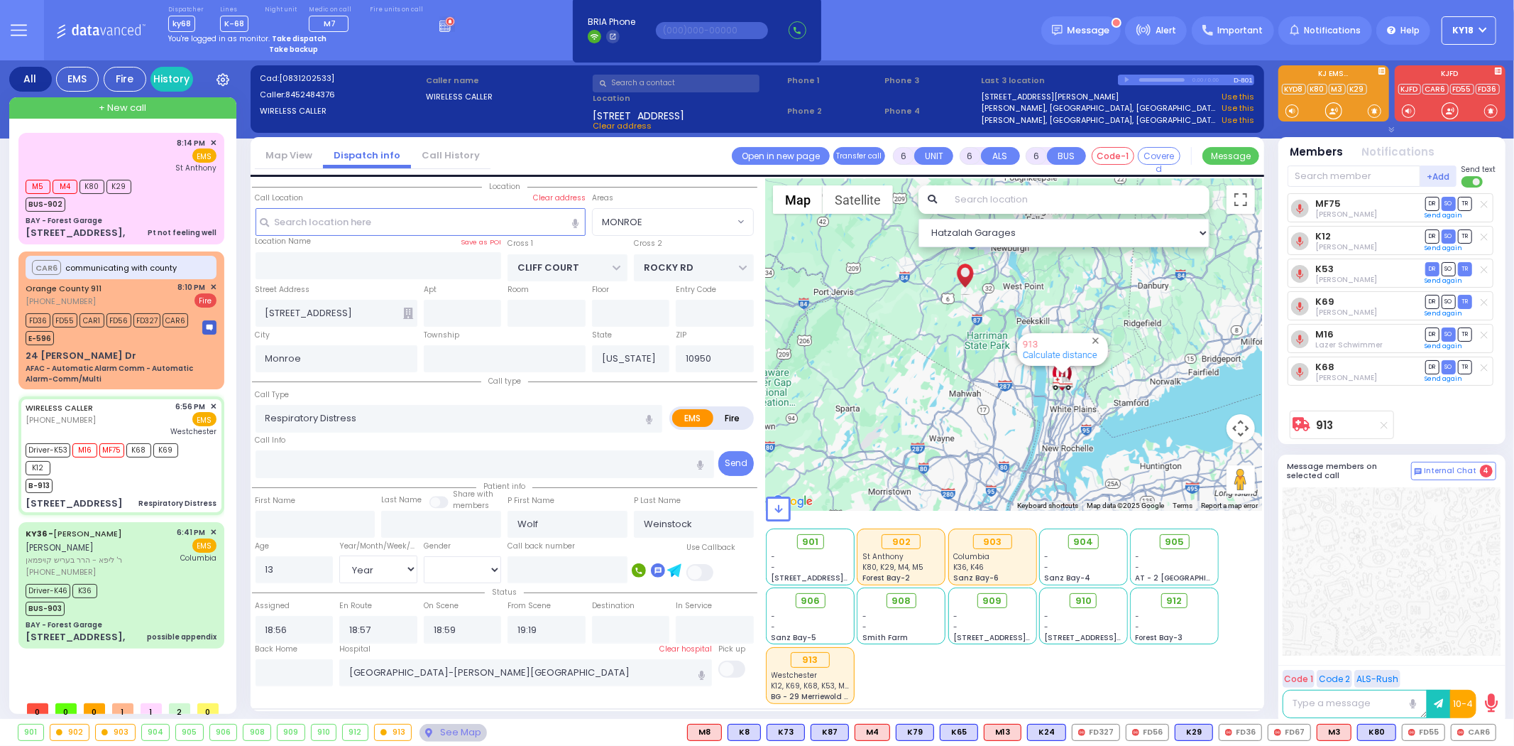
select select
radio input "true"
select select "Year"
select select "[DEMOGRAPHIC_DATA]"
select select "Hatzalah Garages"
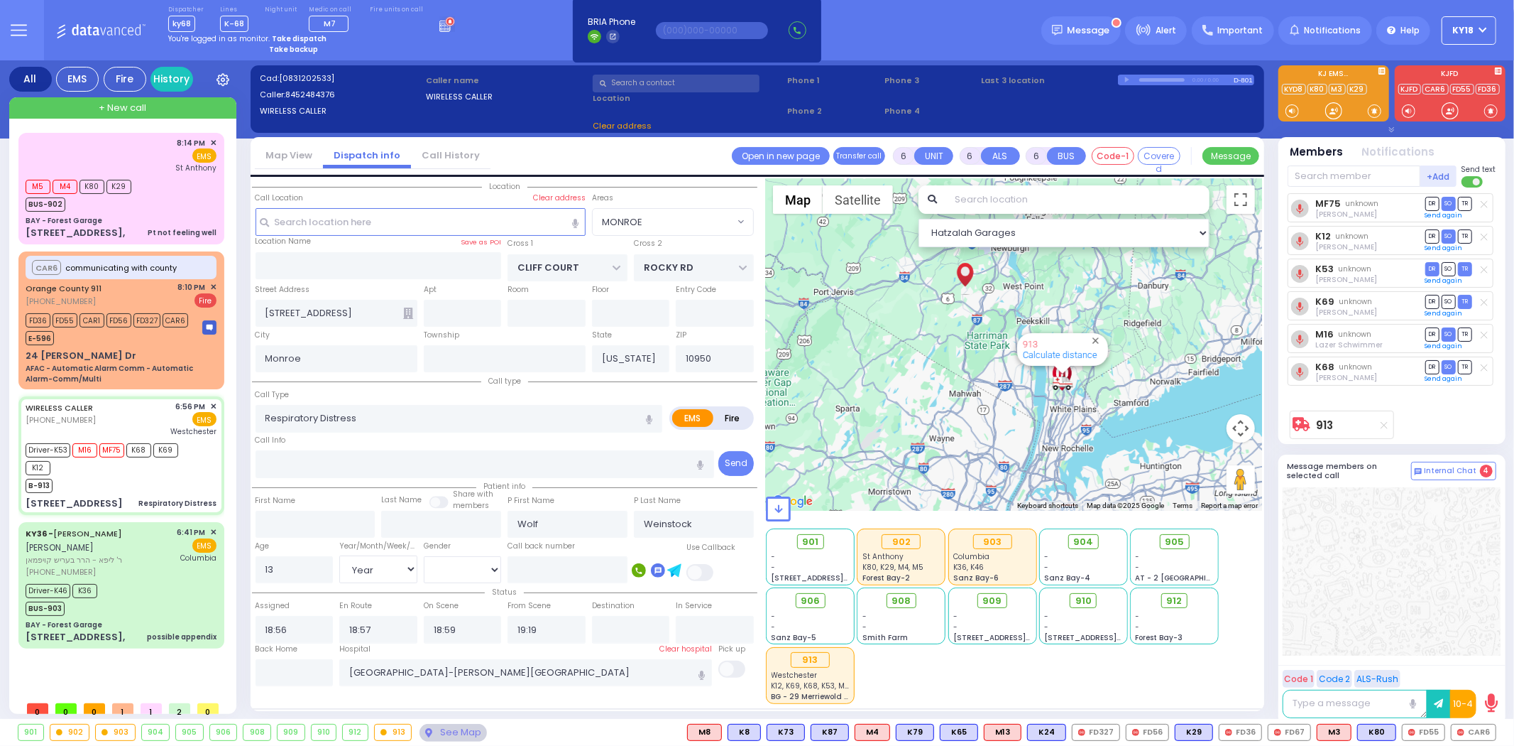
select select
radio input "true"
select select "Year"
select select "[DEMOGRAPHIC_DATA]"
select select "Hatzalah Garages"
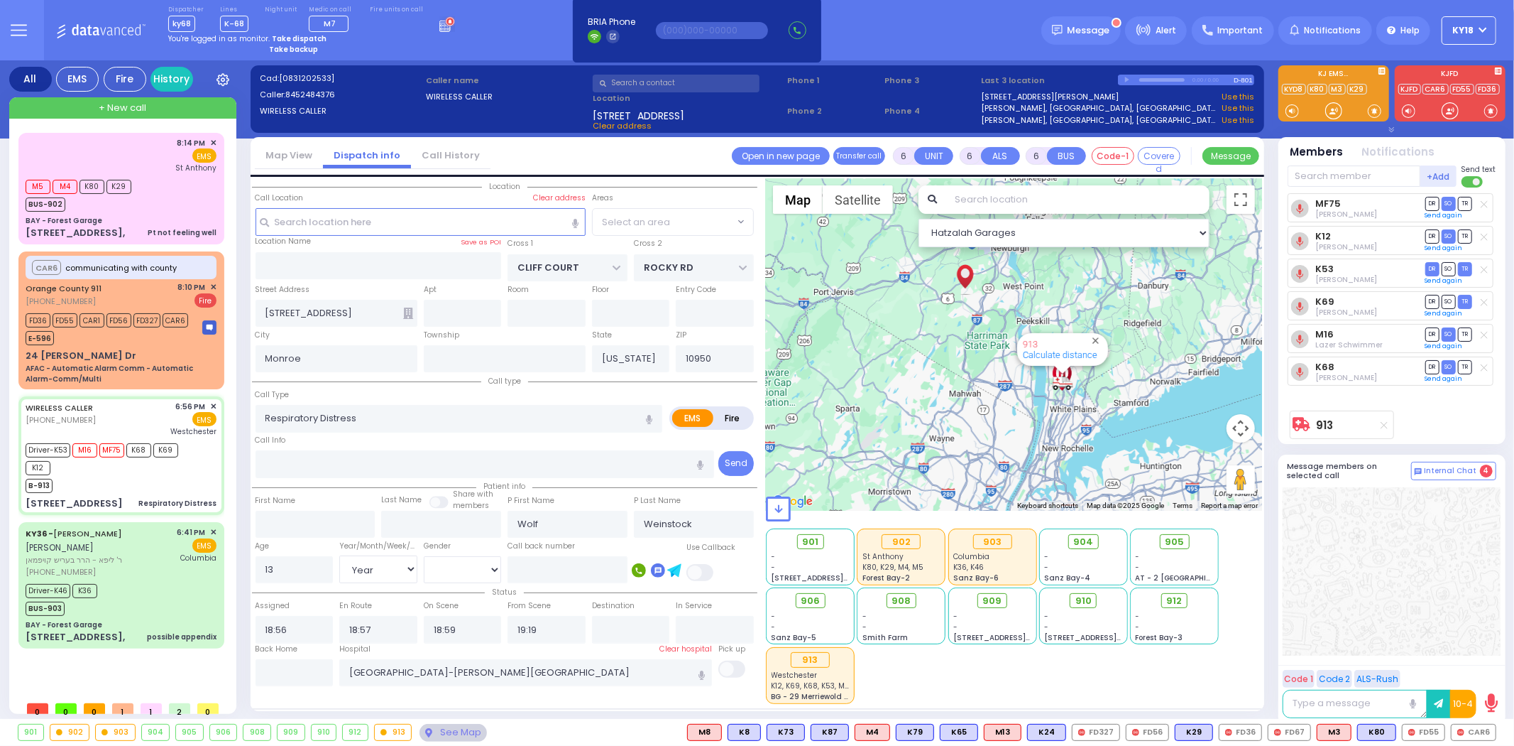
select select "MONROE"
select select
radio input "true"
select select "Year"
select select "[DEMOGRAPHIC_DATA]"
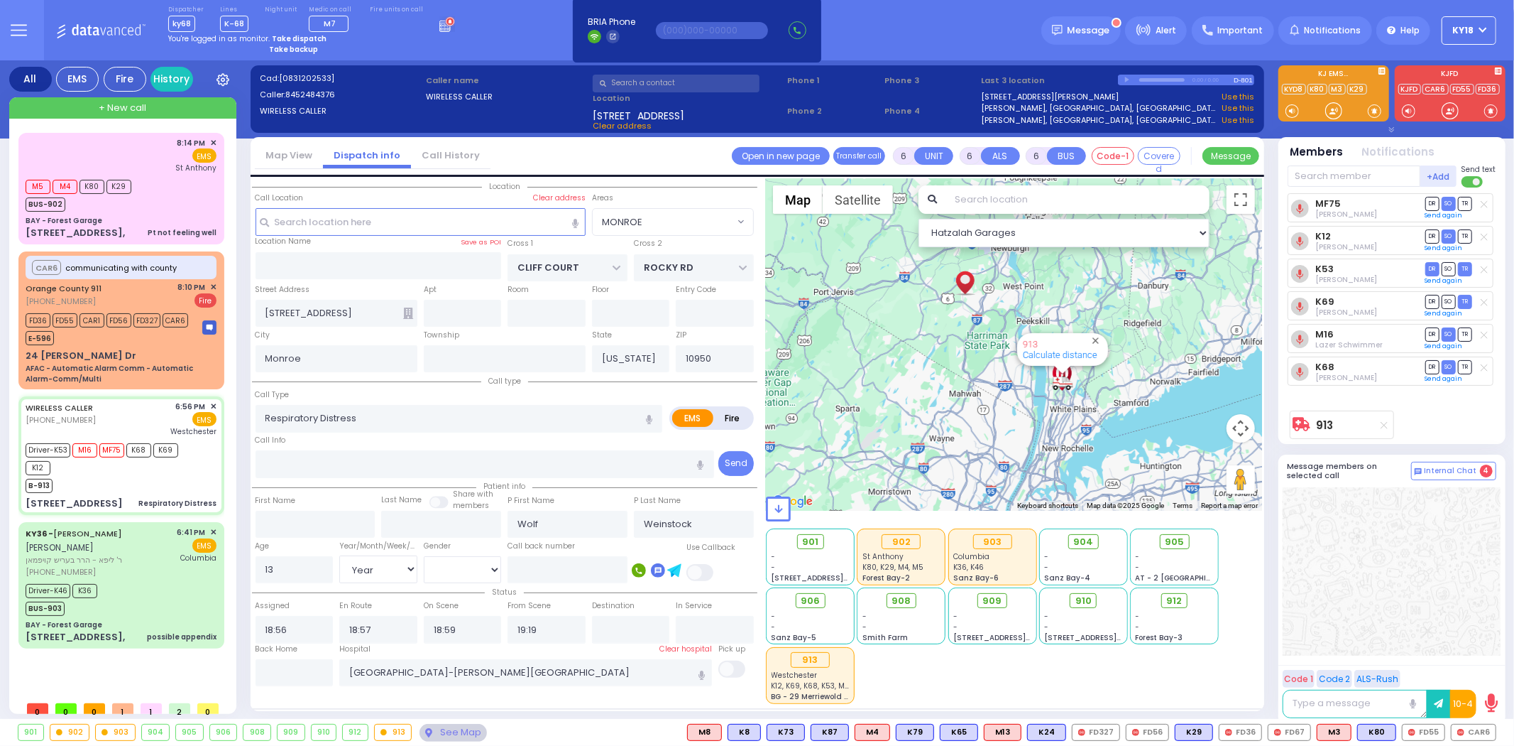
select select "Hatzalah Garages"
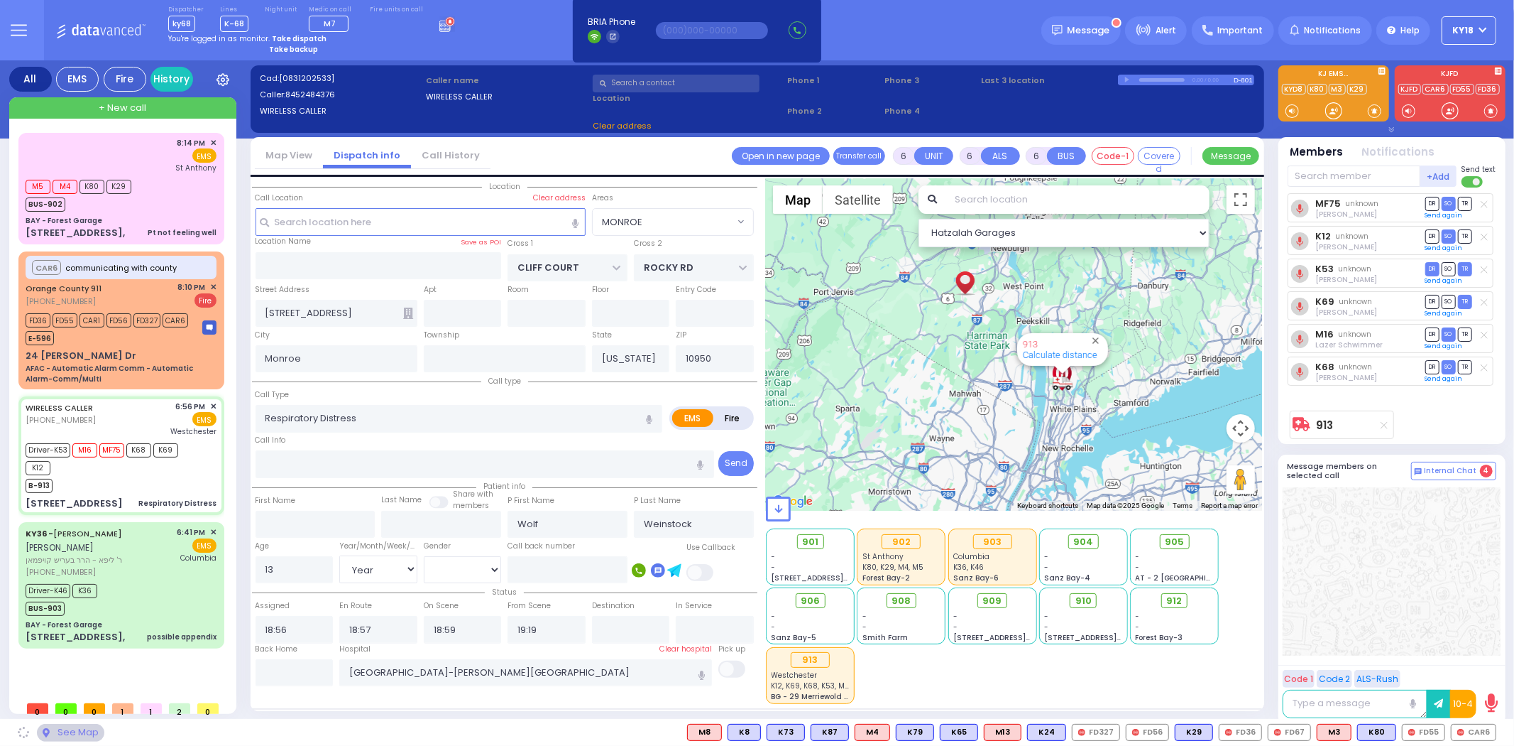
select select "MONROE"
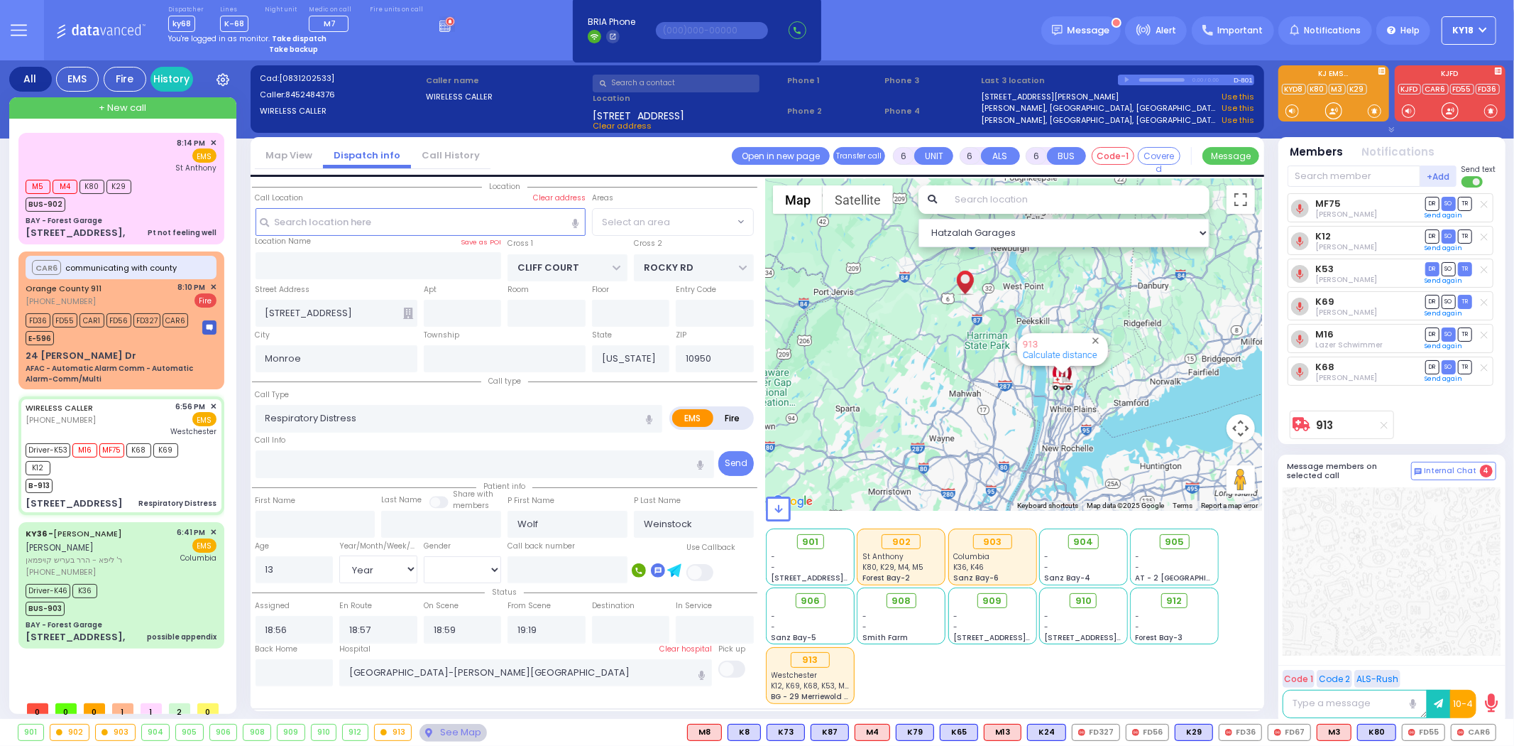
select select
radio input "true"
select select "Year"
select select "[DEMOGRAPHIC_DATA]"
select select "Hatzalah Garages"
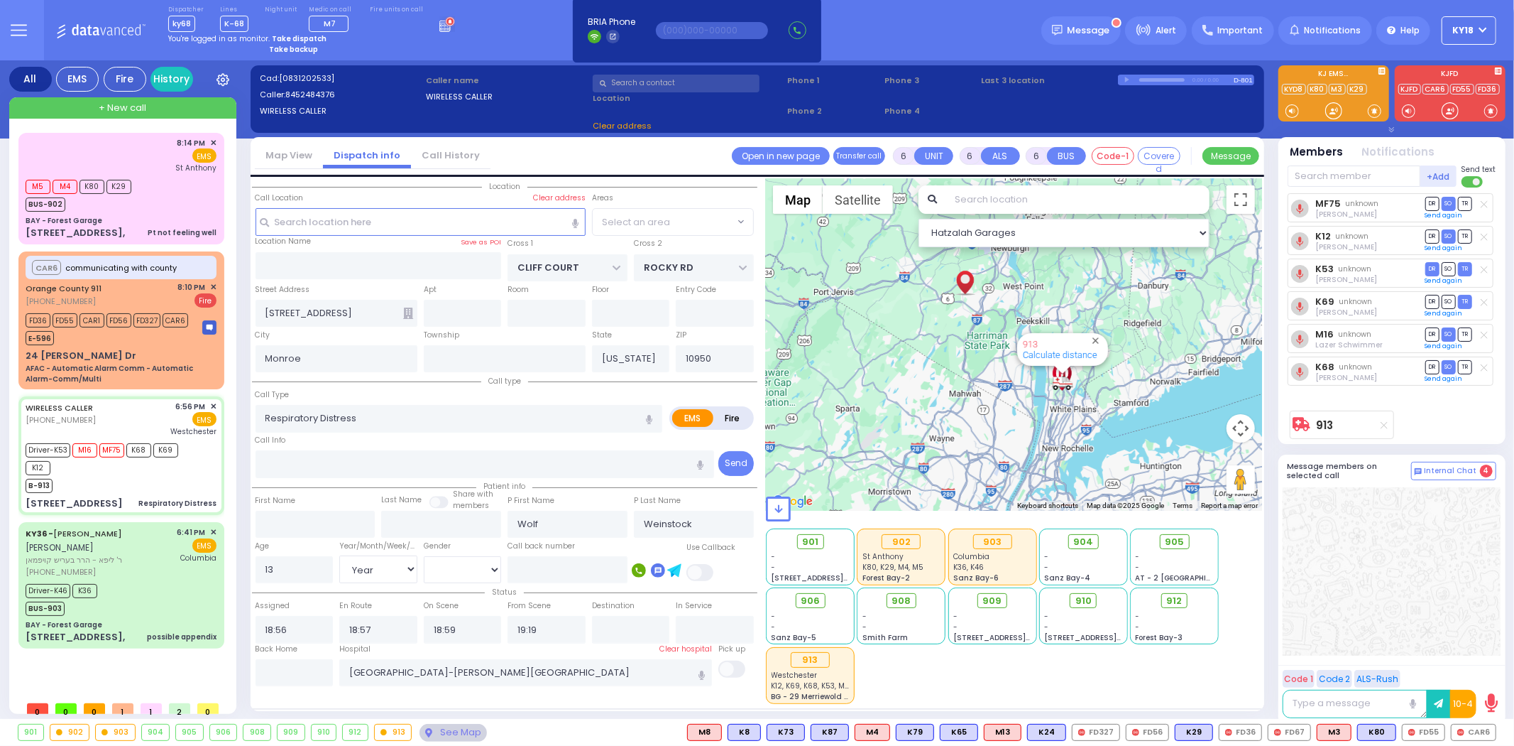
select select "MONROE"
select select
radio input "true"
select select "Year"
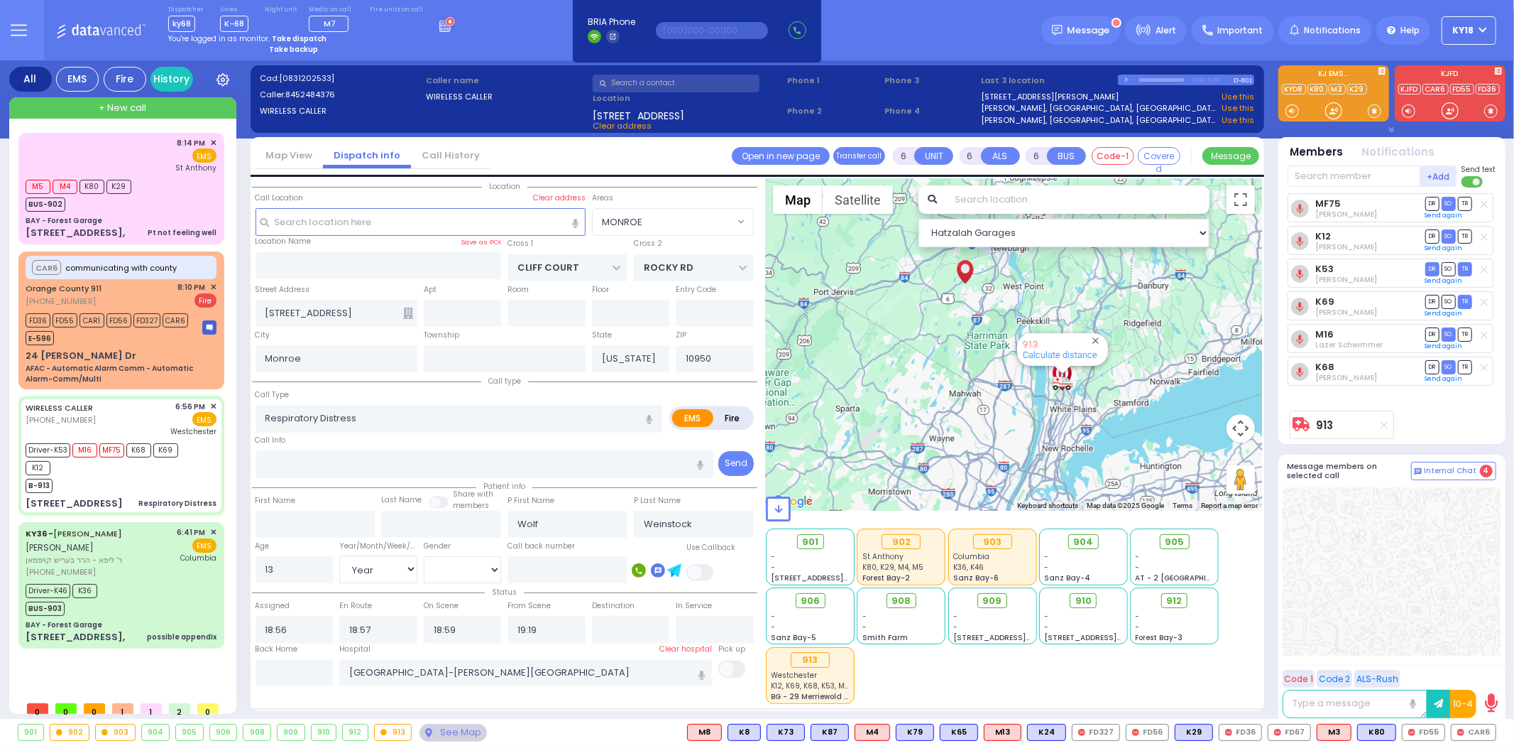
select select "[DEMOGRAPHIC_DATA]"
select select "Hatzalah Garages"
select select "MONROE"
select select
radio input "true"
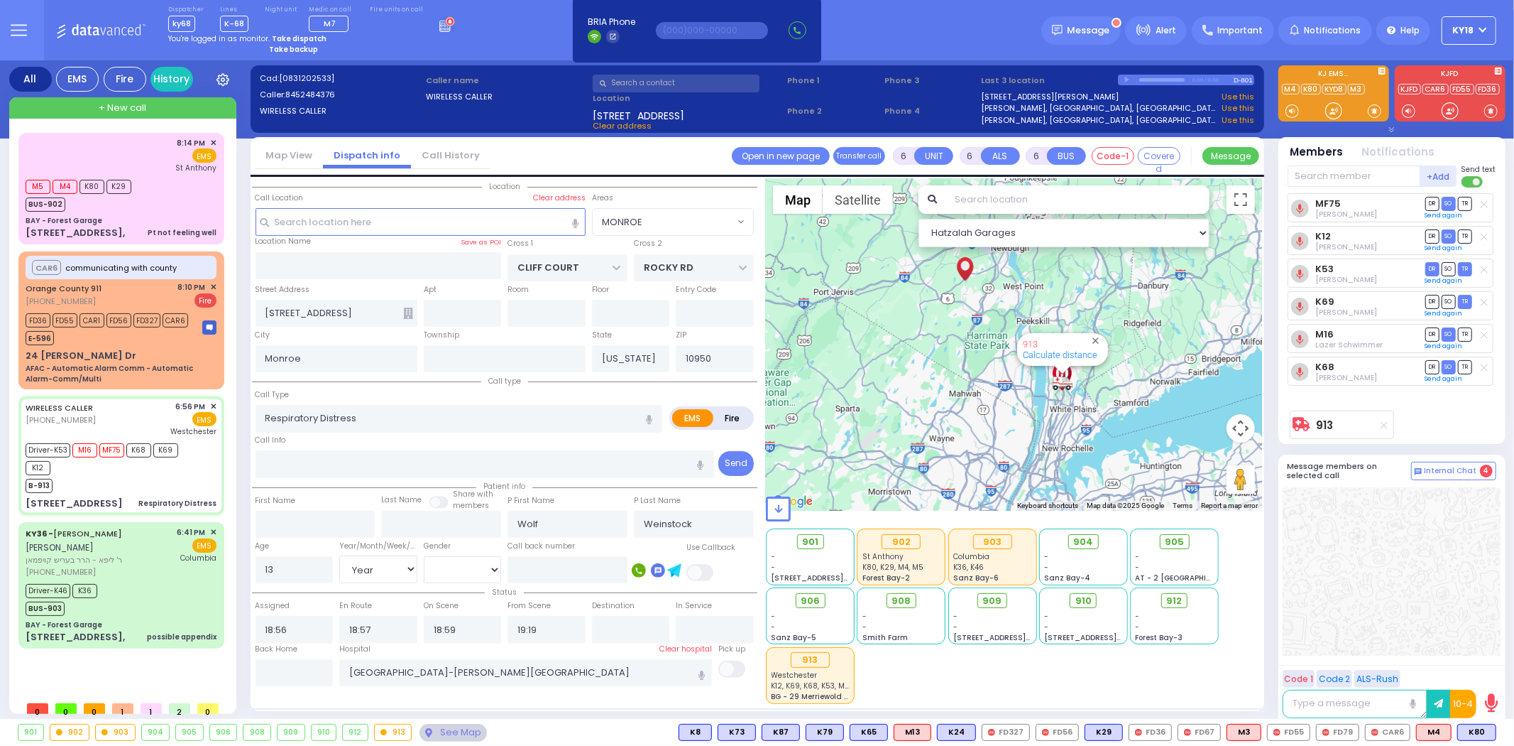
select select "Year"
select select "[DEMOGRAPHIC_DATA]"
select select "Hatzalah Garages"
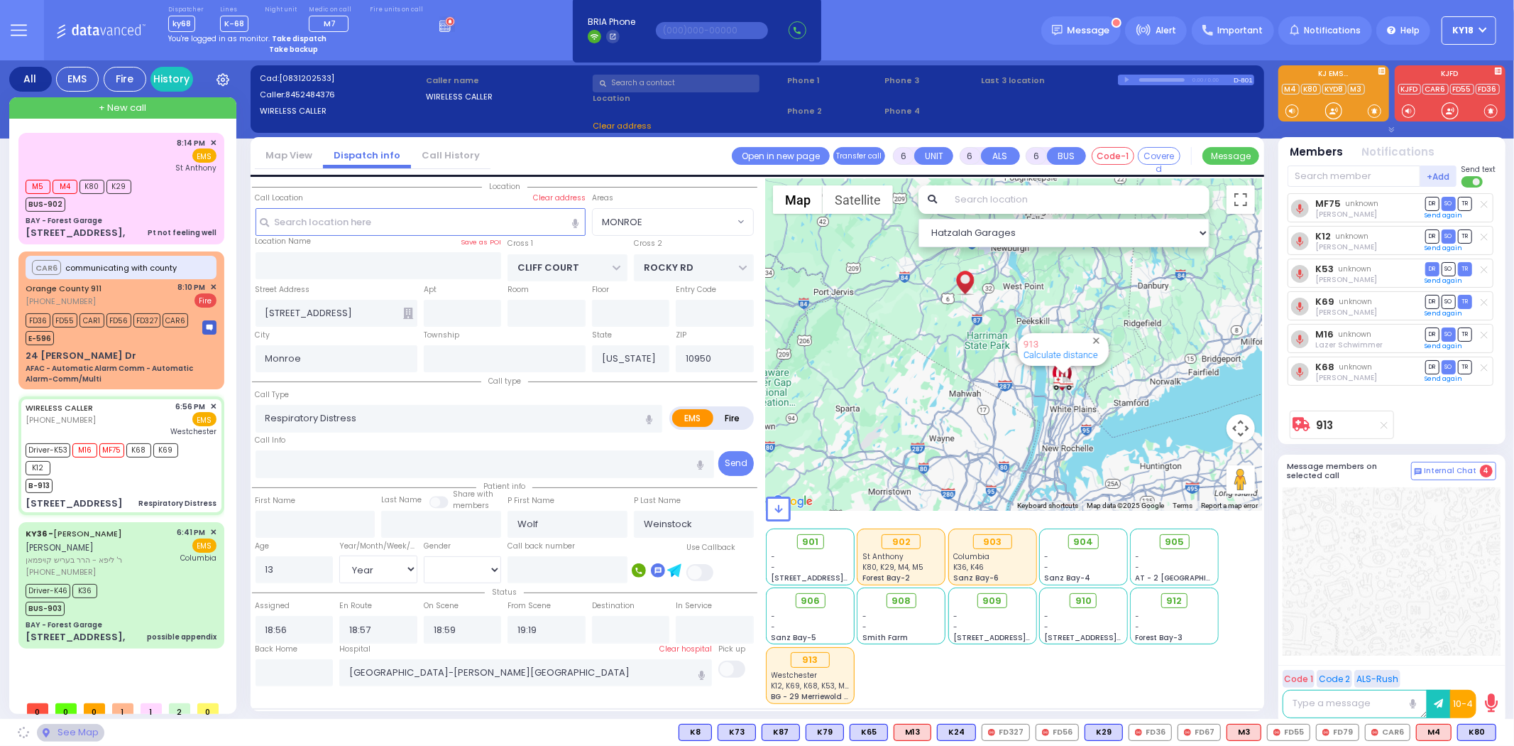
select select "MONROE"
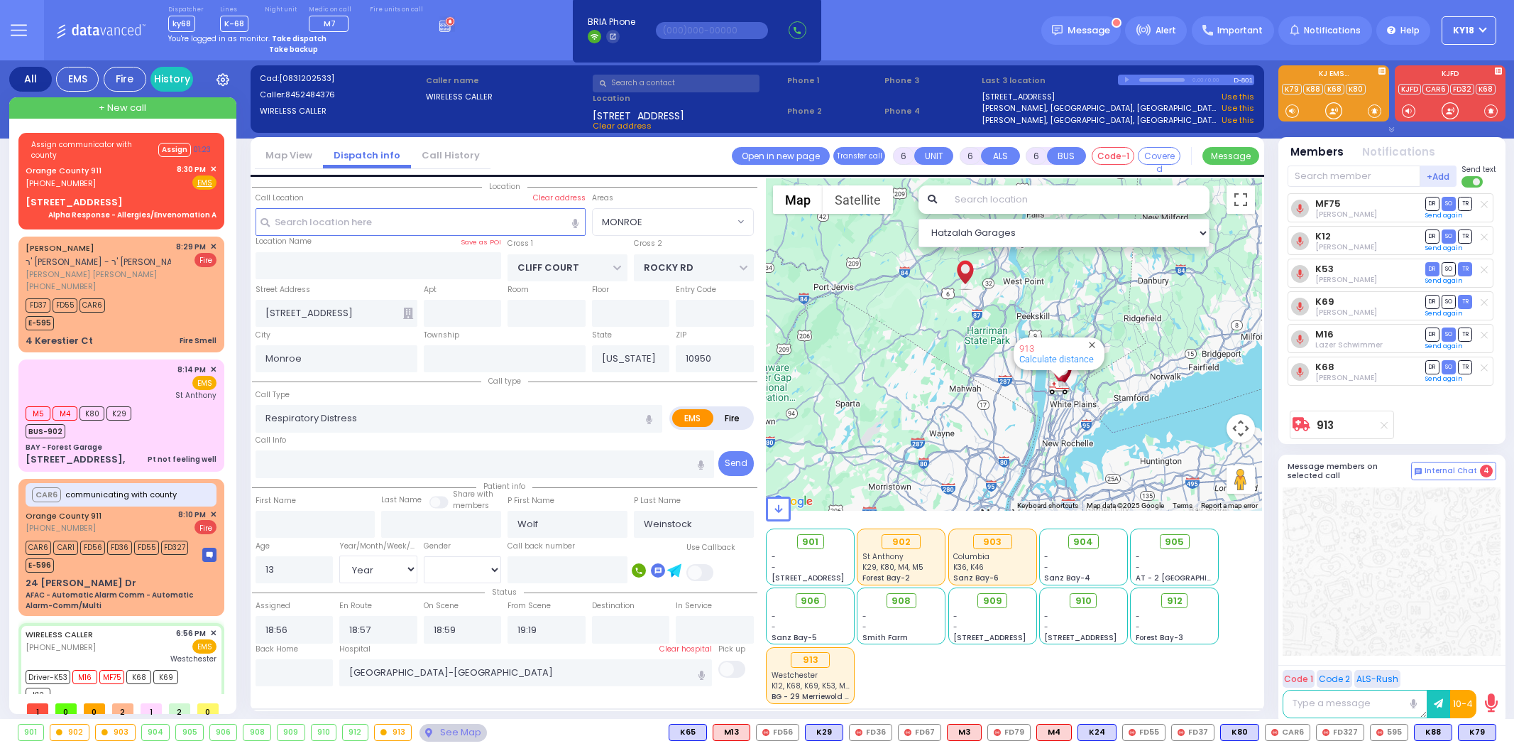
select select "MONROE"
select select "Year"
select select "[DEMOGRAPHIC_DATA]"
